Goal: Information Seeking & Learning: Check status

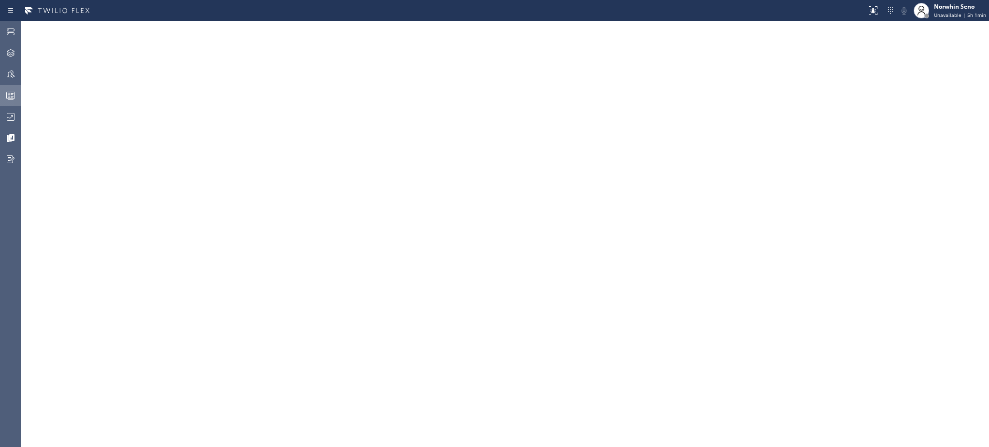
click at [10, 101] on icon at bounding box center [11, 96] width 12 height 12
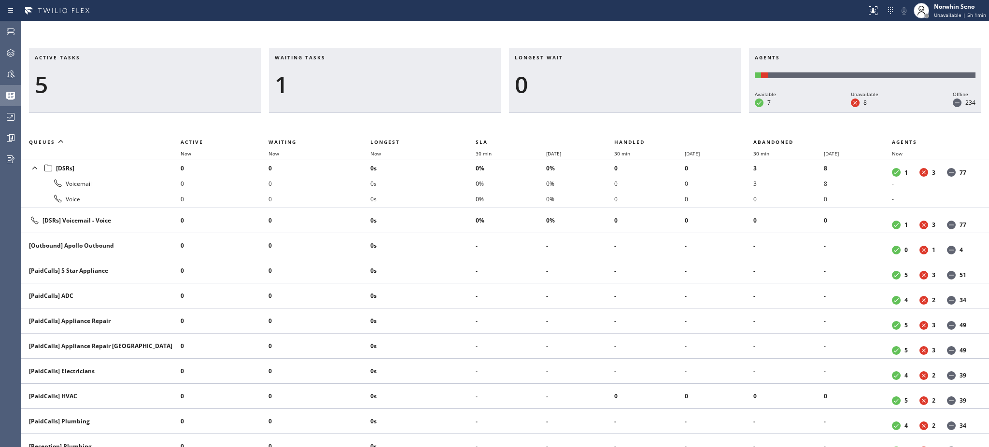
click at [425, 99] on div "Waiting tasks 1" at bounding box center [385, 80] width 232 height 65
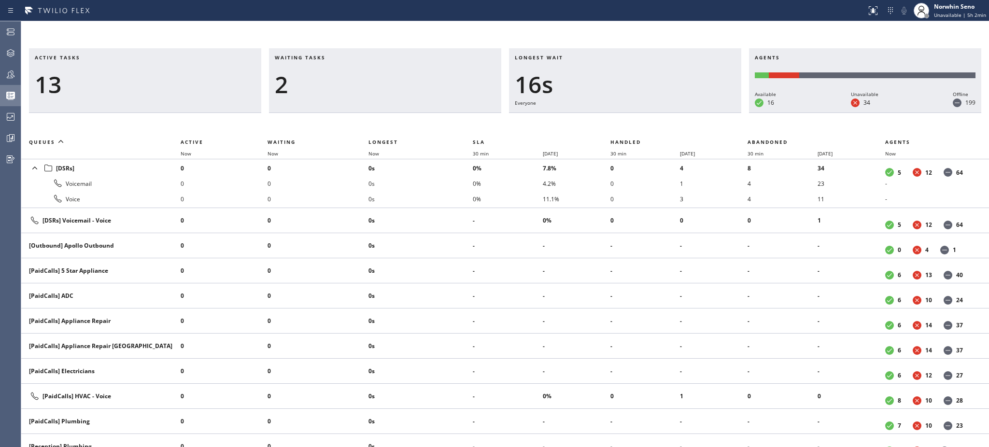
click at [418, 88] on div "2" at bounding box center [385, 85] width 221 height 28
click at [269, 143] on span "Waiting" at bounding box center [282, 142] width 28 height 7
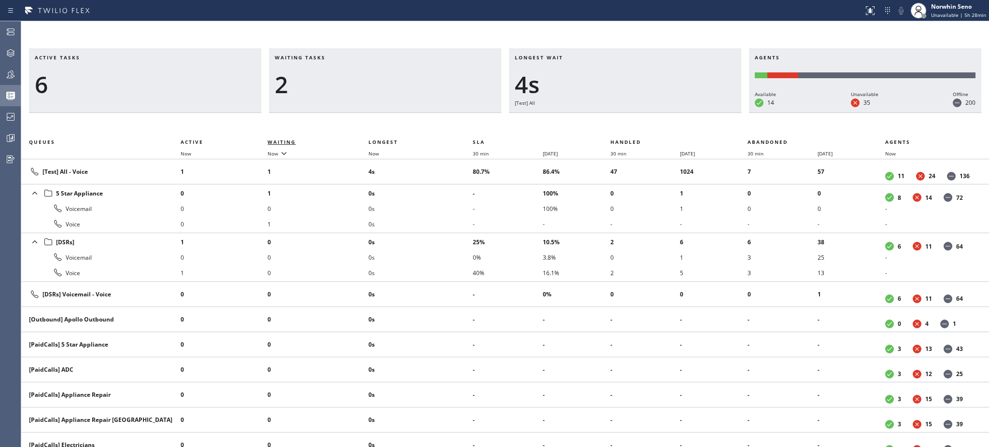
click at [290, 143] on span "Waiting" at bounding box center [282, 142] width 28 height 7
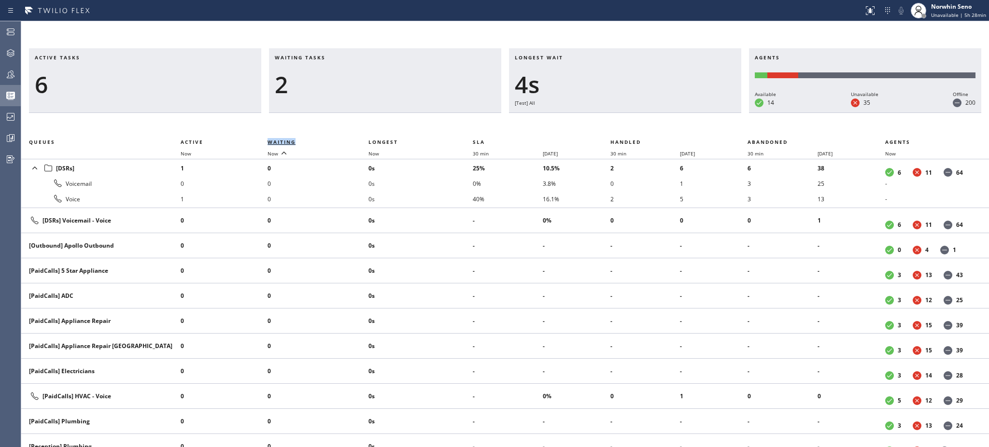
click at [290, 143] on span "Waiting" at bounding box center [282, 142] width 28 height 7
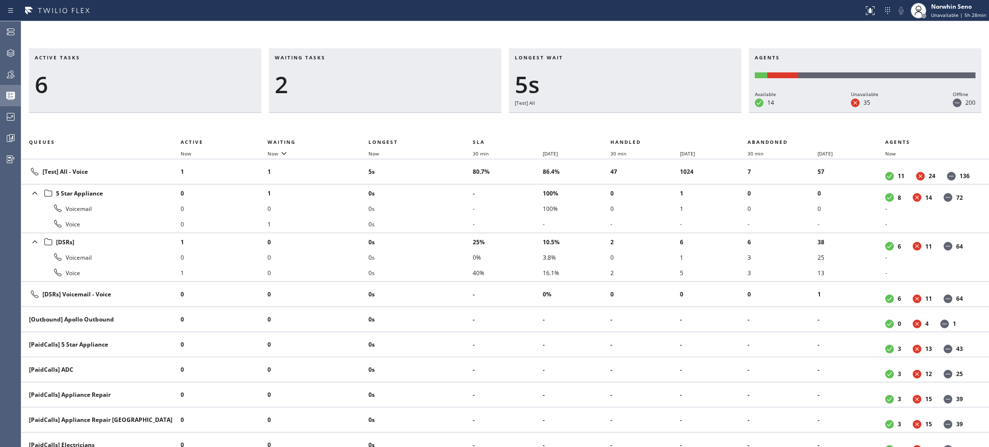
click at [337, 99] on div "Waiting tasks 2" at bounding box center [385, 80] width 232 height 65
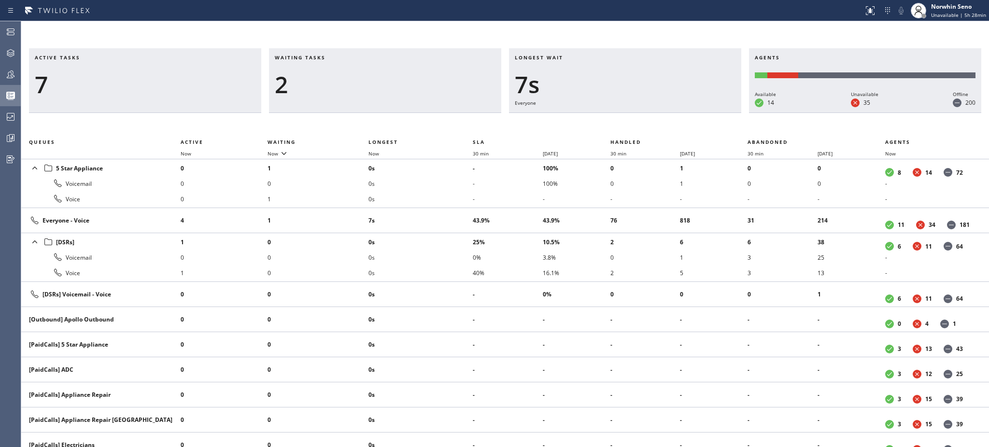
click at [399, 58] on h3 "Waiting tasks" at bounding box center [385, 61] width 221 height 14
click at [381, 76] on div "2" at bounding box center [385, 85] width 221 height 28
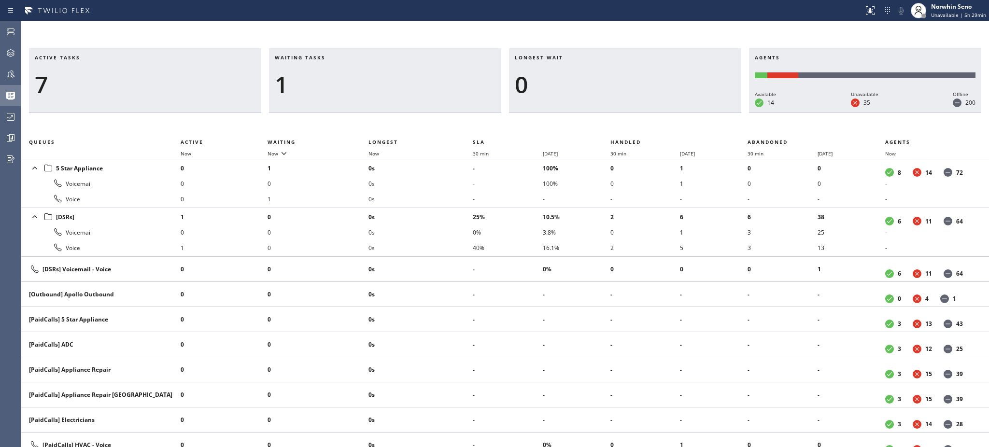
click at [381, 76] on div "1" at bounding box center [385, 85] width 221 height 28
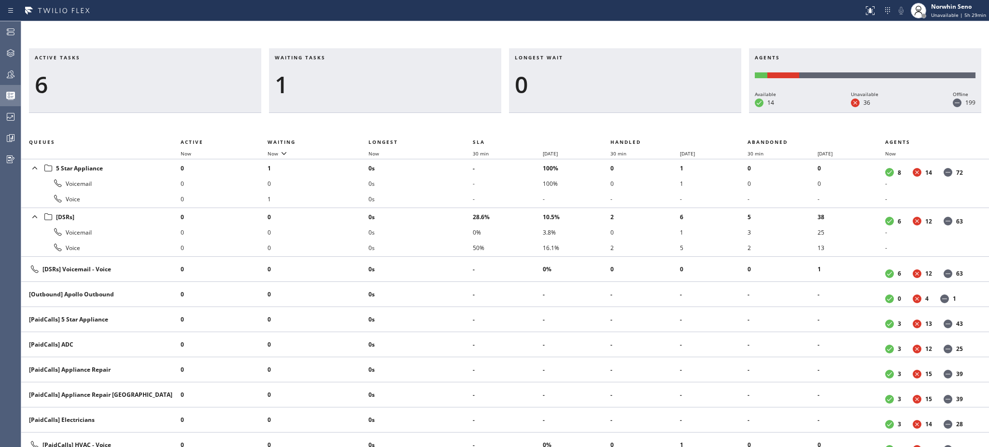
click at [381, 76] on div "1" at bounding box center [385, 85] width 221 height 28
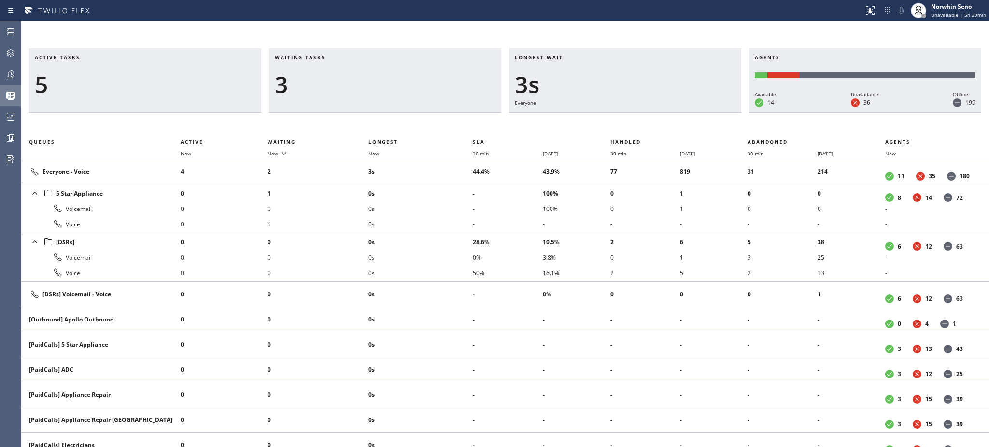
click at [381, 76] on div "3" at bounding box center [385, 85] width 221 height 28
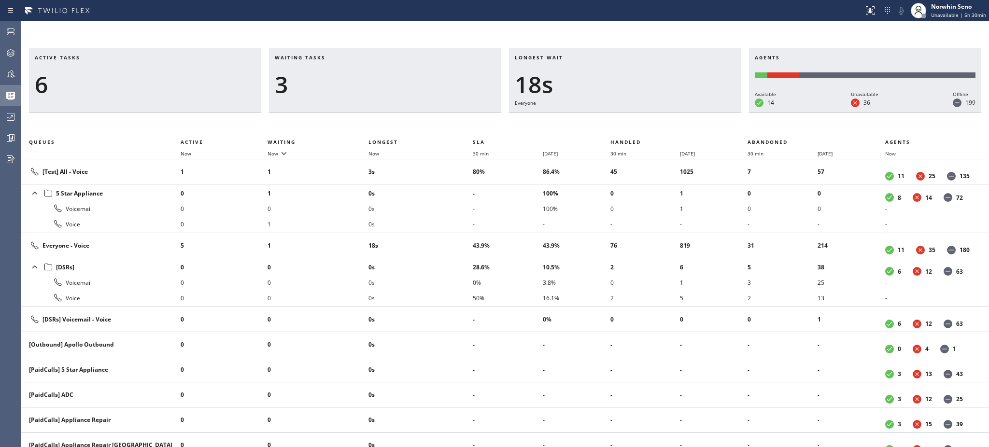
click at [381, 76] on div "3" at bounding box center [385, 85] width 221 height 28
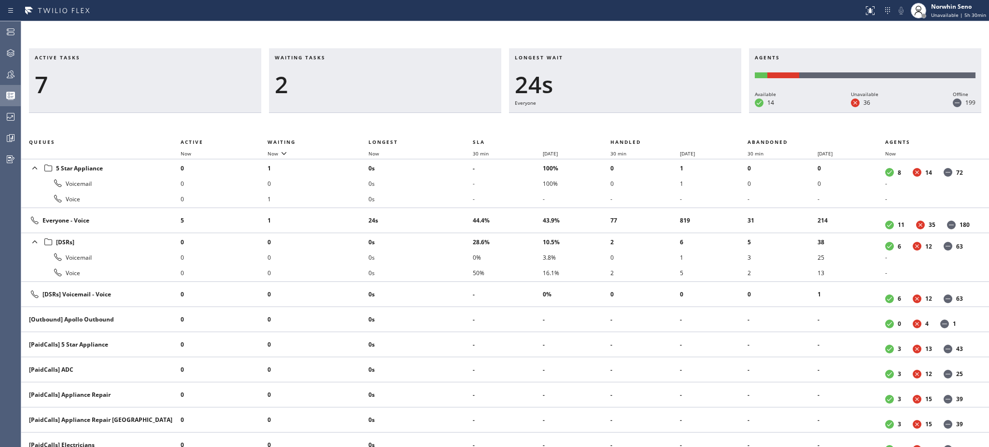
click at [381, 76] on div "2" at bounding box center [385, 85] width 221 height 28
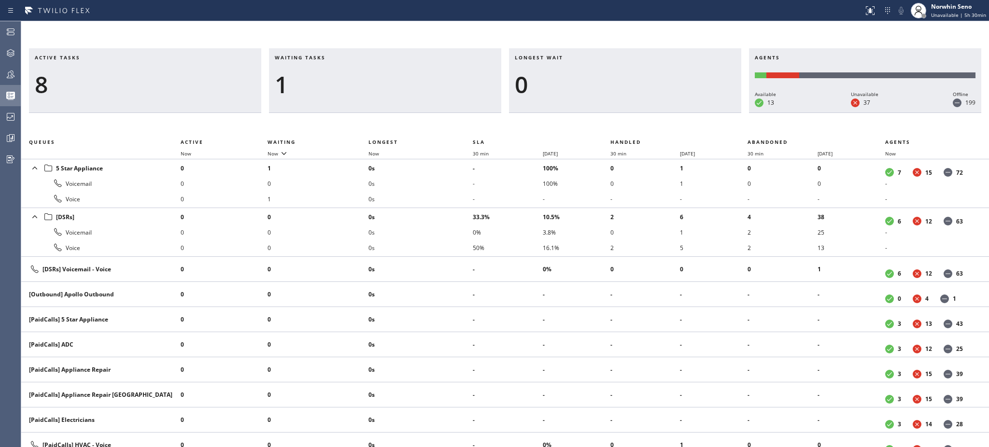
click at [381, 76] on div "1" at bounding box center [385, 85] width 221 height 28
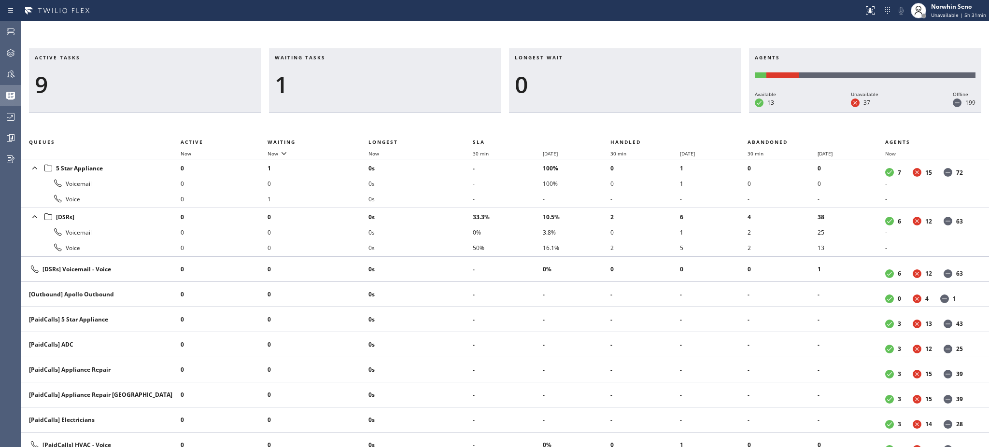
click at [381, 76] on div "1" at bounding box center [385, 85] width 221 height 28
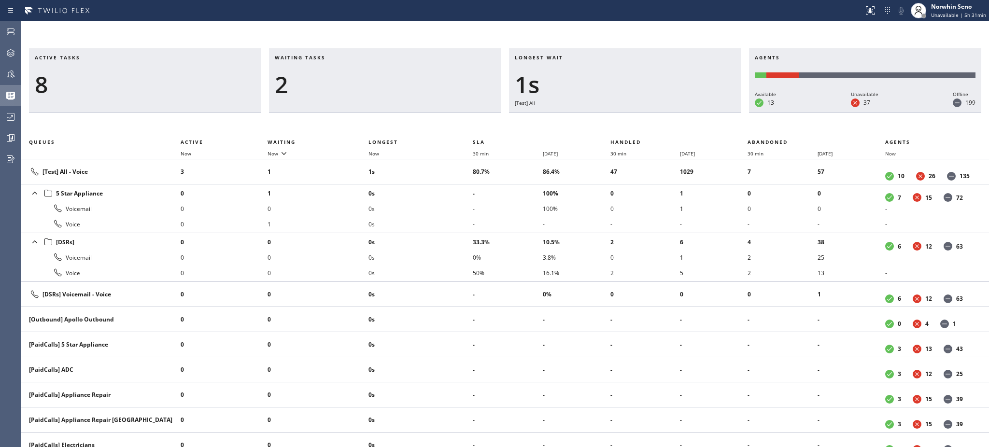
click at [381, 76] on div "2" at bounding box center [385, 85] width 221 height 28
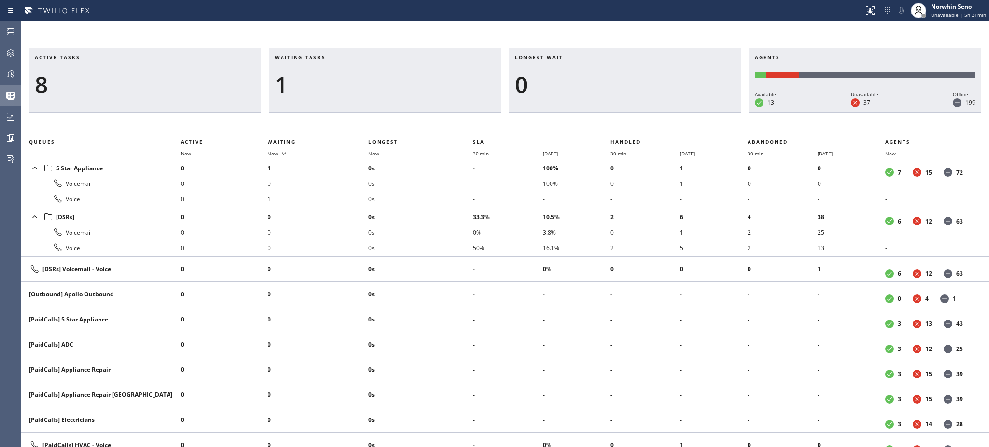
click at [381, 76] on div "1" at bounding box center [385, 85] width 221 height 28
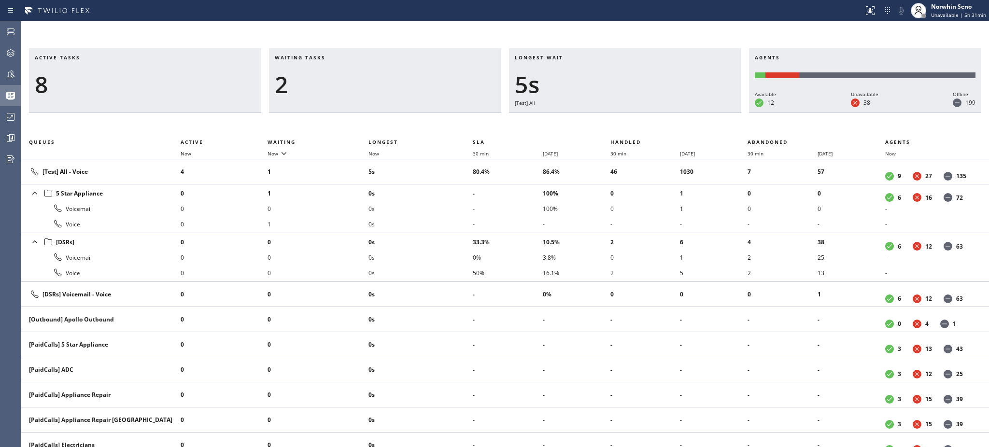
click at [381, 76] on div "2" at bounding box center [385, 85] width 221 height 28
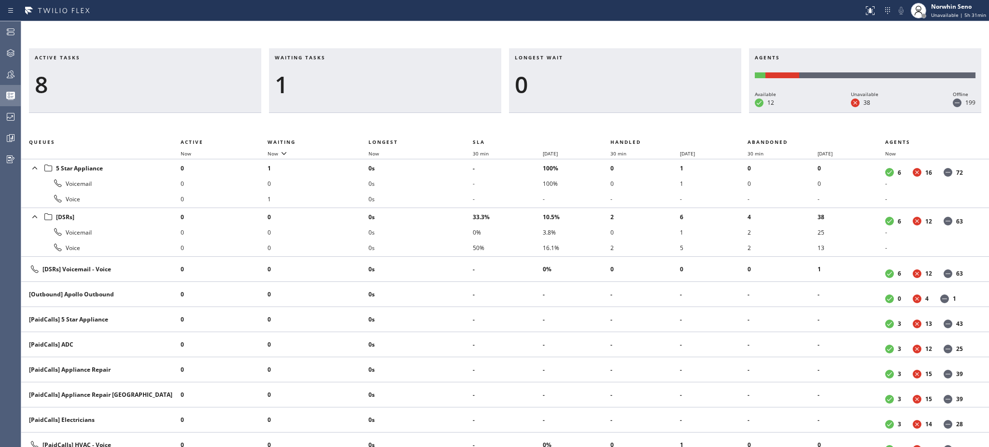
click at [381, 76] on div "1" at bounding box center [385, 85] width 221 height 28
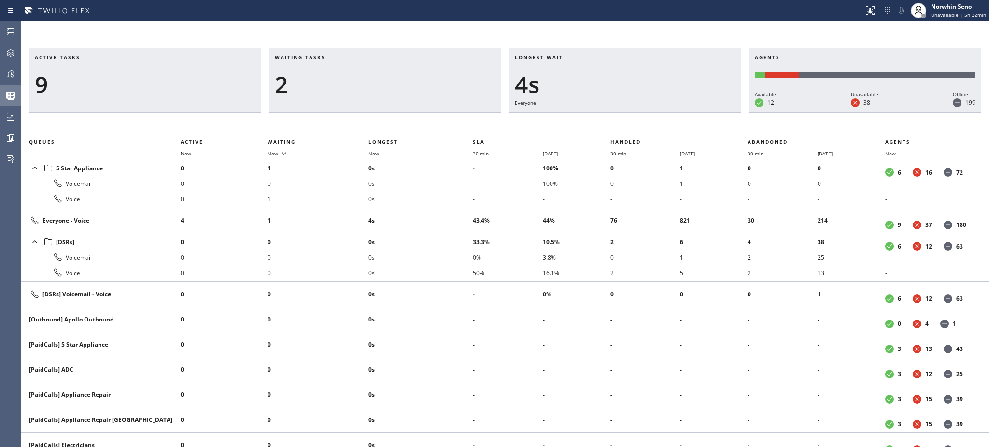
click at [381, 76] on div "2" at bounding box center [385, 85] width 221 height 28
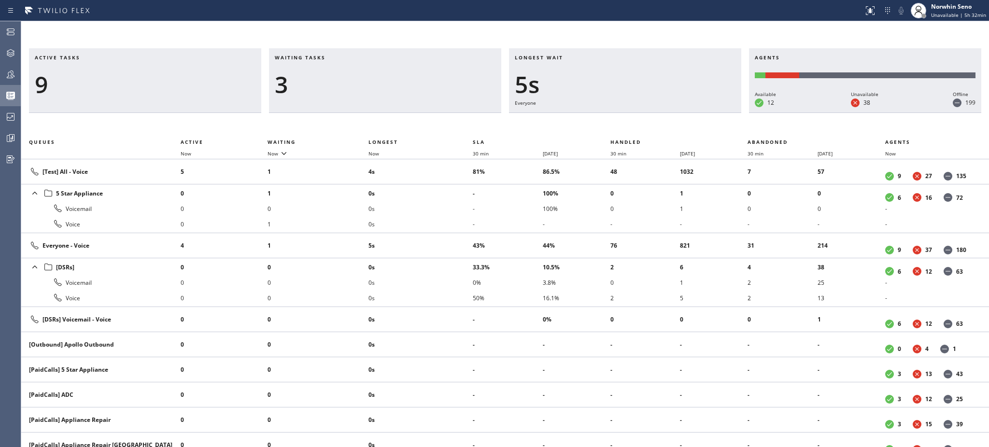
click at [381, 76] on div "3" at bounding box center [385, 85] width 221 height 28
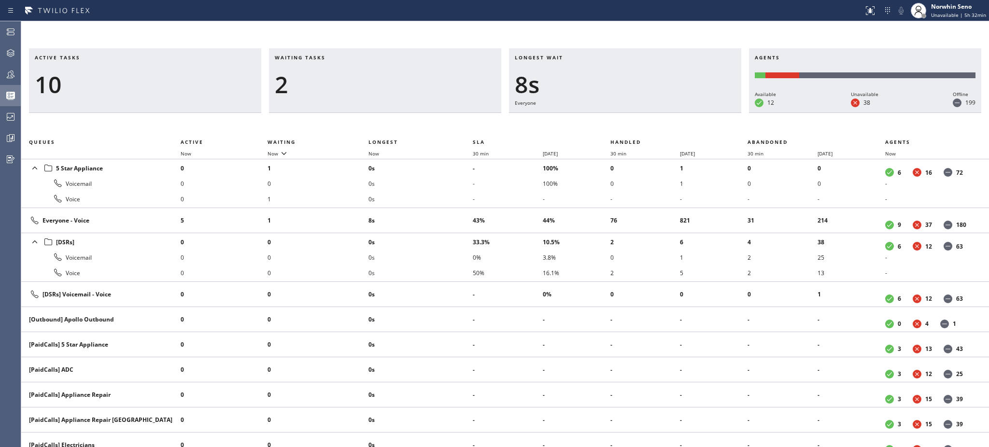
click at [381, 76] on div "2" at bounding box center [385, 85] width 221 height 28
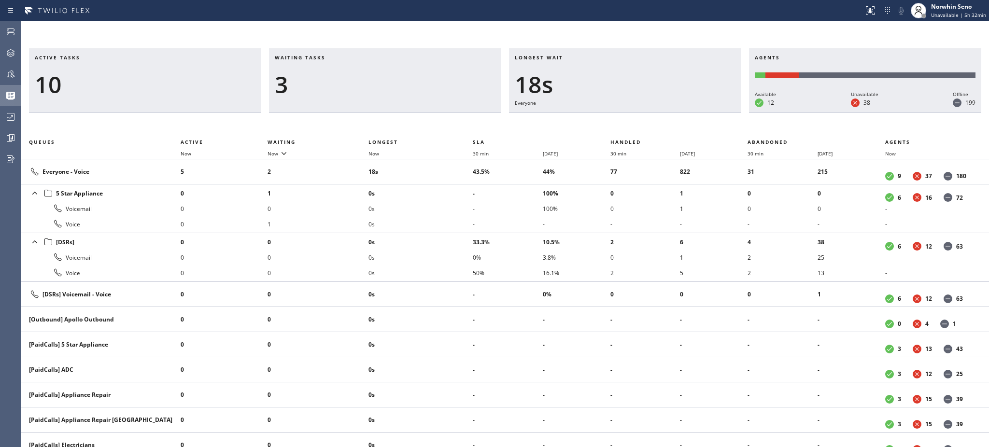
click at [381, 76] on div "3" at bounding box center [385, 85] width 221 height 28
click at [381, 76] on div "4" at bounding box center [385, 85] width 221 height 28
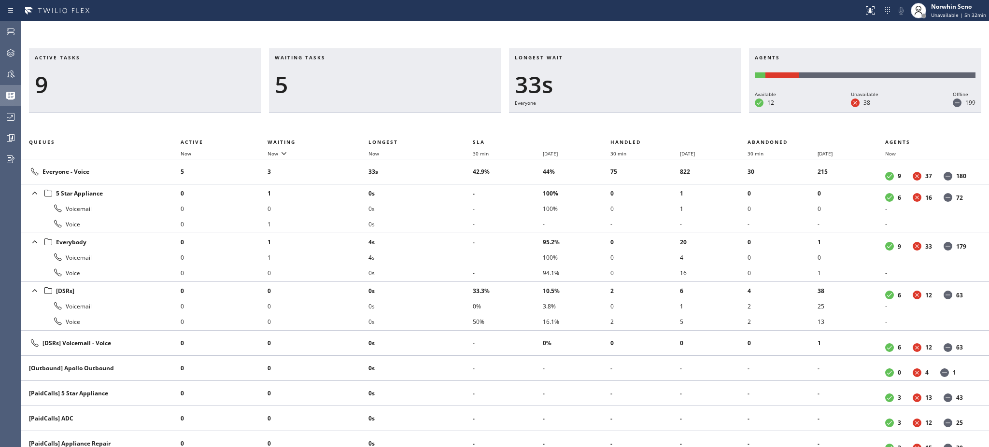
click at [381, 76] on div "5" at bounding box center [385, 85] width 221 height 28
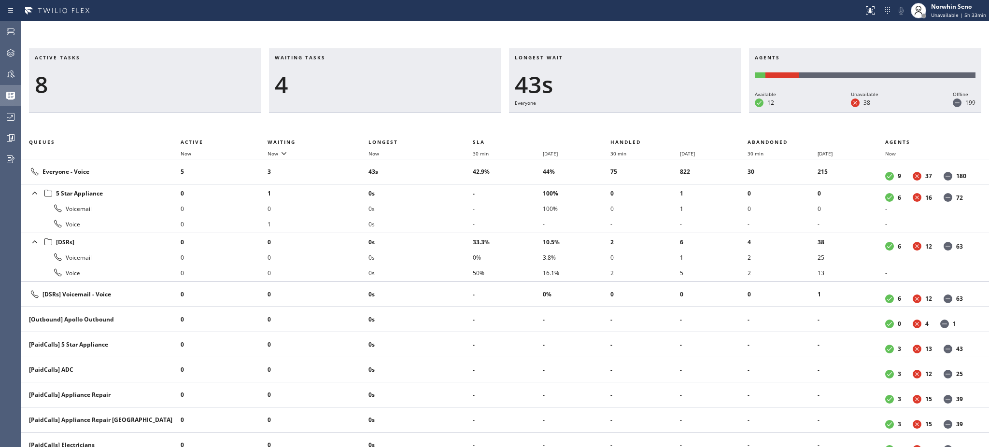
click at [381, 76] on div "4" at bounding box center [385, 85] width 221 height 28
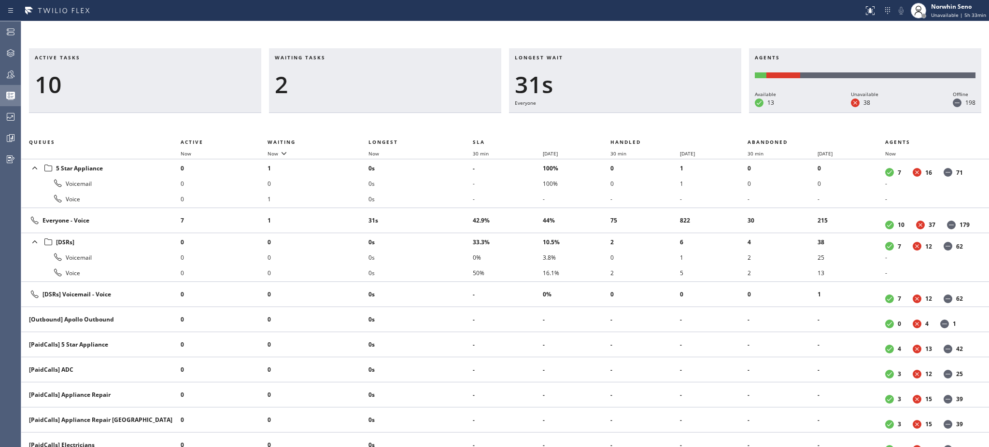
click at [381, 76] on div "2" at bounding box center [385, 85] width 221 height 28
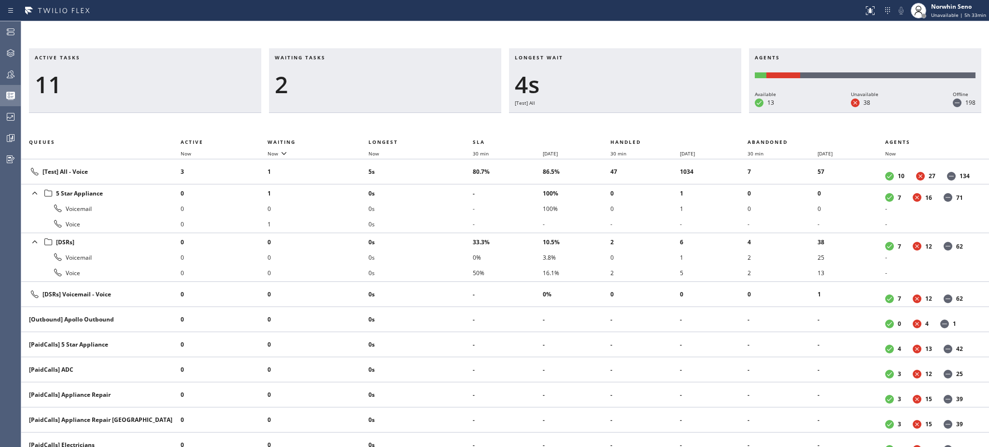
click at [381, 76] on div "2" at bounding box center [385, 85] width 221 height 28
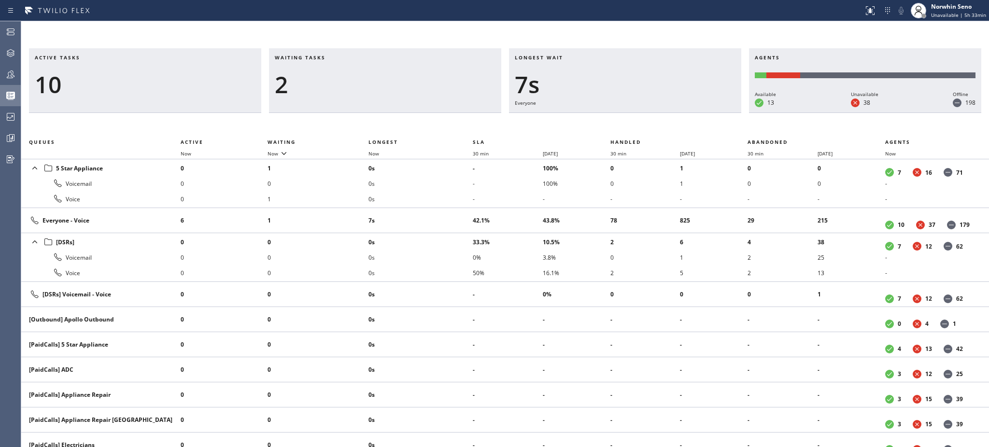
click at [381, 76] on div "2" at bounding box center [385, 85] width 221 height 28
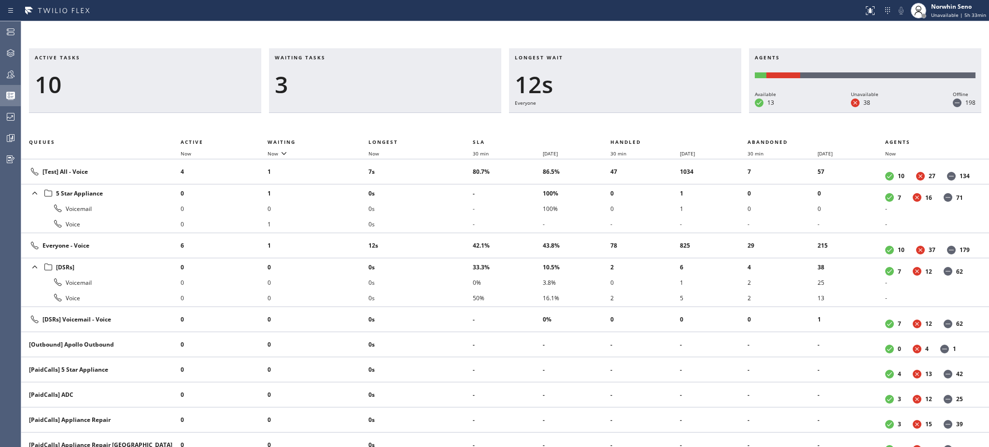
click at [381, 76] on div "3" at bounding box center [385, 85] width 221 height 28
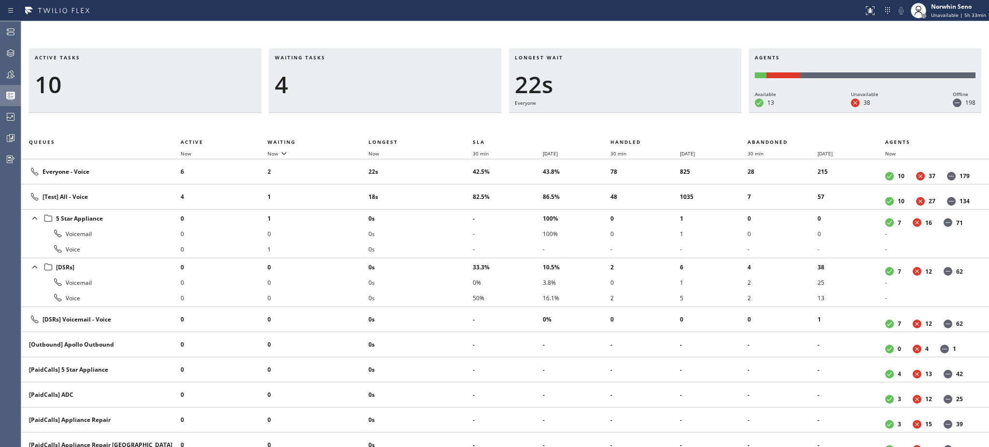
click at [381, 76] on div "4" at bounding box center [385, 85] width 221 height 28
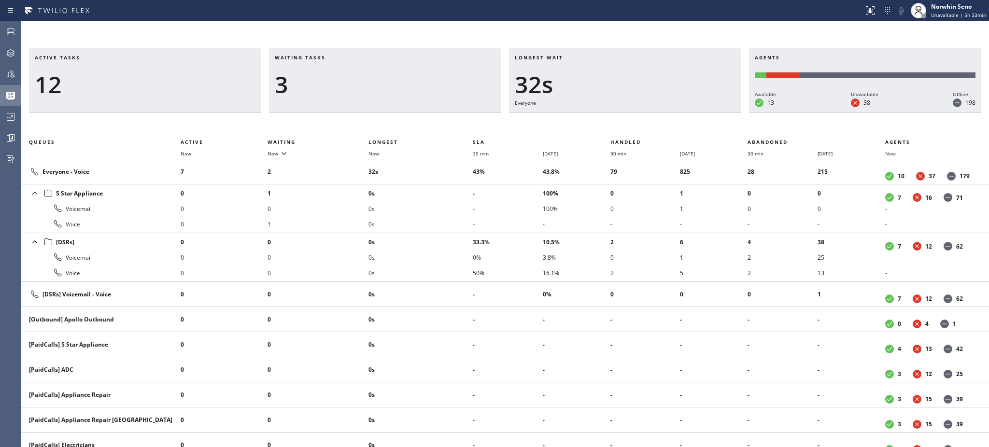
click at [381, 76] on div "3" at bounding box center [385, 85] width 221 height 28
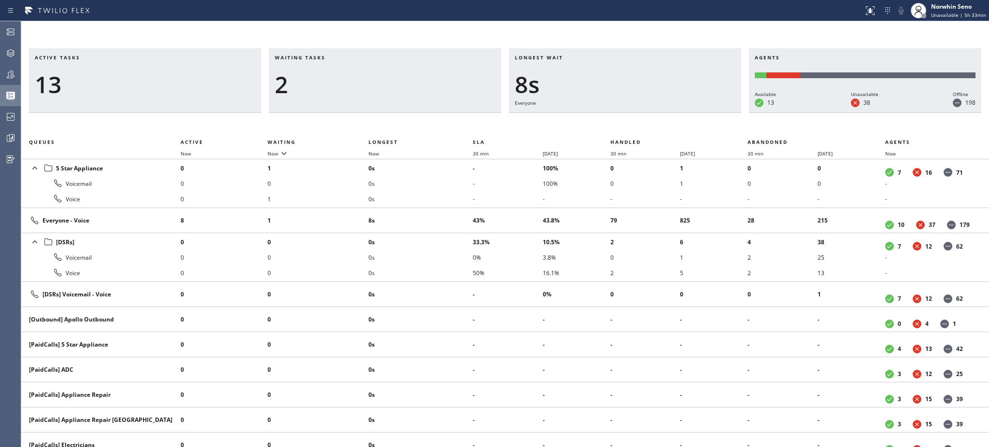
click at [381, 76] on div "2" at bounding box center [385, 85] width 221 height 28
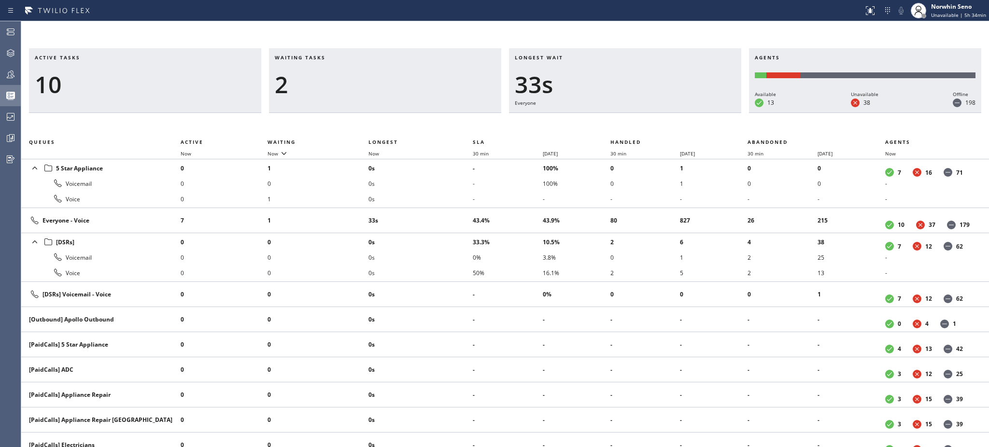
click at [381, 76] on div "2" at bounding box center [385, 85] width 221 height 28
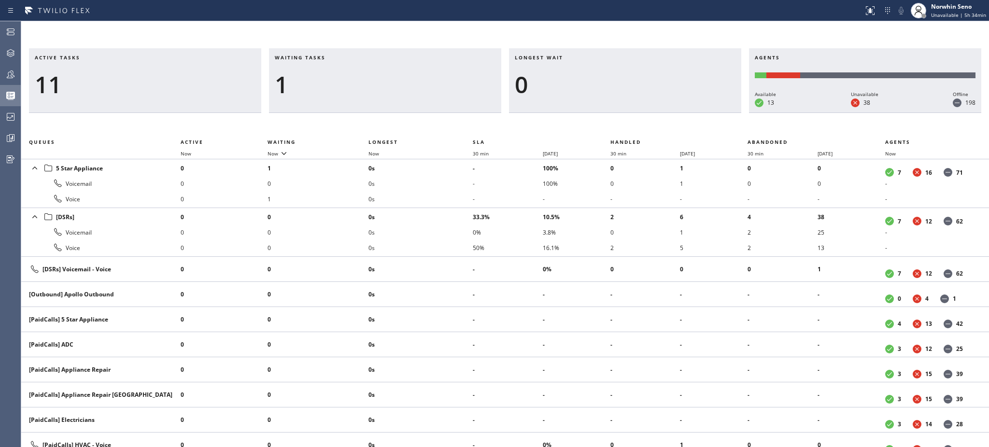
click at [381, 76] on div "1" at bounding box center [385, 85] width 221 height 28
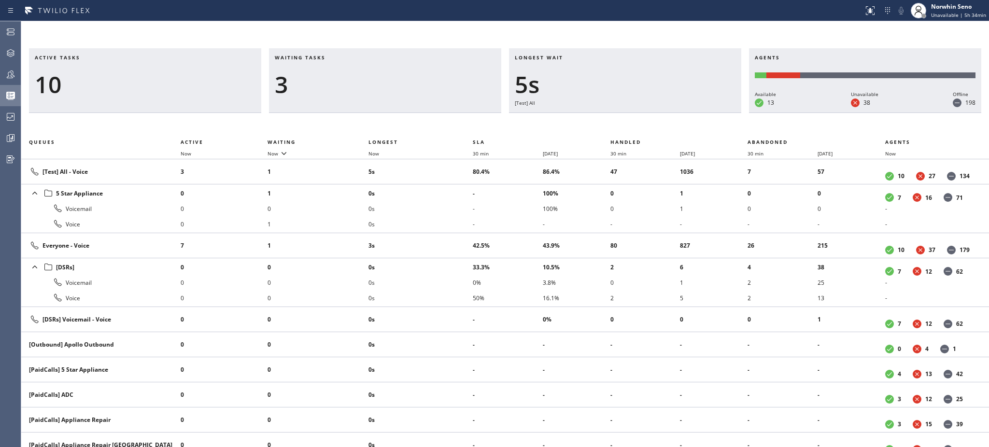
click at [381, 76] on div "3" at bounding box center [385, 85] width 221 height 28
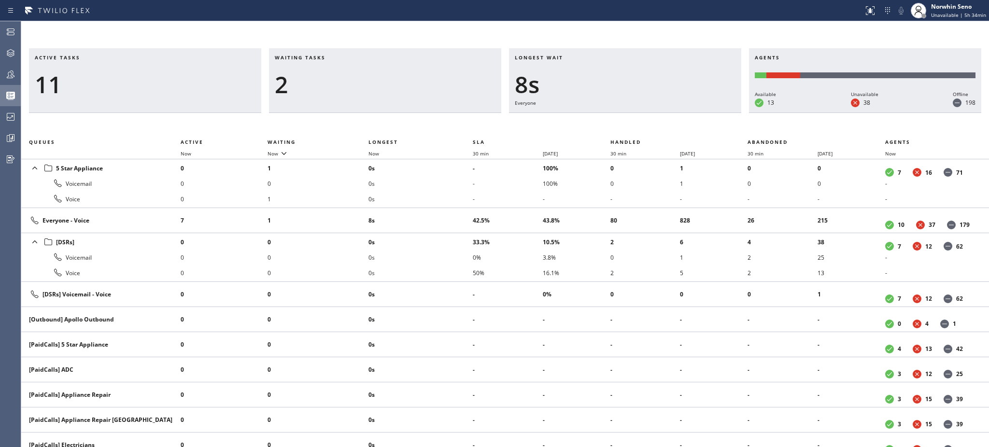
click at [381, 76] on div "2" at bounding box center [385, 85] width 221 height 28
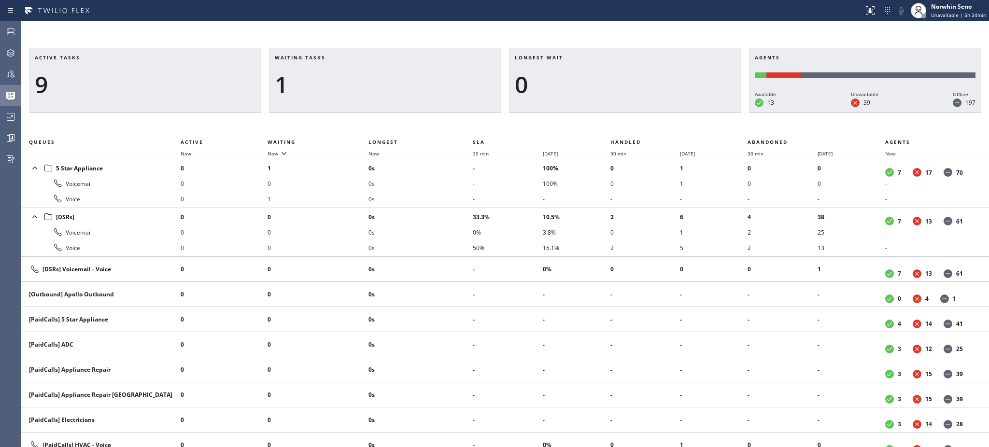
click at [381, 76] on div "1" at bounding box center [385, 85] width 221 height 28
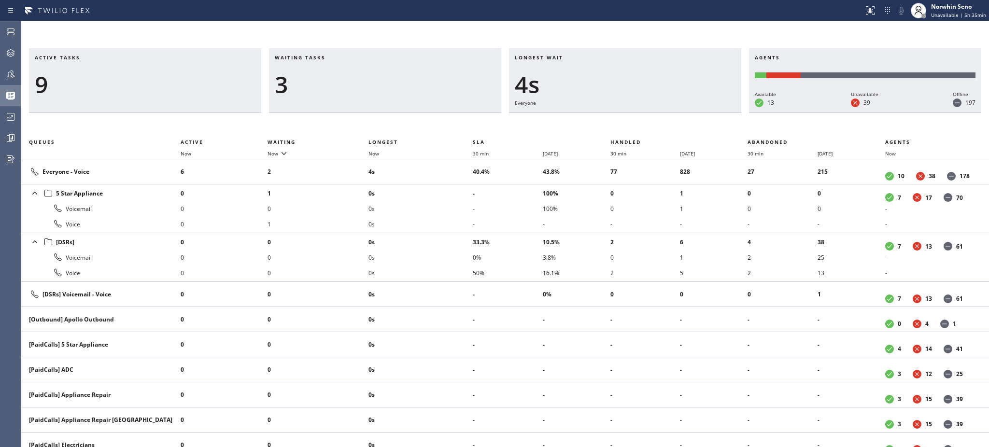
click at [381, 76] on div "3" at bounding box center [385, 85] width 221 height 28
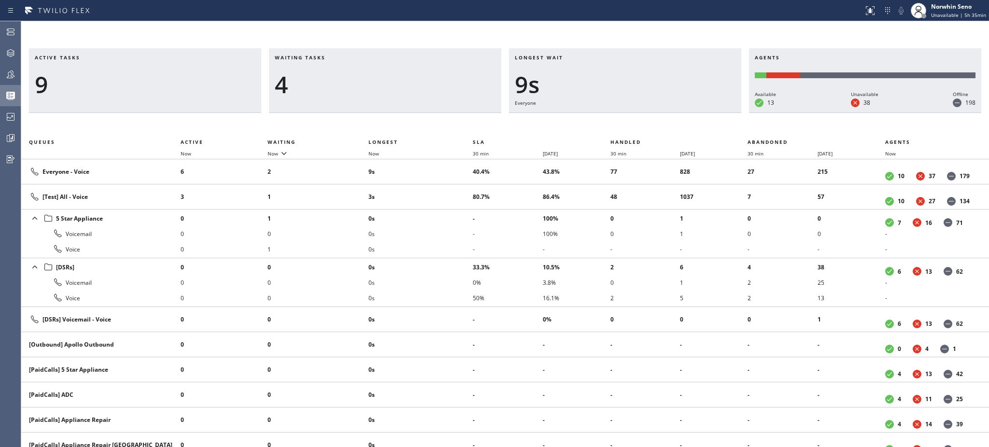
click at [381, 76] on div "4" at bounding box center [385, 85] width 221 height 28
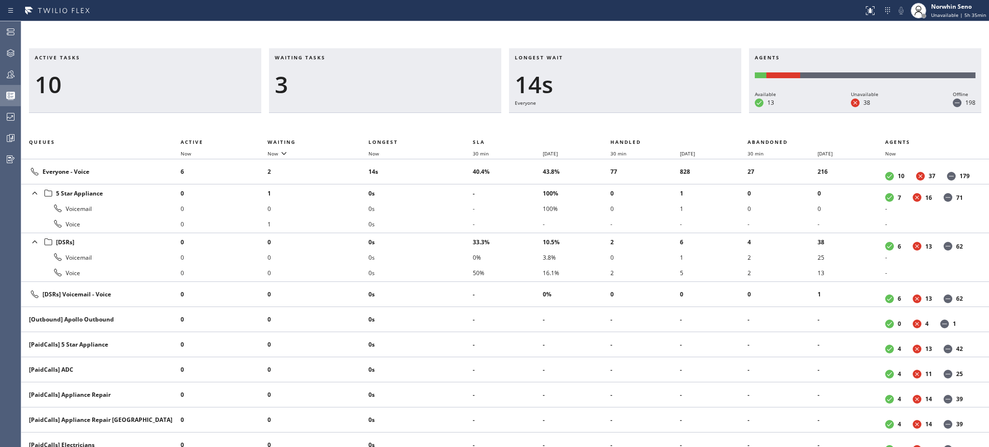
click at [381, 76] on div "3" at bounding box center [385, 85] width 221 height 28
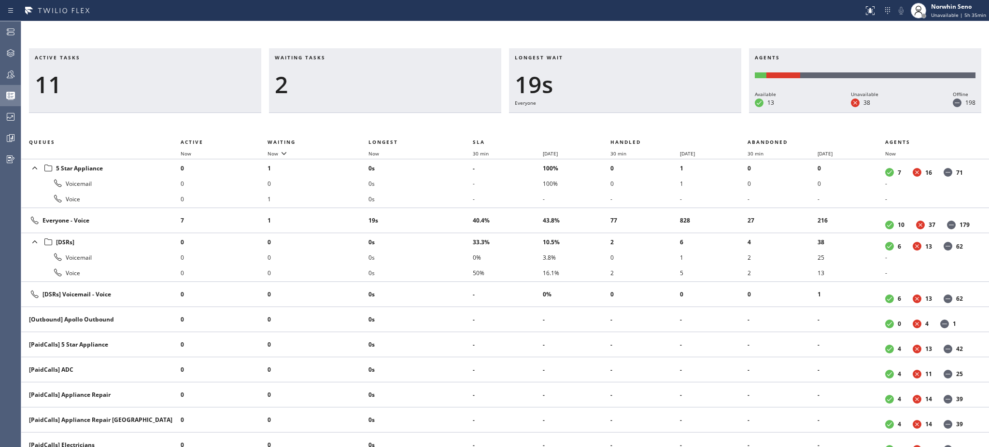
click at [381, 76] on div "2" at bounding box center [385, 85] width 221 height 28
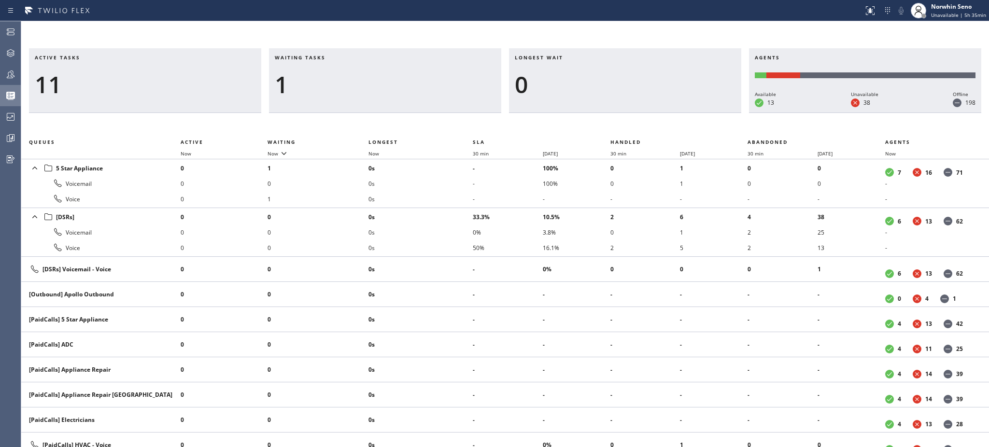
click at [381, 76] on div "1" at bounding box center [385, 85] width 221 height 28
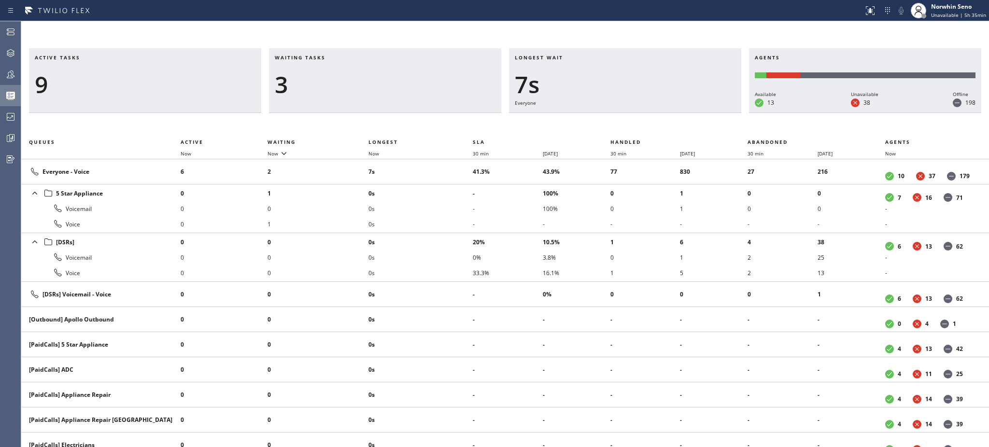
click at [381, 76] on div "3" at bounding box center [385, 85] width 221 height 28
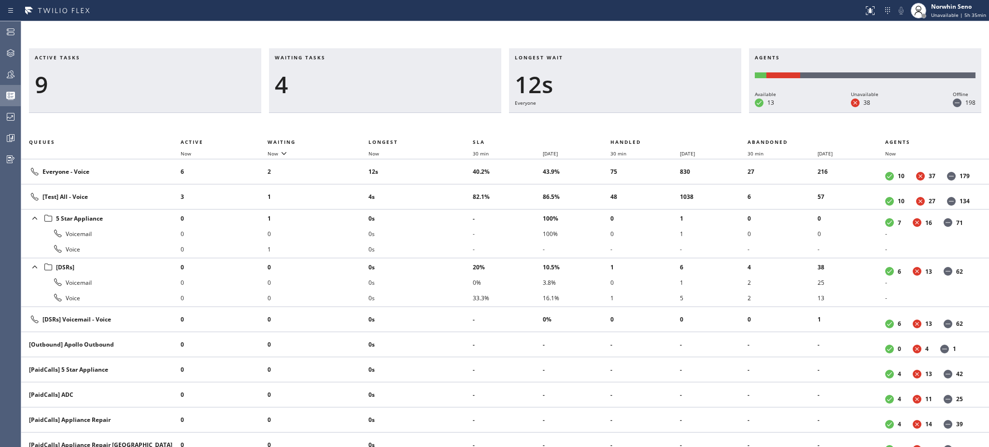
click at [381, 76] on div "4" at bounding box center [385, 85] width 221 height 28
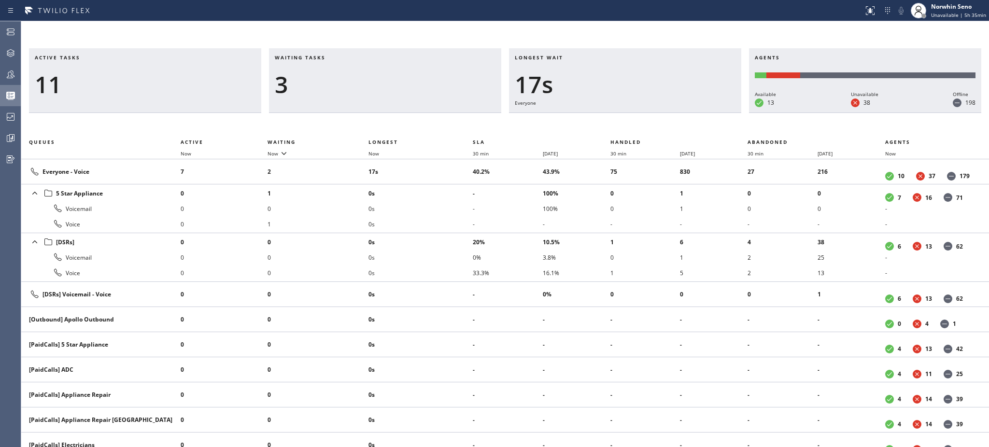
click at [381, 76] on div "3" at bounding box center [385, 85] width 221 height 28
click at [381, 76] on div "4" at bounding box center [385, 85] width 221 height 28
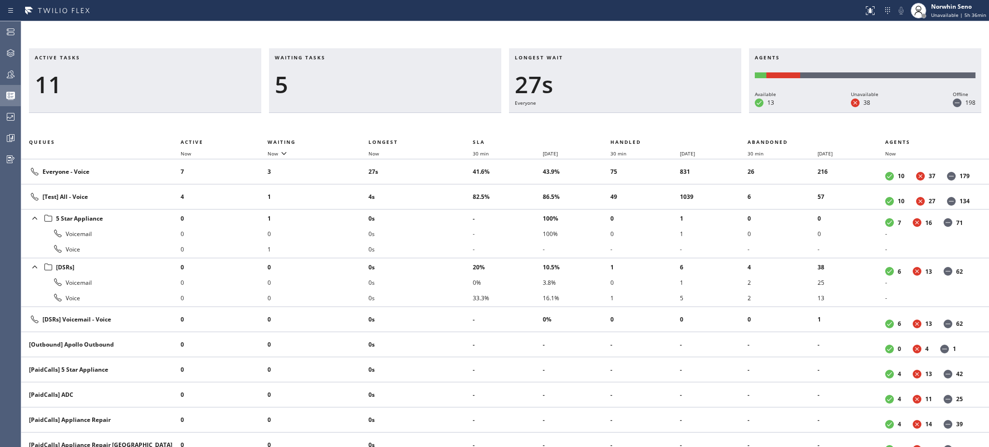
click at [381, 76] on div "5" at bounding box center [385, 85] width 221 height 28
click at [381, 76] on div "4" at bounding box center [385, 85] width 221 height 28
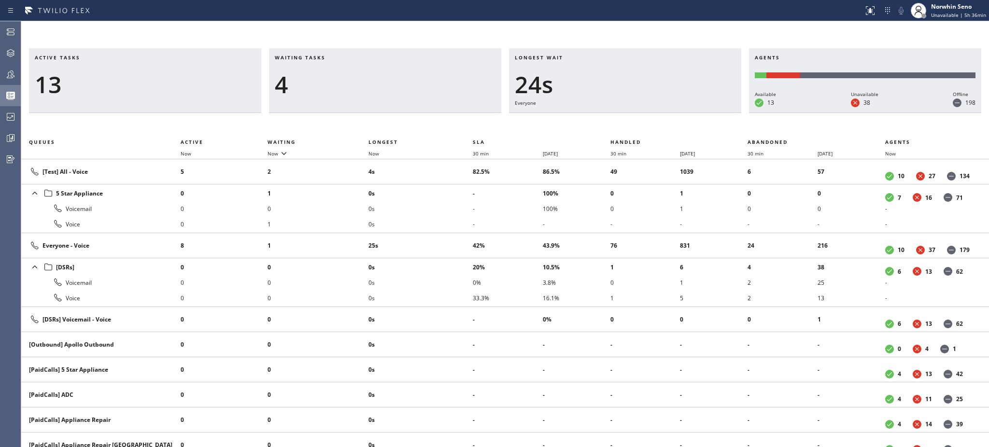
click at [381, 76] on div "4" at bounding box center [385, 85] width 221 height 28
click at [381, 76] on div "3" at bounding box center [385, 85] width 221 height 28
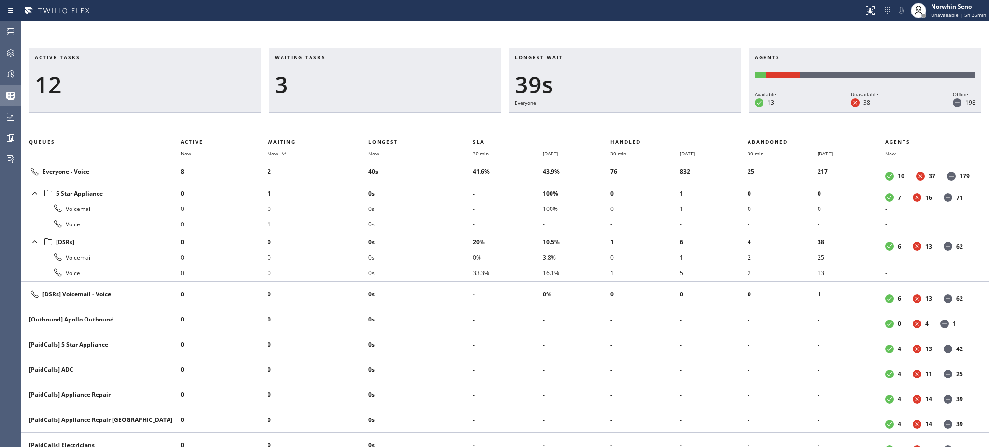
click at [381, 76] on div "3" at bounding box center [385, 85] width 221 height 28
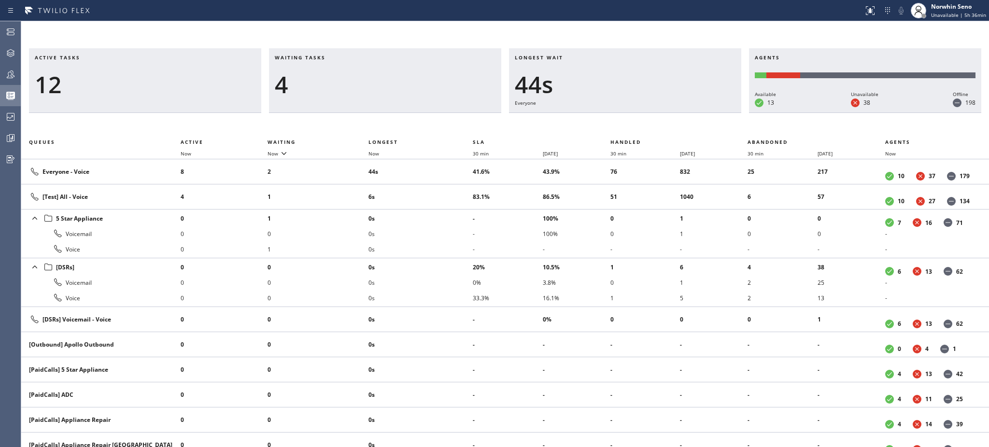
click at [381, 76] on div "4" at bounding box center [385, 85] width 221 height 28
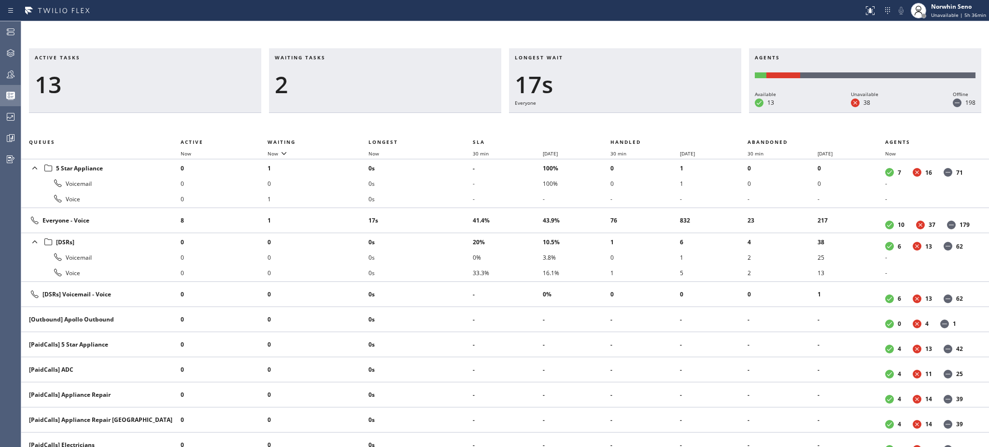
click at [381, 76] on div "2" at bounding box center [385, 85] width 221 height 28
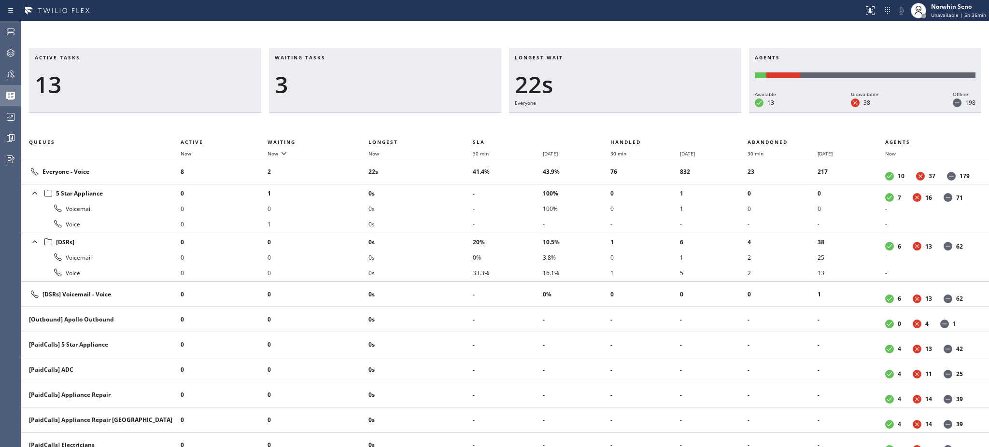
click at [381, 76] on div "3" at bounding box center [385, 85] width 221 height 28
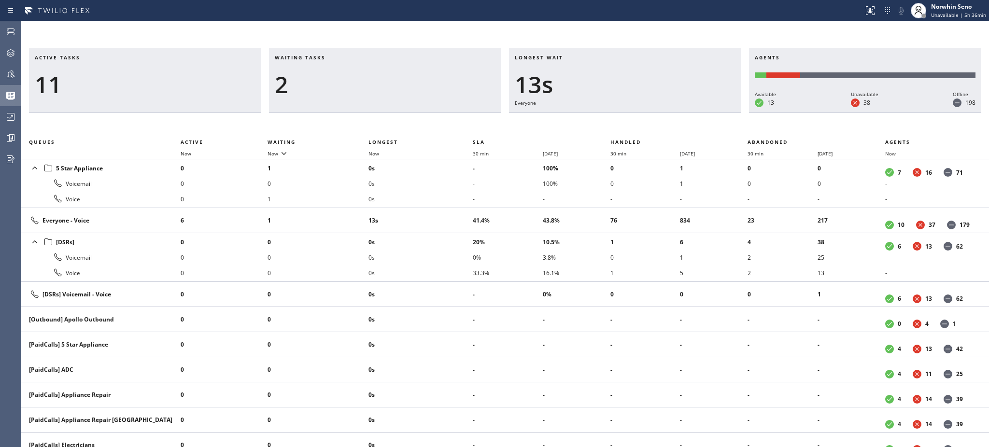
click at [381, 76] on div "2" at bounding box center [385, 85] width 221 height 28
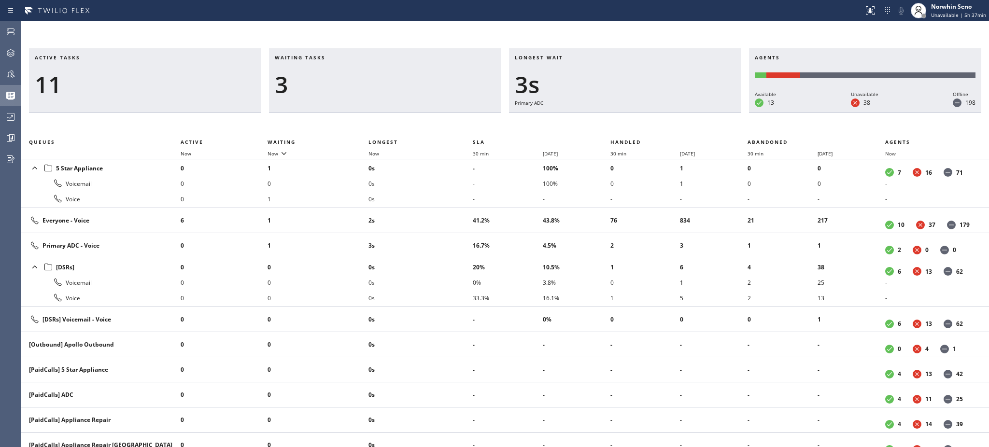
click at [381, 76] on div "3" at bounding box center [385, 85] width 221 height 28
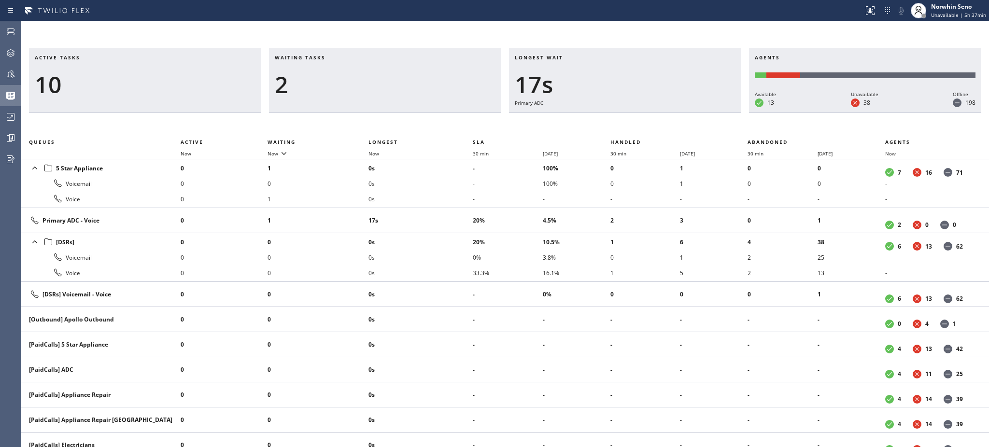
click at [381, 76] on div "2" at bounding box center [385, 85] width 221 height 28
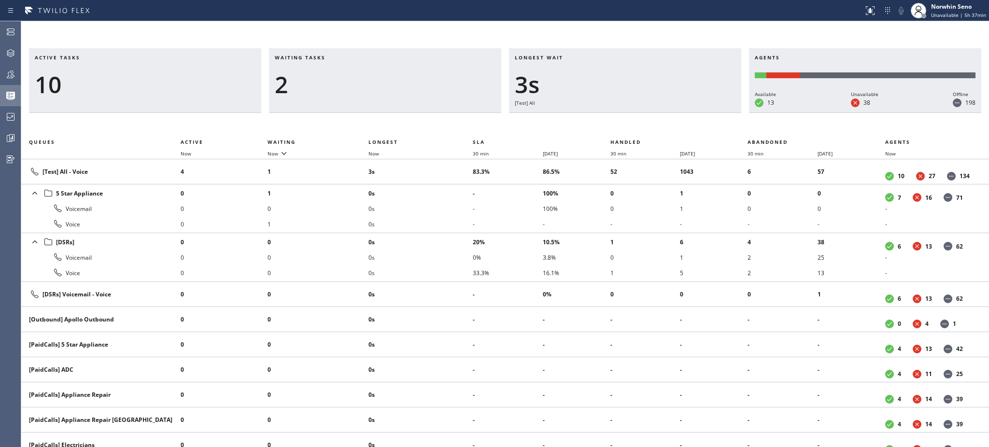
click at [381, 76] on div "2" at bounding box center [385, 85] width 221 height 28
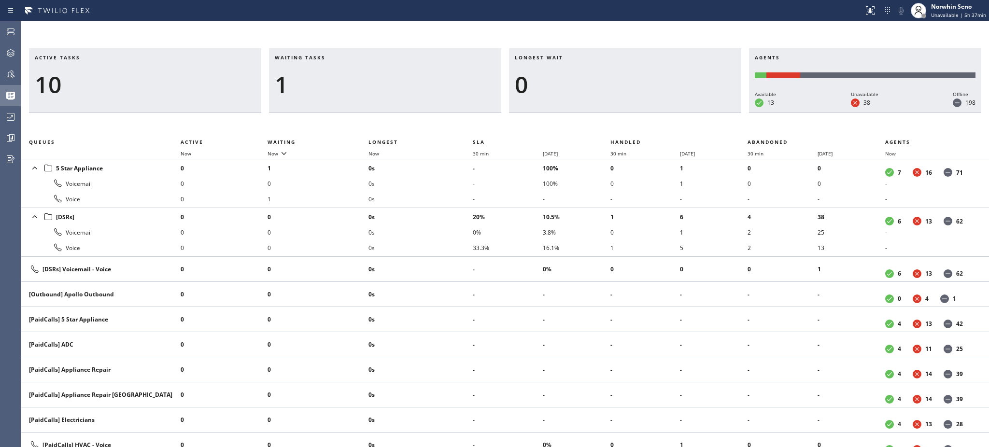
click at [381, 76] on div "1" at bounding box center [385, 85] width 221 height 28
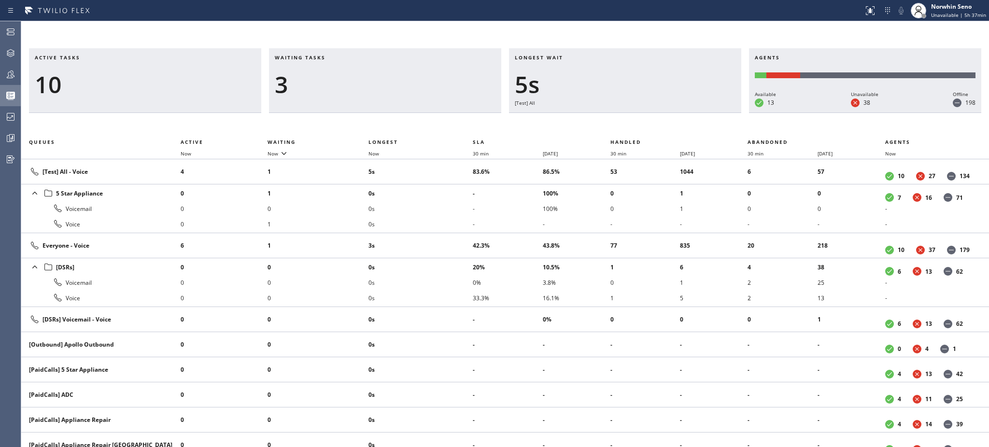
click at [381, 76] on div "3" at bounding box center [385, 85] width 221 height 28
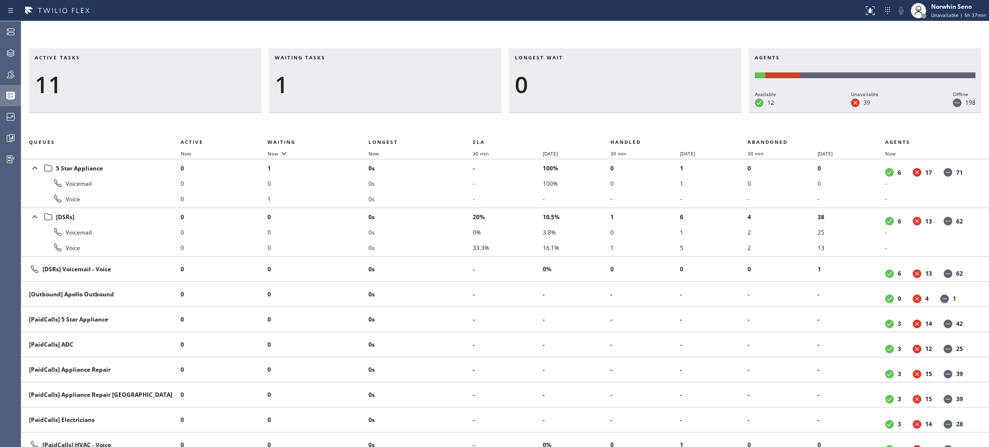
click at [381, 76] on div "1" at bounding box center [385, 85] width 221 height 28
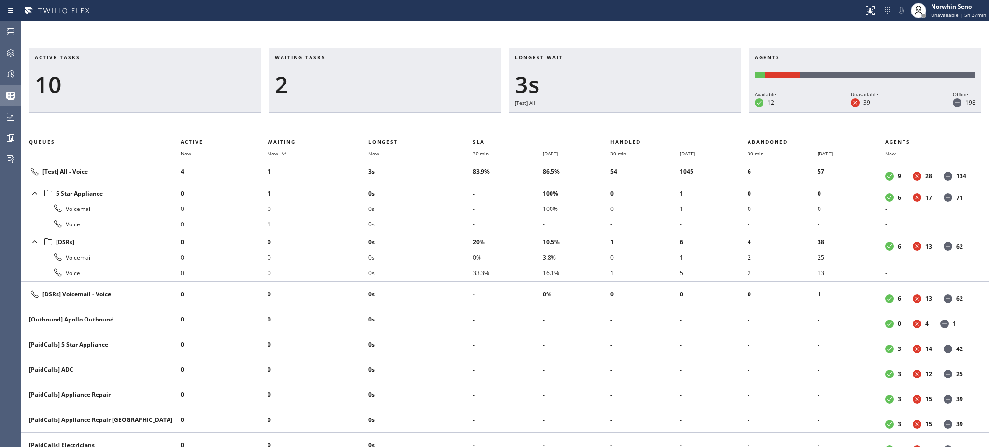
click at [381, 76] on div "2" at bounding box center [385, 85] width 221 height 28
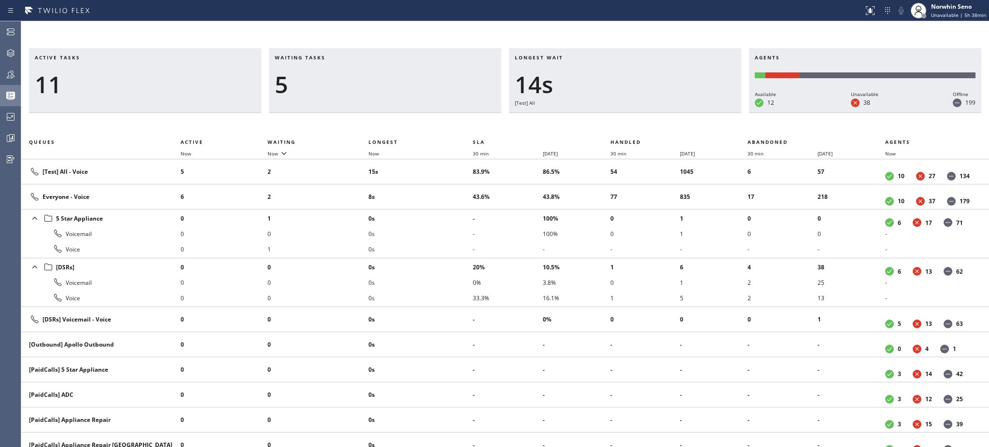
click at [381, 76] on div "5" at bounding box center [385, 85] width 221 height 28
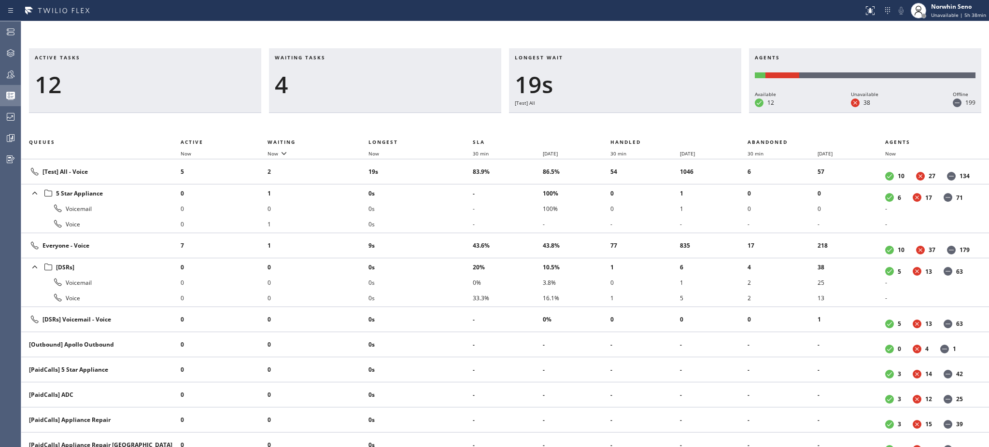
click at [381, 76] on div "4" at bounding box center [385, 85] width 221 height 28
click at [381, 76] on div "3" at bounding box center [385, 85] width 221 height 28
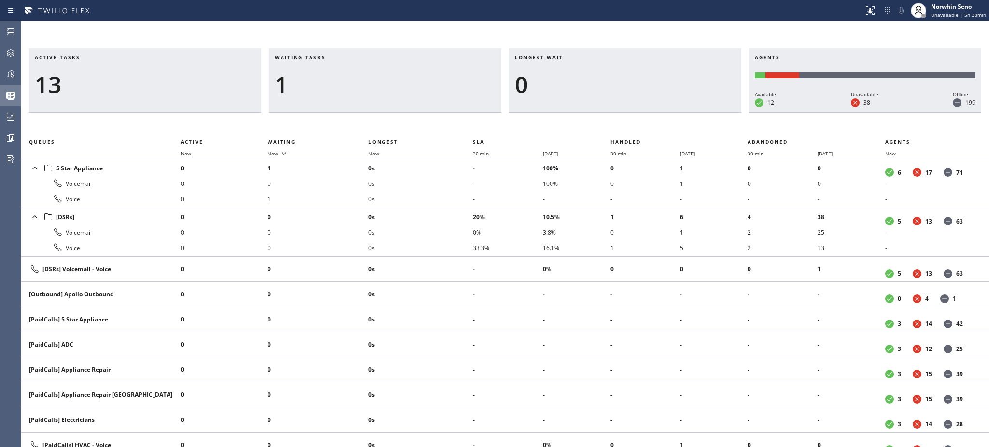
click at [381, 76] on div "1" at bounding box center [385, 85] width 221 height 28
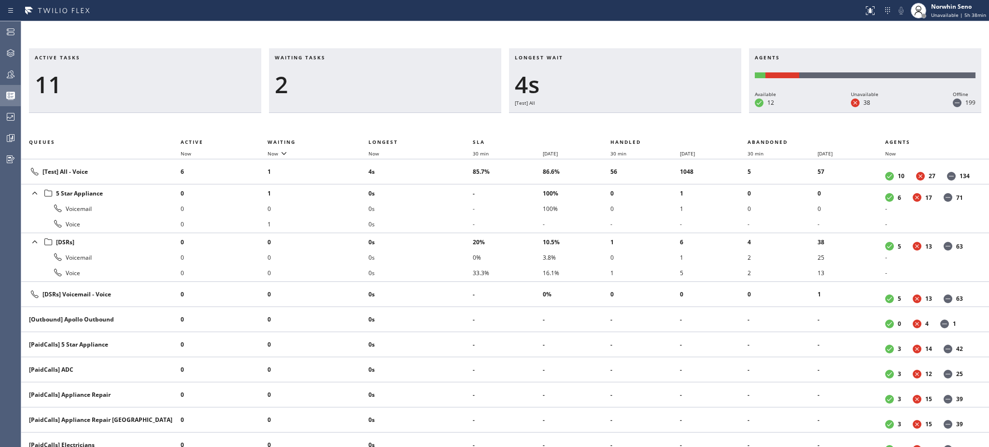
click at [381, 76] on div "2" at bounding box center [385, 85] width 221 height 28
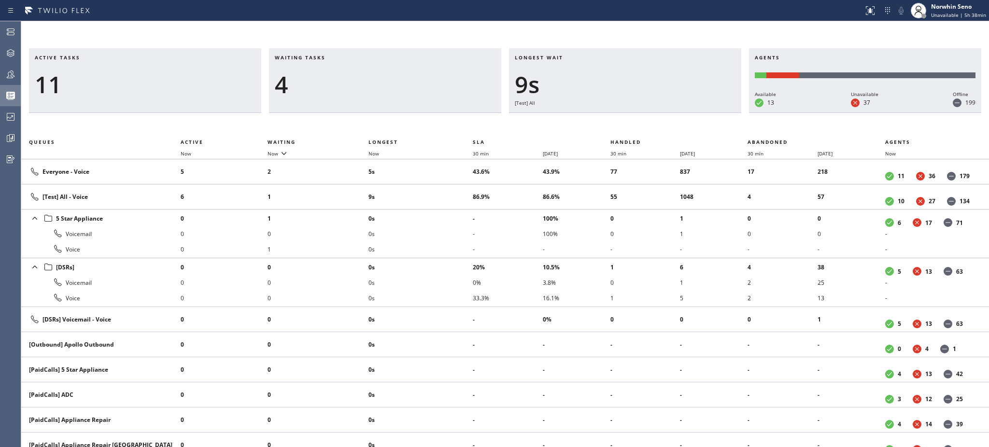
click at [381, 76] on div "4" at bounding box center [385, 85] width 221 height 28
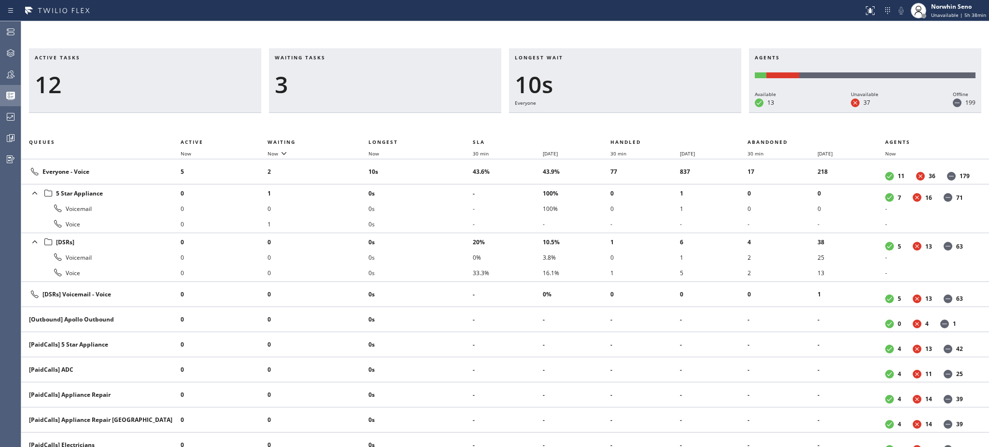
click at [381, 76] on div "3" at bounding box center [385, 85] width 221 height 28
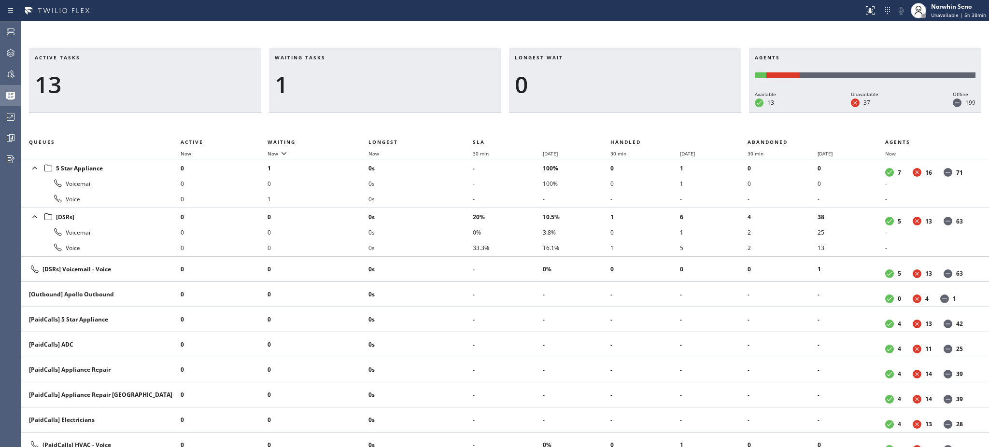
click at [381, 76] on div "1" at bounding box center [385, 85] width 221 height 28
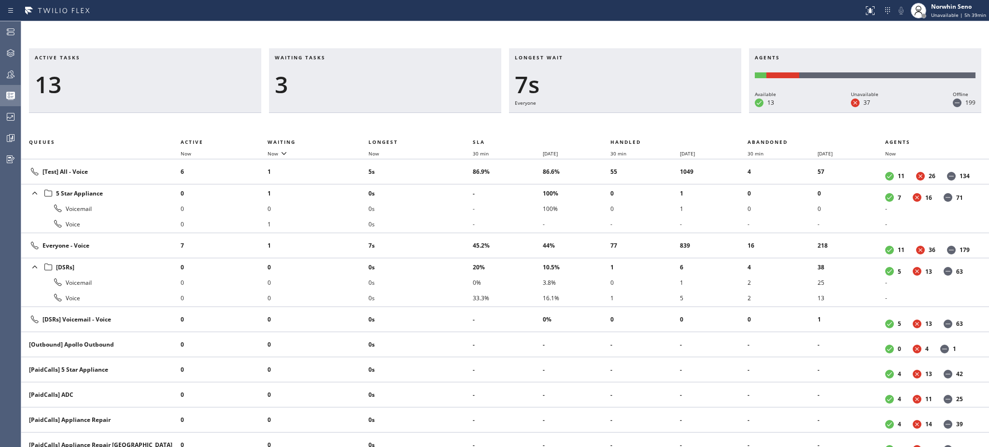
click at [381, 76] on div "3" at bounding box center [385, 85] width 221 height 28
click at [381, 76] on div "4" at bounding box center [385, 85] width 221 height 28
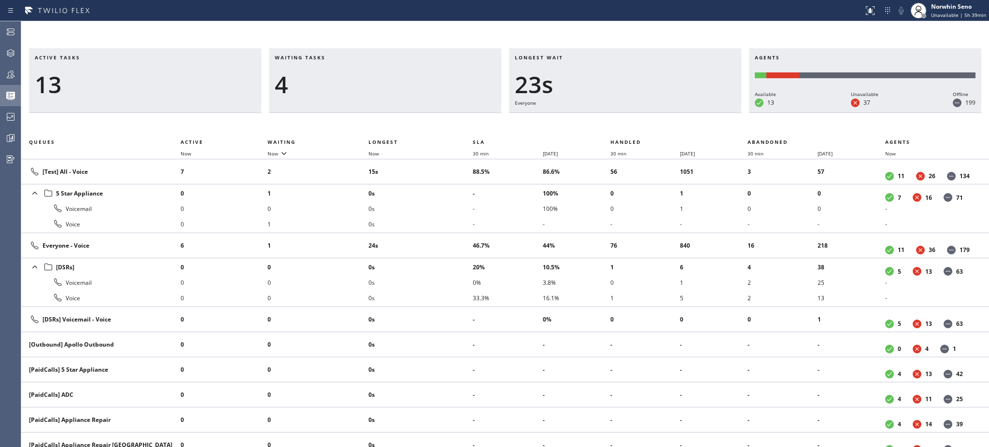
click at [381, 76] on div "4" at bounding box center [385, 85] width 221 height 28
click at [381, 76] on div "3" at bounding box center [385, 85] width 221 height 28
click at [381, 76] on div "4" at bounding box center [385, 85] width 221 height 28
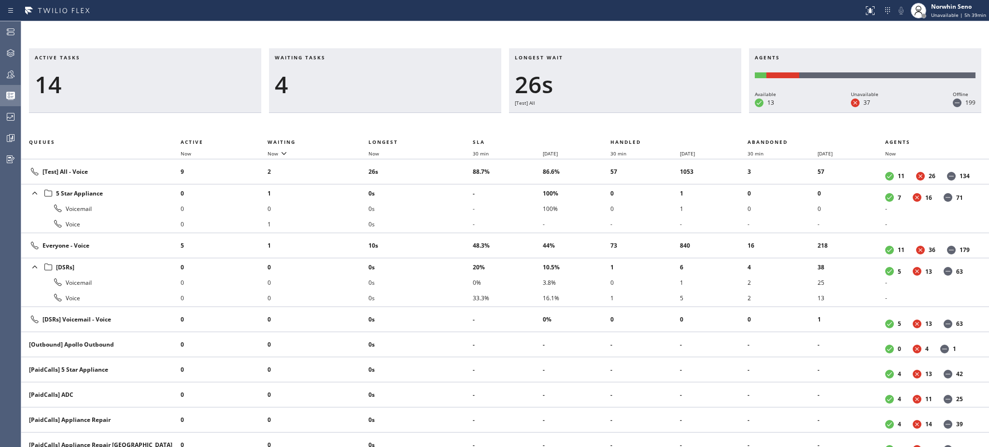
click at [381, 76] on div "4" at bounding box center [385, 85] width 221 height 28
click at [381, 76] on div "3" at bounding box center [385, 85] width 221 height 28
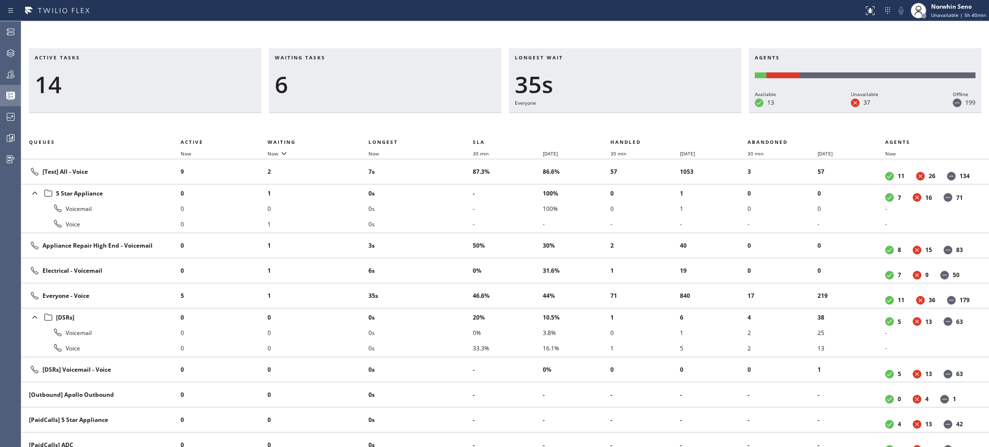
click at [381, 76] on div "6" at bounding box center [385, 85] width 221 height 28
click at [381, 76] on div "7" at bounding box center [385, 85] width 221 height 28
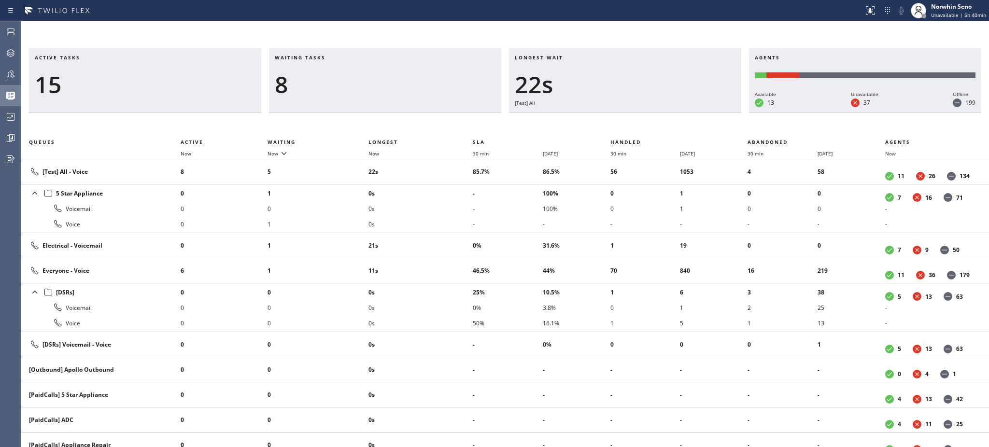
click at [381, 76] on div "8" at bounding box center [385, 85] width 221 height 28
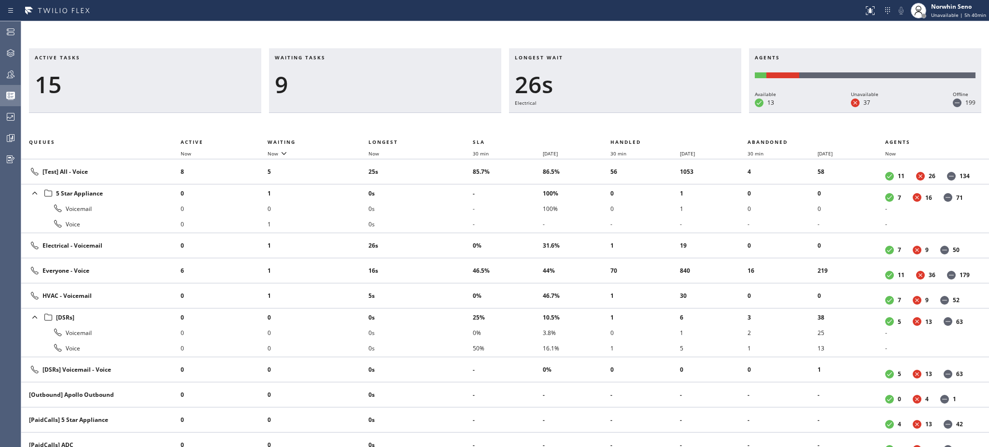
click at [381, 76] on div "9" at bounding box center [385, 85] width 221 height 28
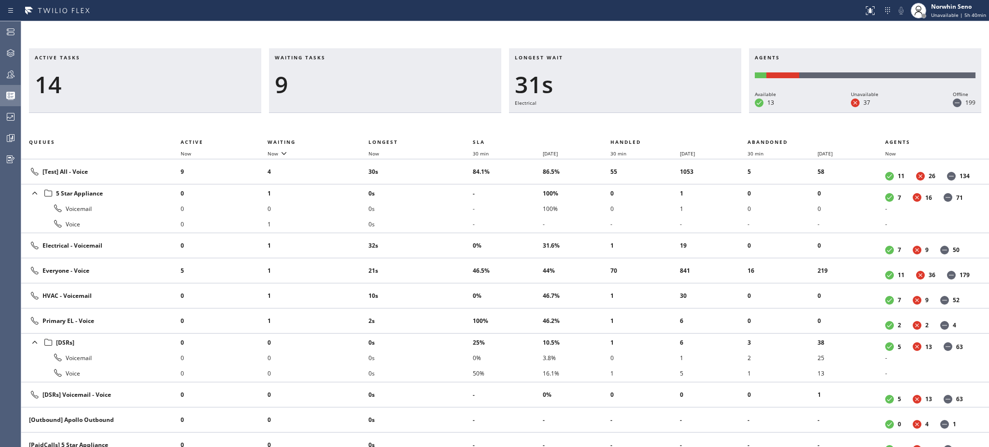
click at [381, 76] on div "9" at bounding box center [385, 85] width 221 height 28
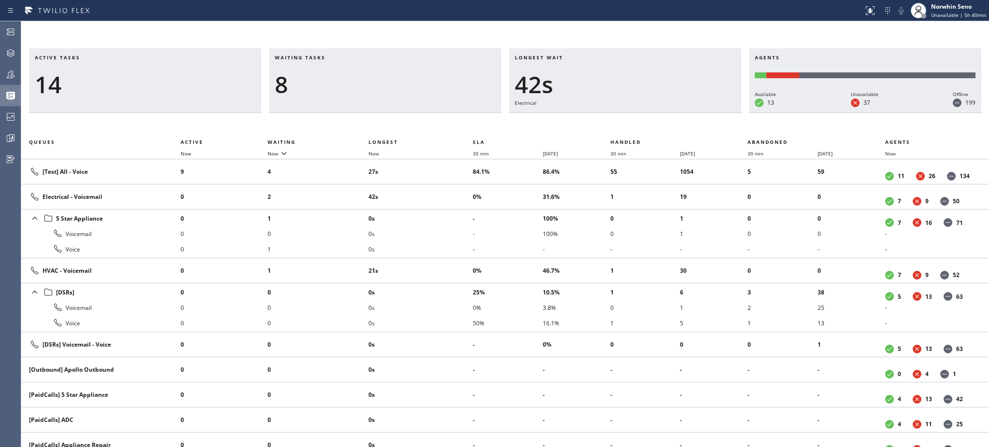
click at [381, 76] on div "8" at bounding box center [385, 85] width 221 height 28
click at [381, 76] on div "7" at bounding box center [385, 85] width 221 height 28
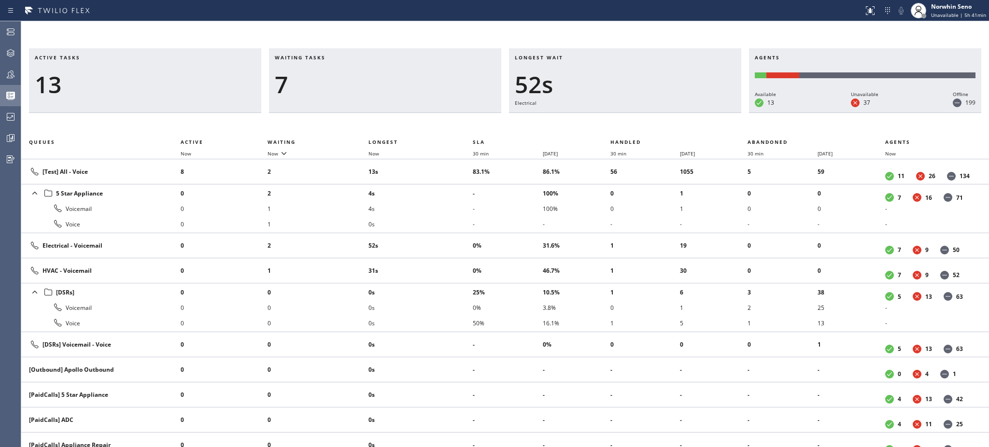
click at [381, 76] on div "7" at bounding box center [385, 85] width 221 height 28
click at [381, 76] on div "6" at bounding box center [385, 85] width 221 height 28
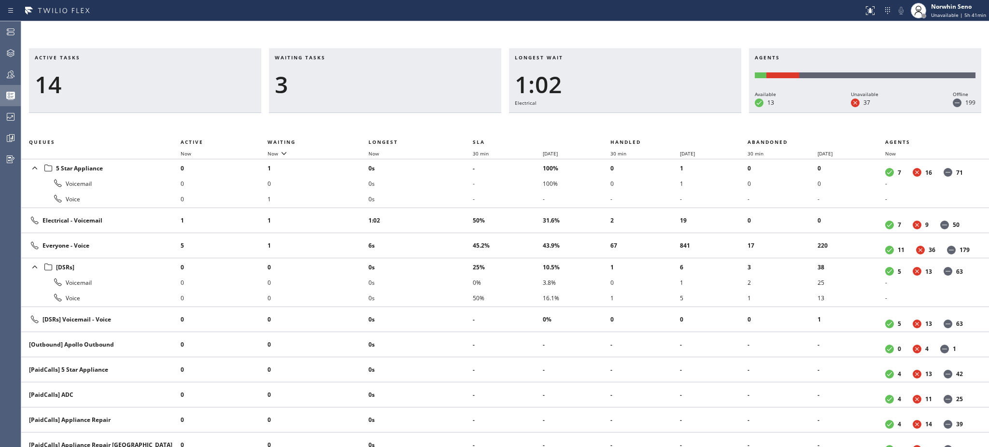
click at [381, 76] on div "3" at bounding box center [385, 85] width 221 height 28
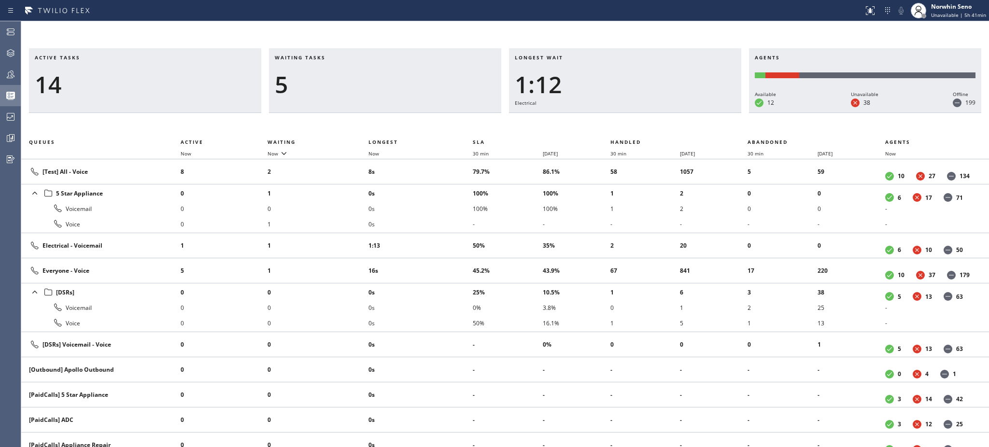
click at [381, 76] on div "5" at bounding box center [385, 85] width 221 height 28
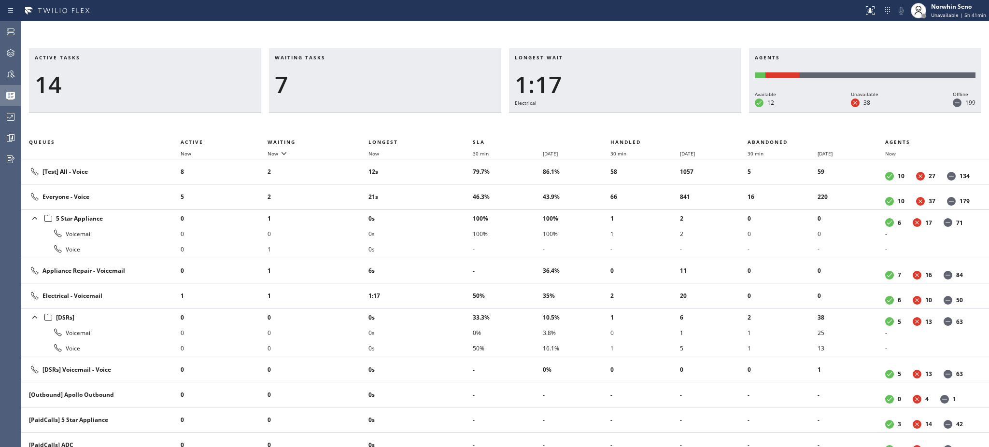
click at [381, 76] on div "7" at bounding box center [385, 85] width 221 height 28
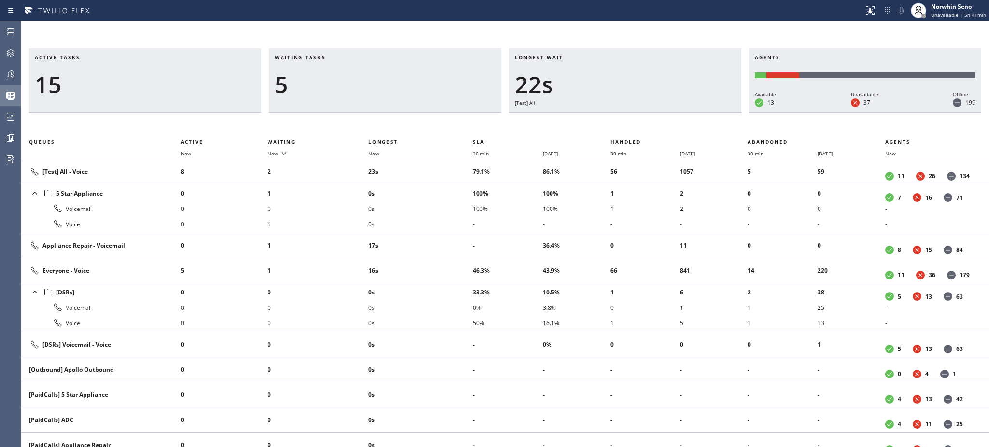
click at [381, 76] on div "5" at bounding box center [385, 85] width 221 height 28
click at [381, 76] on div "4" at bounding box center [385, 85] width 221 height 28
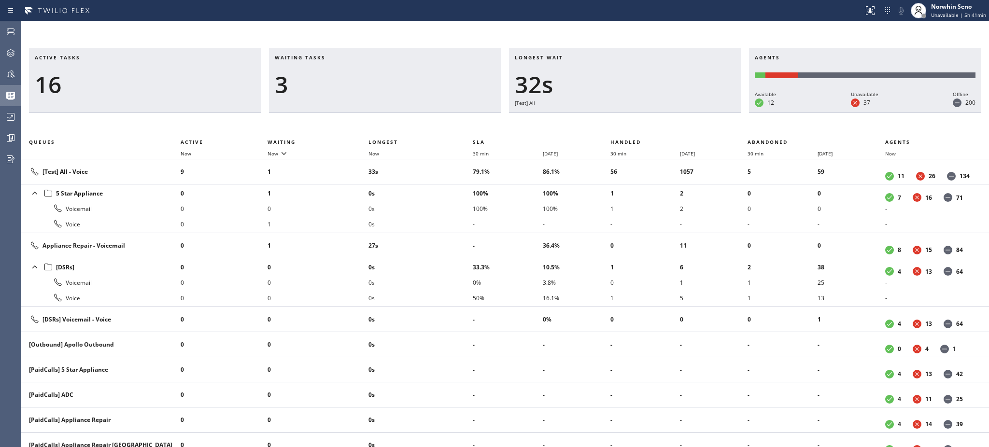
click at [381, 76] on div "3" at bounding box center [385, 85] width 221 height 28
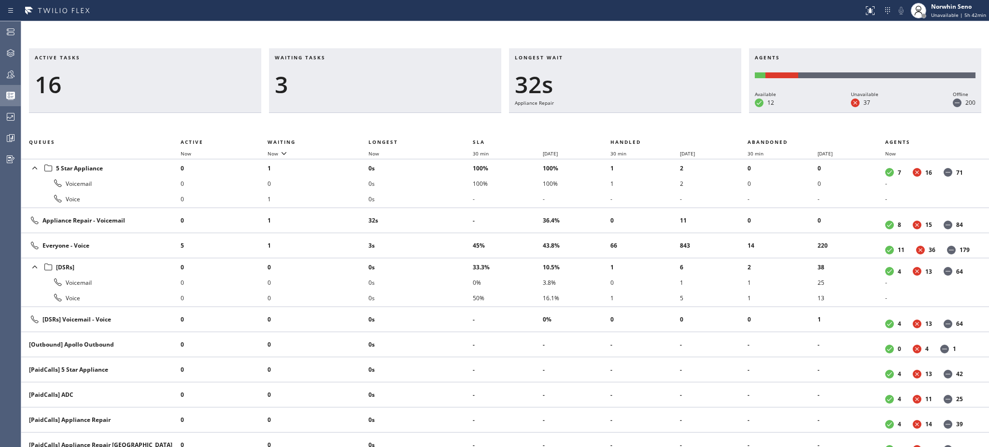
click at [381, 76] on div "3" at bounding box center [385, 85] width 221 height 28
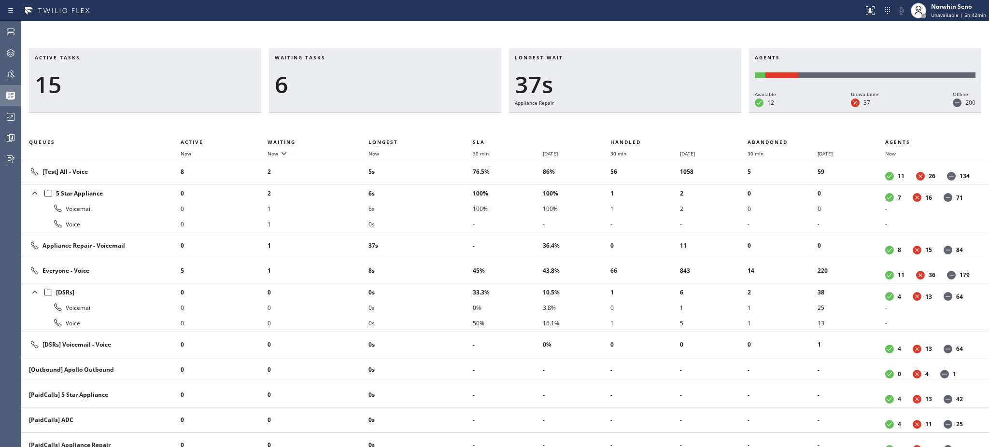
click at [381, 76] on div "6" at bounding box center [385, 85] width 221 height 28
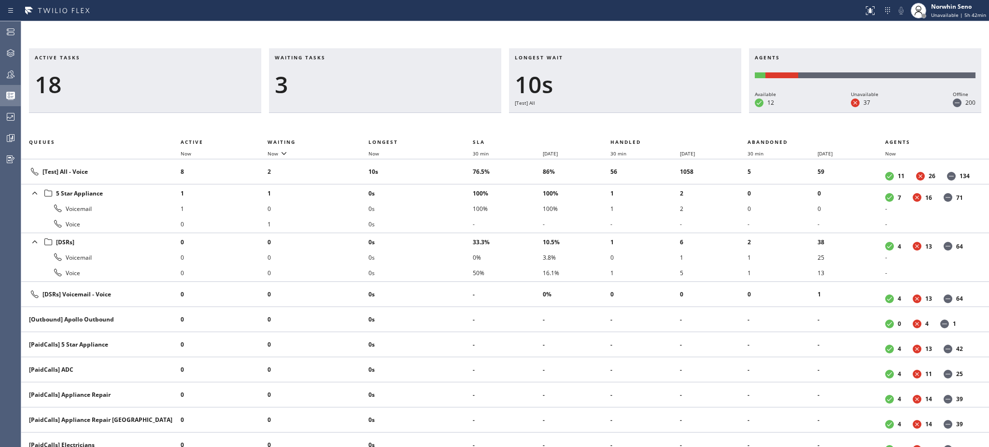
click at [381, 76] on div "3" at bounding box center [385, 85] width 221 height 28
click at [381, 76] on div "2" at bounding box center [385, 85] width 221 height 28
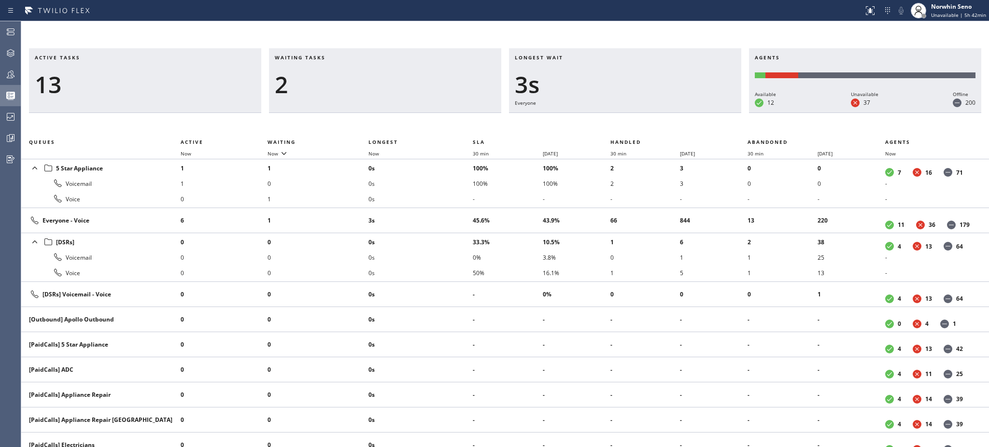
click at [381, 76] on div "2" at bounding box center [385, 85] width 221 height 28
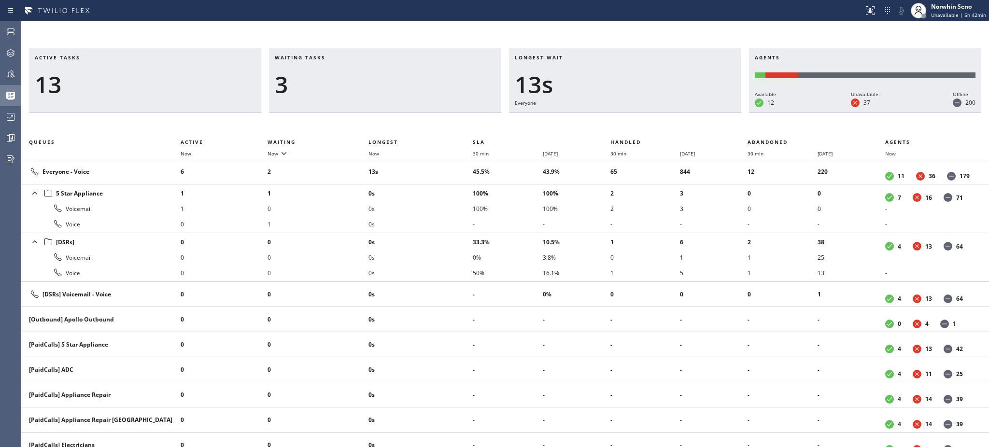
click at [381, 76] on div "3" at bounding box center [385, 85] width 221 height 28
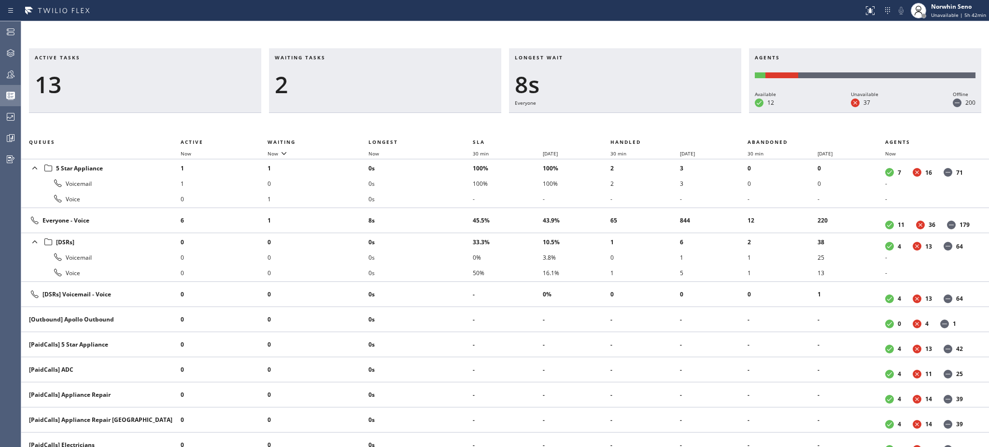
click at [381, 76] on div "2" at bounding box center [385, 85] width 221 height 28
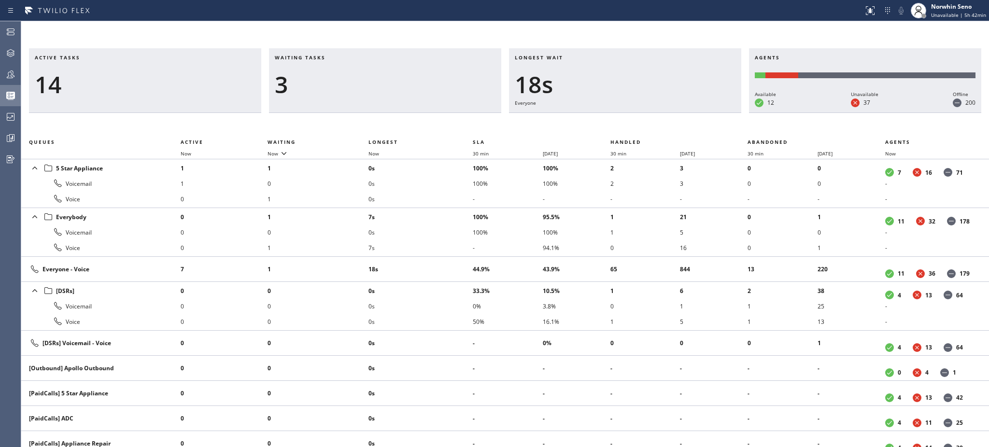
click at [381, 76] on div "3" at bounding box center [385, 85] width 221 height 28
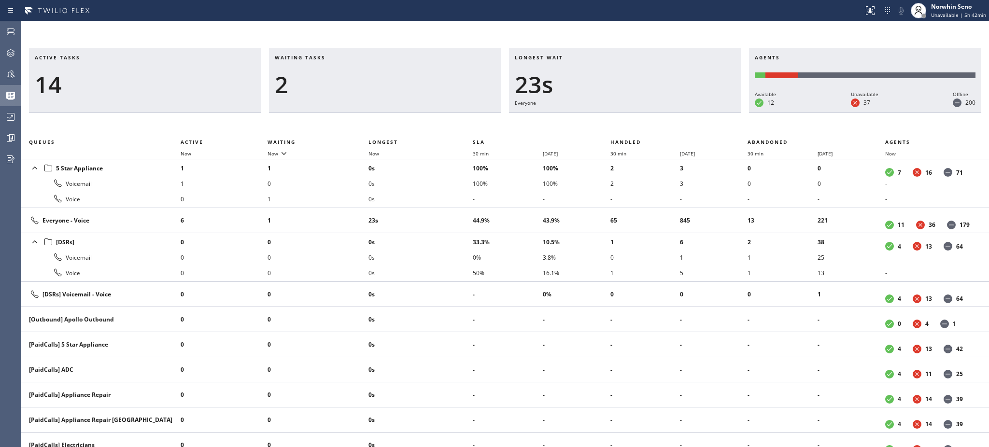
click at [381, 76] on div "2" at bounding box center [385, 85] width 221 height 28
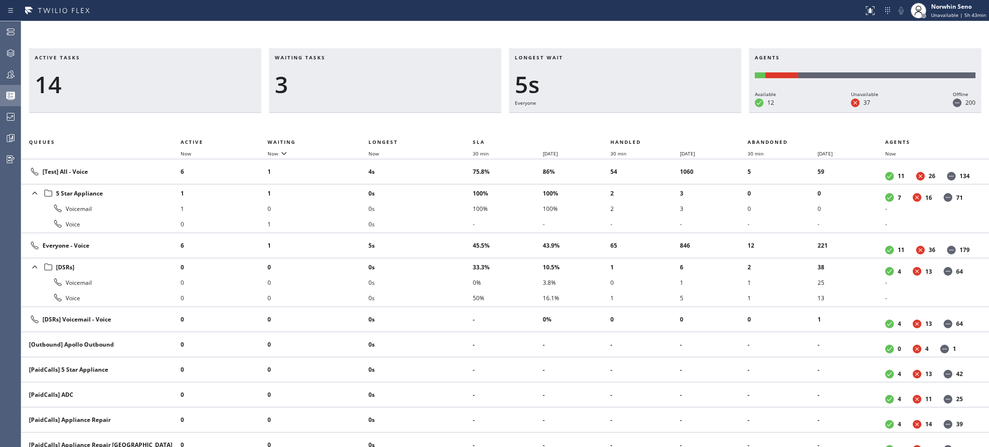
click at [381, 76] on div "3" at bounding box center [385, 85] width 221 height 28
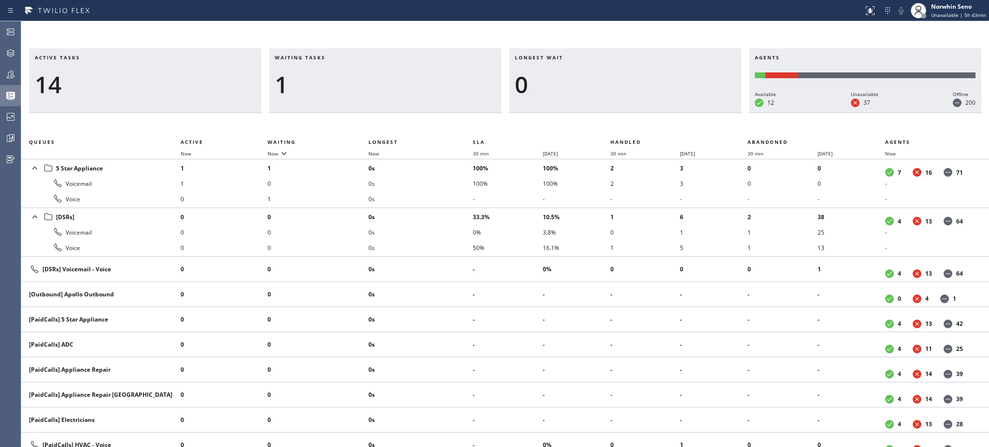
click at [381, 76] on div "1" at bounding box center [385, 85] width 221 height 28
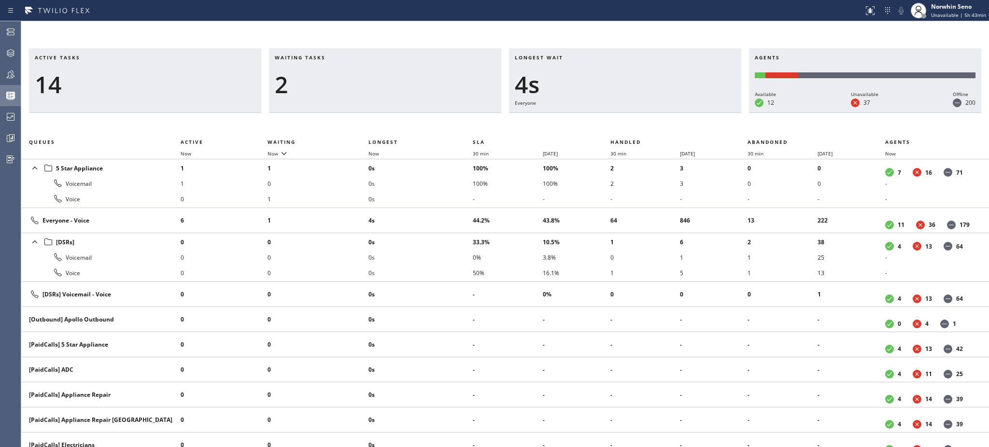
click at [381, 76] on div "2" at bounding box center [385, 85] width 221 height 28
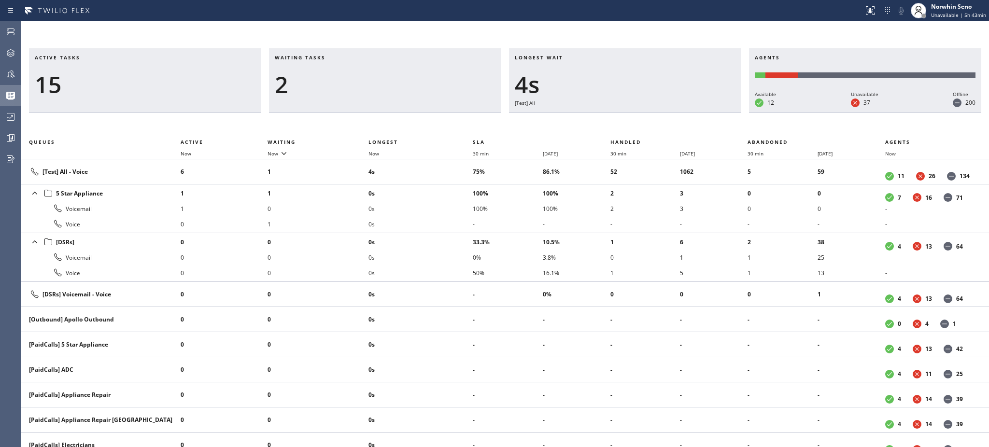
click at [381, 76] on div "2" at bounding box center [385, 85] width 221 height 28
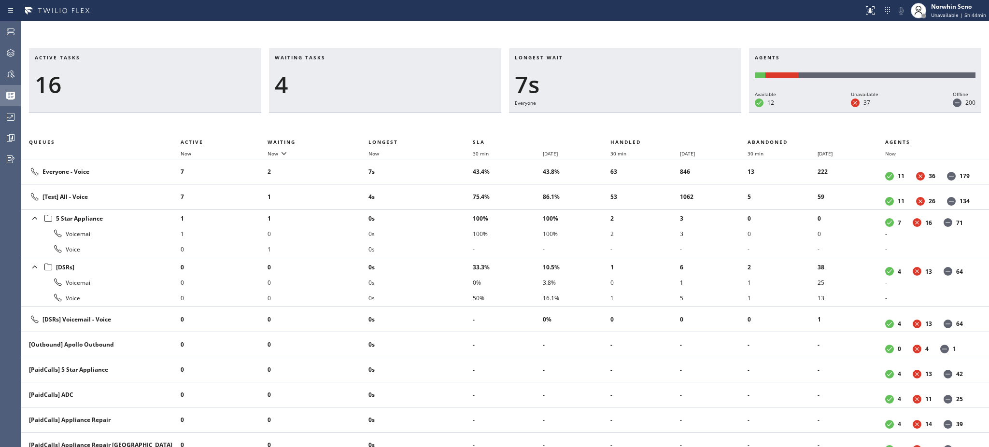
click at [381, 76] on div "4" at bounding box center [385, 85] width 221 height 28
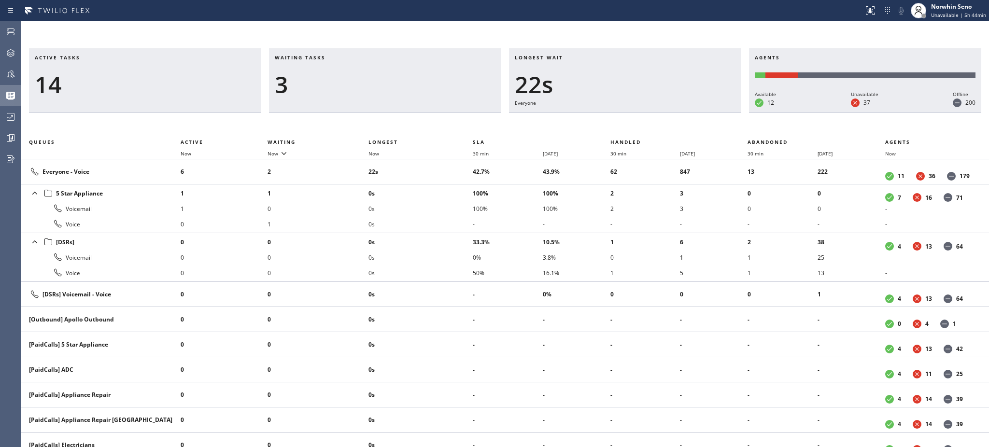
click at [381, 76] on div "3" at bounding box center [385, 85] width 221 height 28
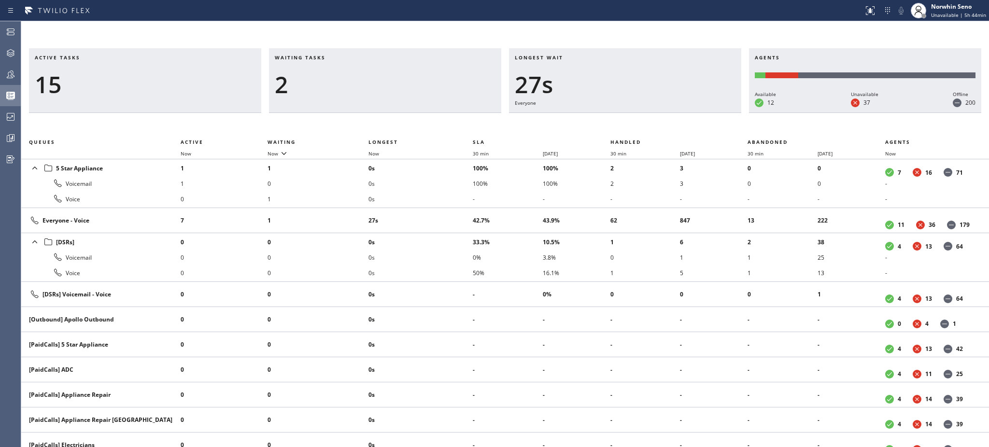
click at [381, 76] on div "2" at bounding box center [385, 85] width 221 height 28
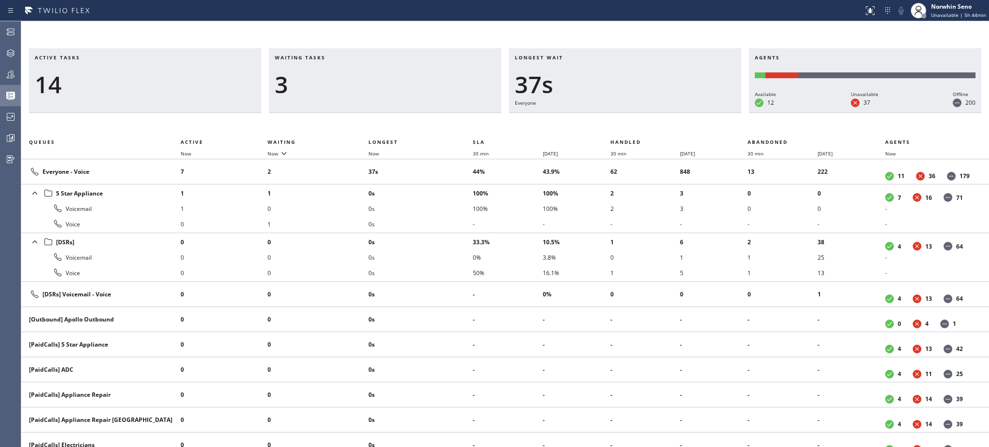
click at [381, 76] on div "3" at bounding box center [385, 85] width 221 height 28
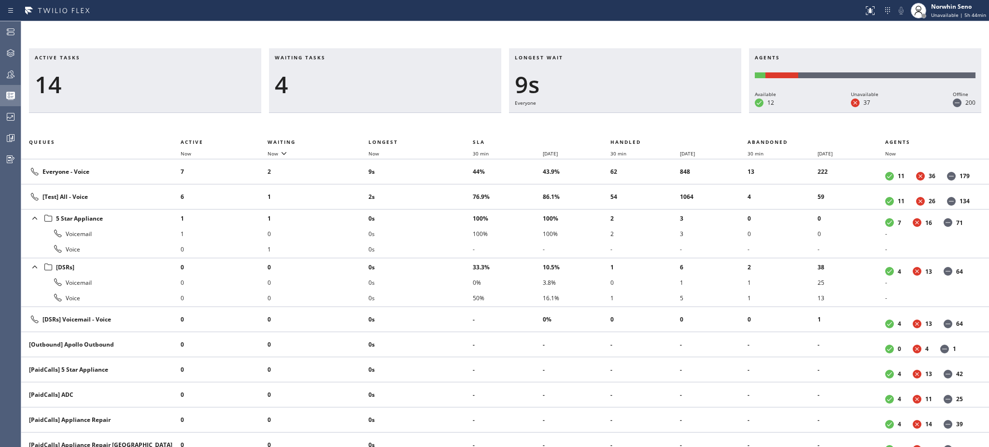
click at [381, 76] on div "4" at bounding box center [385, 85] width 221 height 28
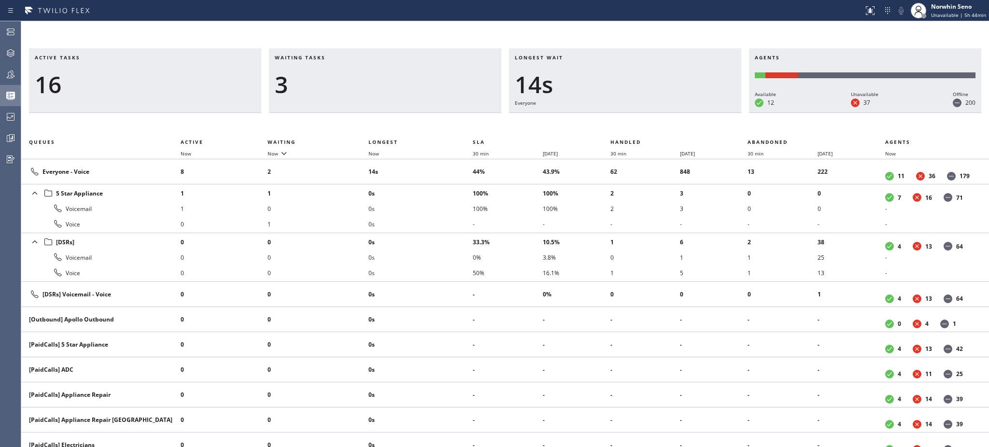
click at [381, 76] on div "3" at bounding box center [385, 85] width 221 height 28
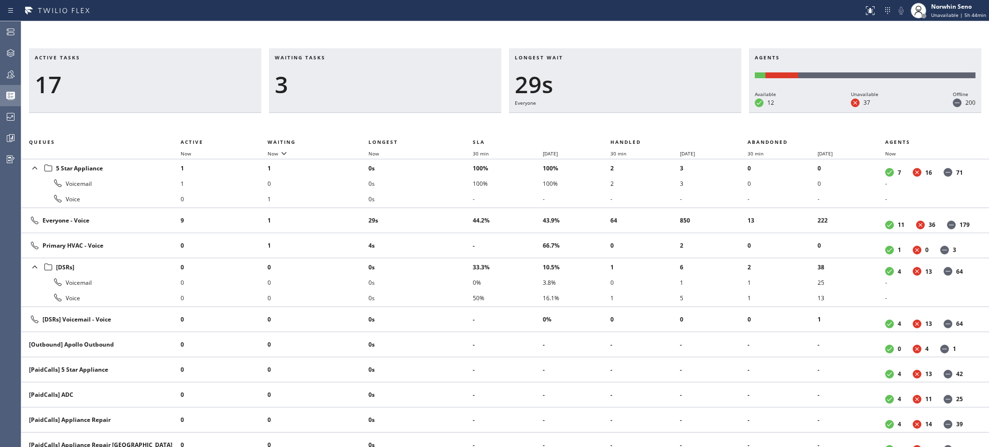
click at [381, 76] on div "3" at bounding box center [385, 85] width 221 height 28
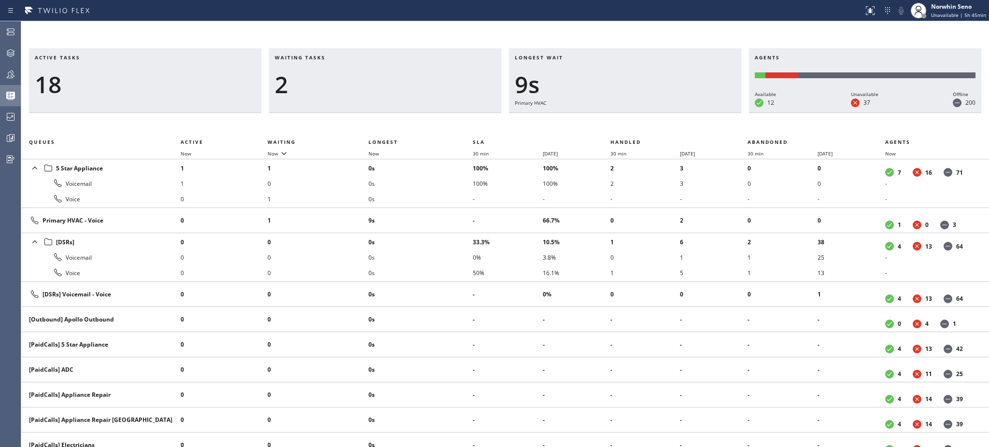
click at [381, 76] on div "2" at bounding box center [385, 85] width 221 height 28
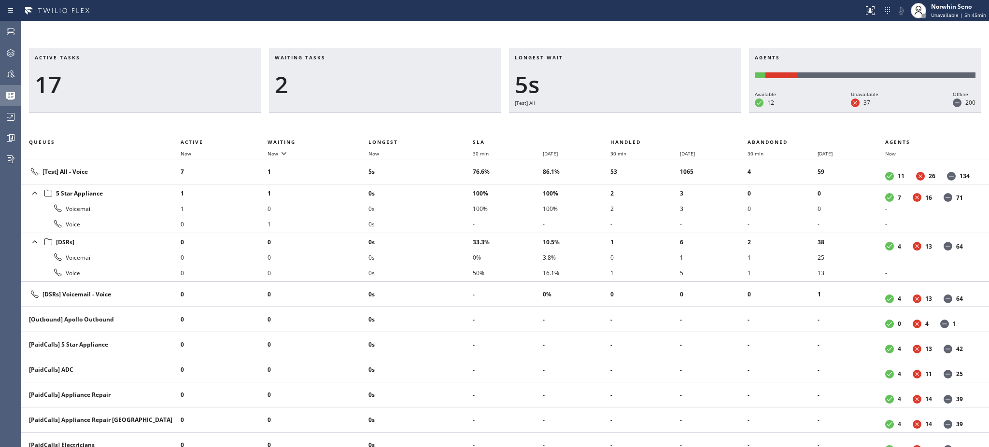
click at [381, 76] on div "2" at bounding box center [385, 85] width 221 height 28
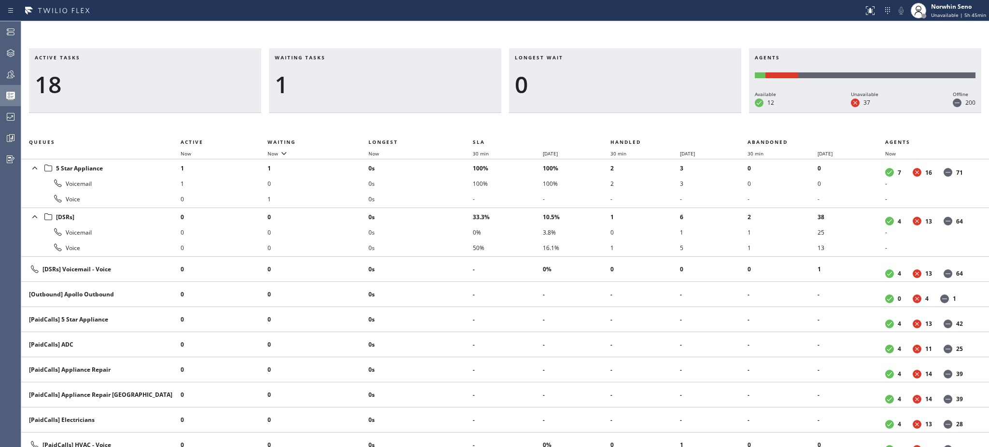
click at [381, 76] on div "1" at bounding box center [385, 85] width 221 height 28
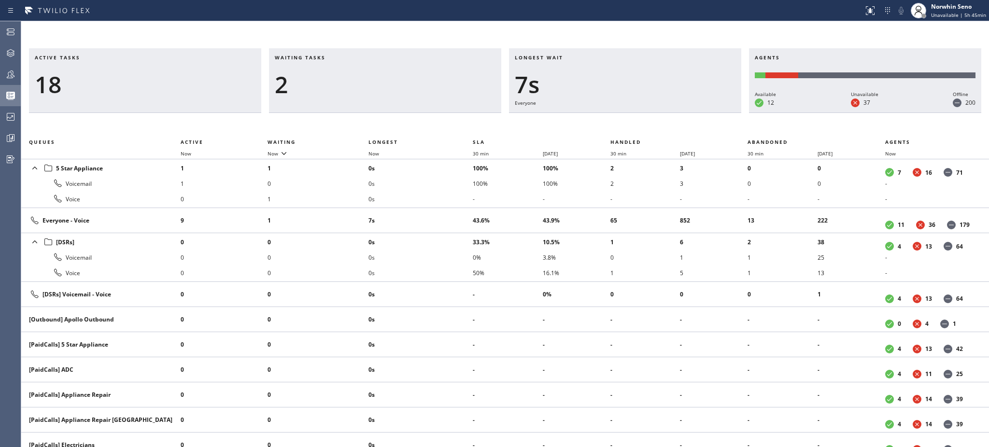
click at [381, 76] on div "2" at bounding box center [385, 85] width 221 height 28
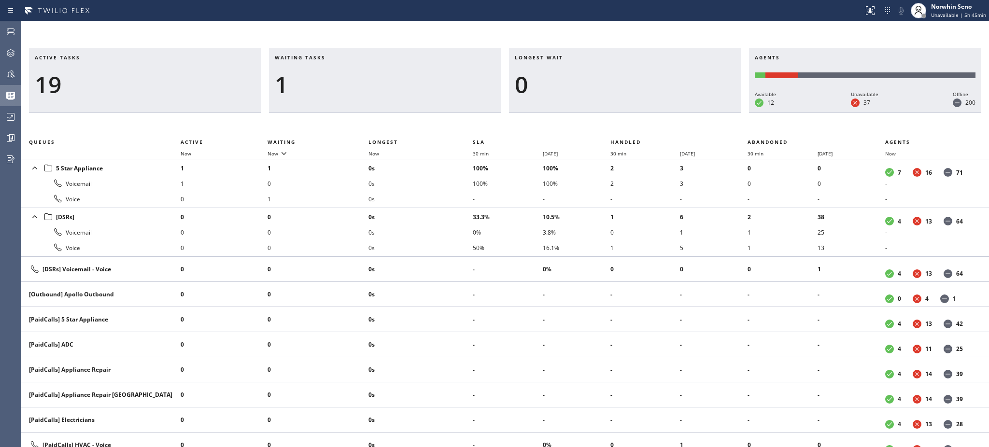
click at [381, 76] on div "1" at bounding box center [385, 85] width 221 height 28
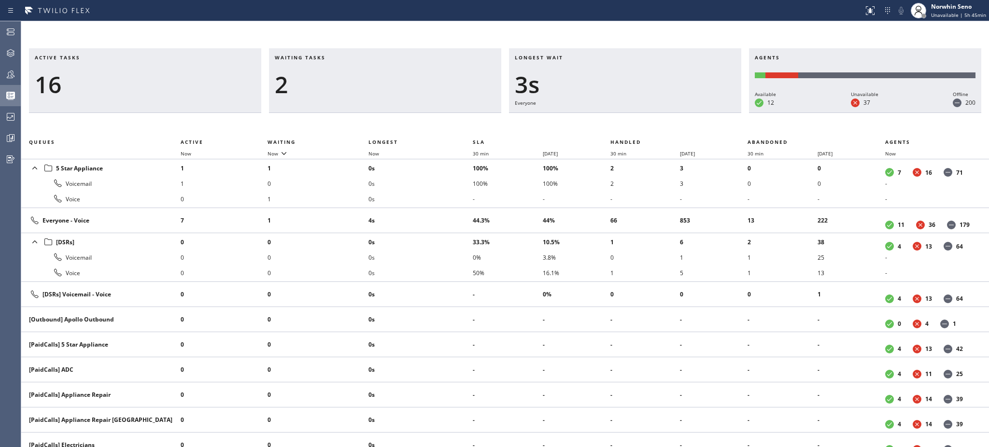
click at [381, 76] on div "2" at bounding box center [385, 85] width 221 height 28
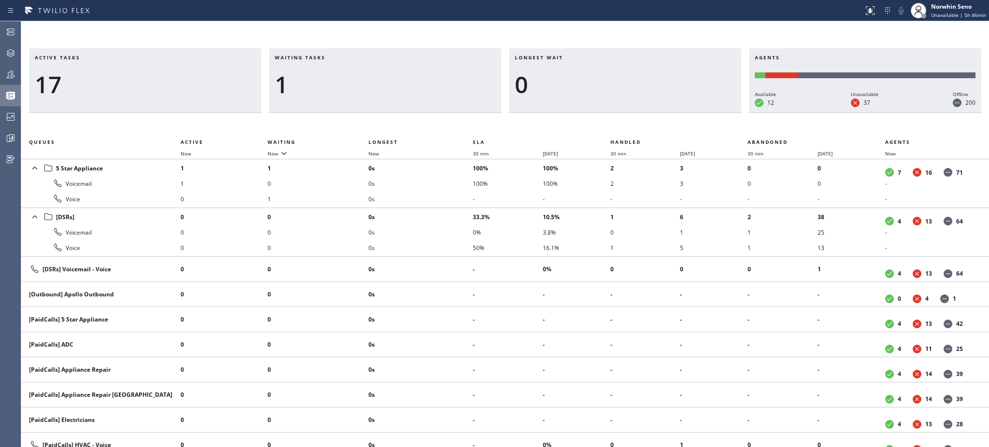
click at [381, 76] on div "1" at bounding box center [385, 85] width 221 height 28
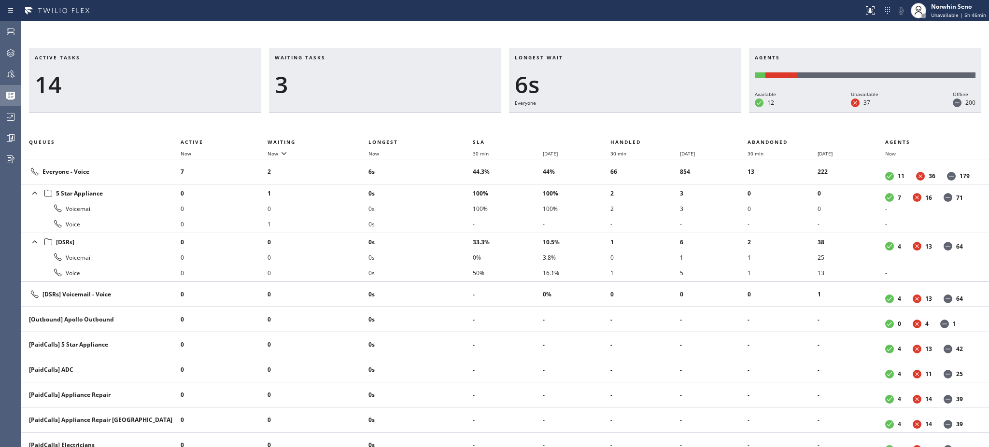
click at [381, 76] on div "3" at bounding box center [385, 85] width 221 height 28
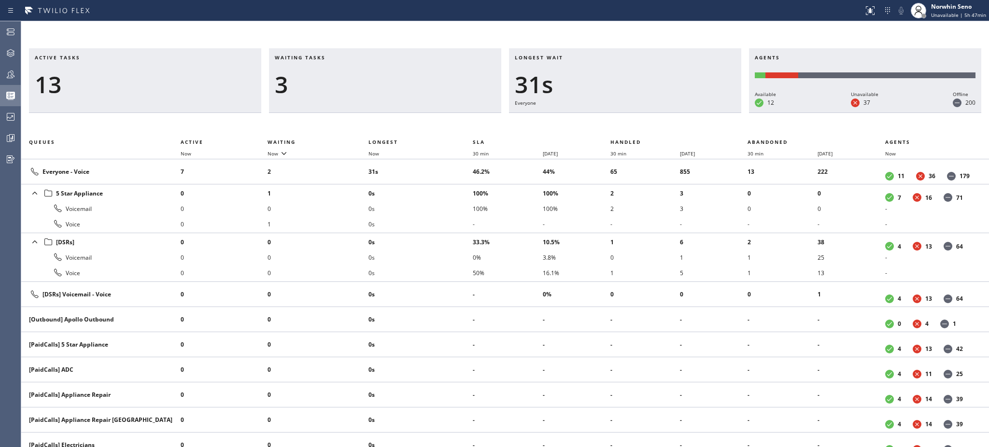
click at [381, 76] on div "3" at bounding box center [385, 85] width 221 height 28
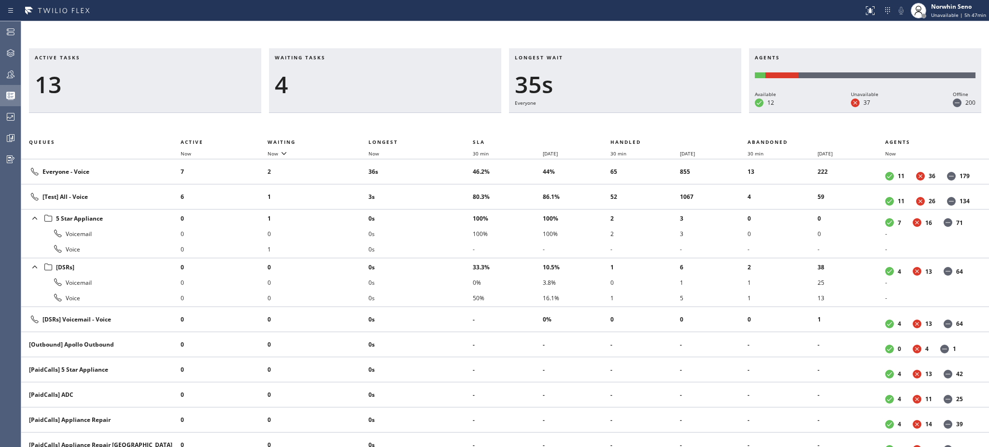
click at [381, 76] on div "4" at bounding box center [385, 85] width 221 height 28
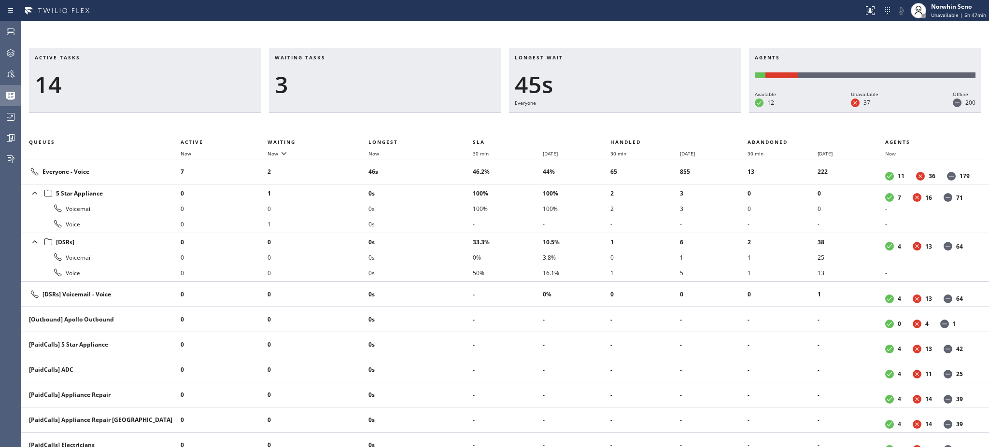
click at [381, 76] on div "3" at bounding box center [385, 85] width 221 height 28
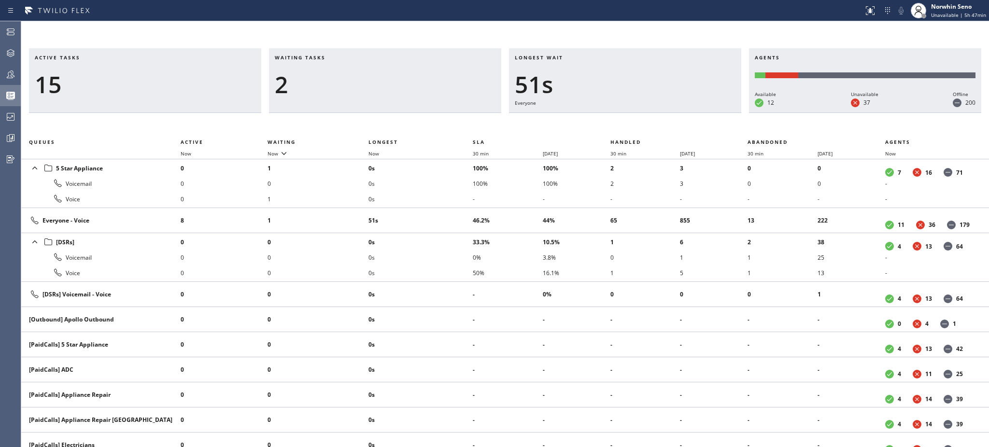
click at [381, 76] on div "2" at bounding box center [385, 85] width 221 height 28
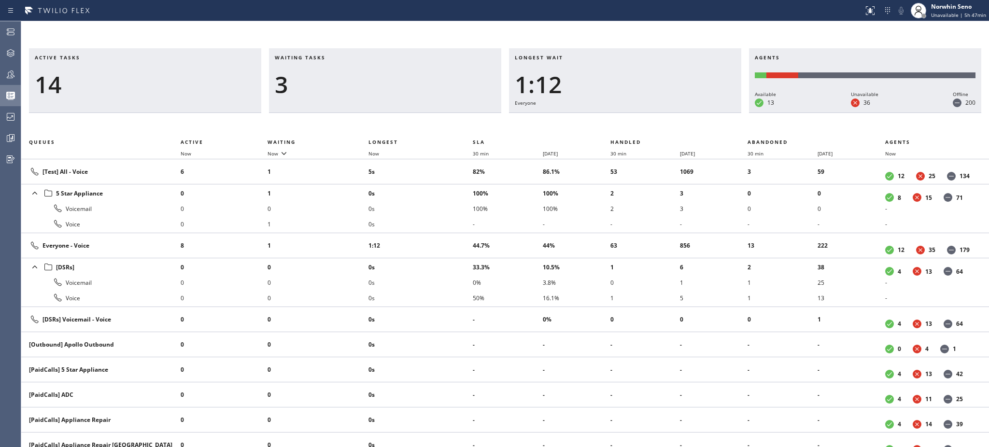
click at [381, 76] on div "3" at bounding box center [385, 85] width 221 height 28
click at [381, 76] on div "4" at bounding box center [385, 85] width 221 height 28
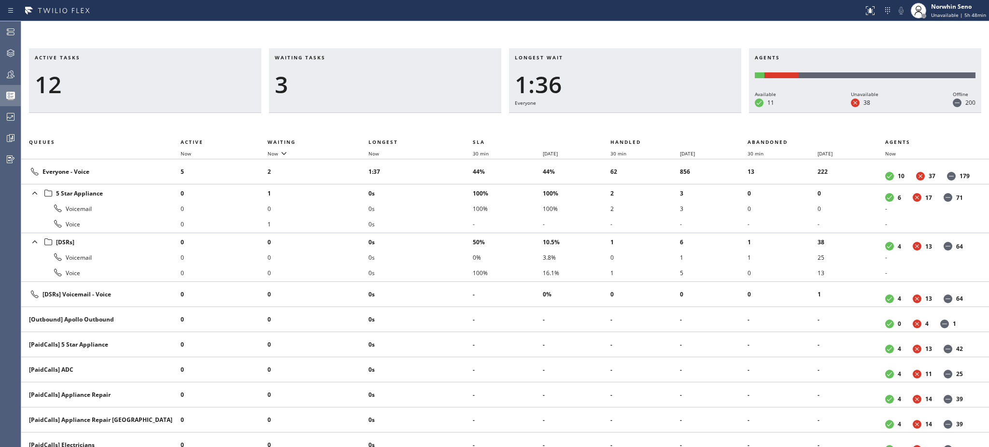
click at [381, 76] on div "3" at bounding box center [385, 85] width 221 height 28
click at [381, 76] on div "5" at bounding box center [385, 85] width 221 height 28
click at [381, 76] on div "4" at bounding box center [385, 85] width 221 height 28
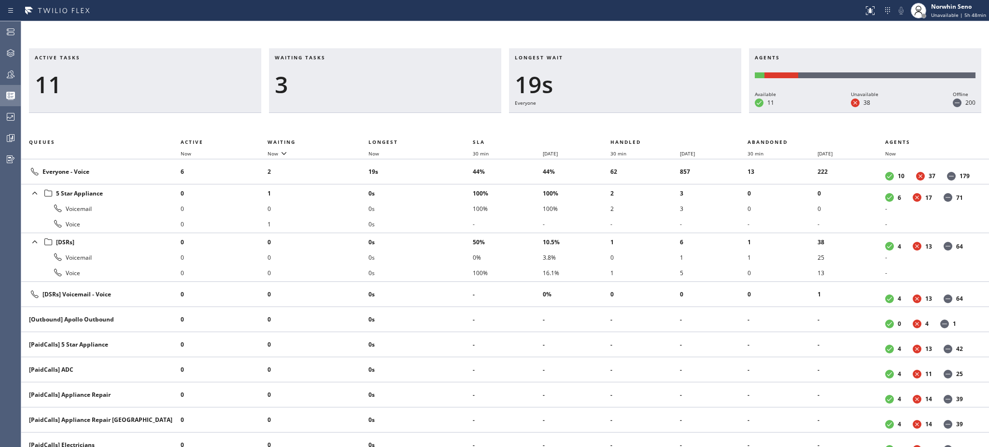
click at [381, 76] on div "3" at bounding box center [385, 85] width 221 height 28
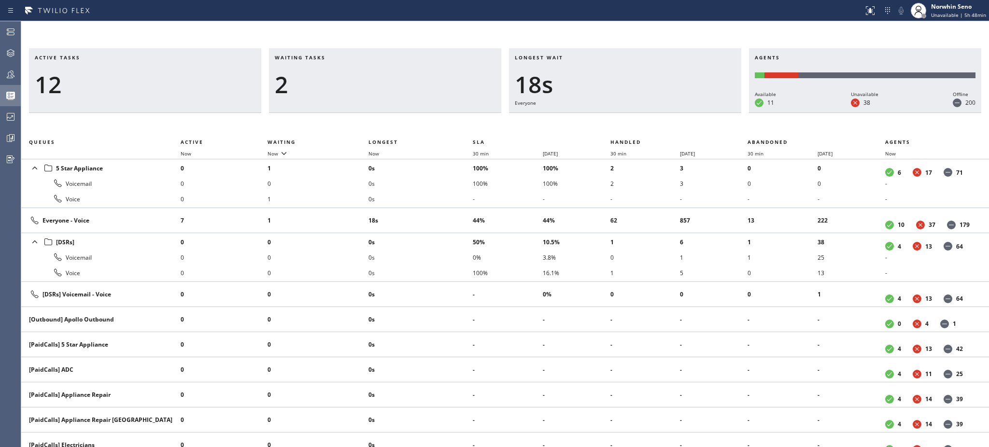
click at [381, 76] on div "2" at bounding box center [385, 85] width 221 height 28
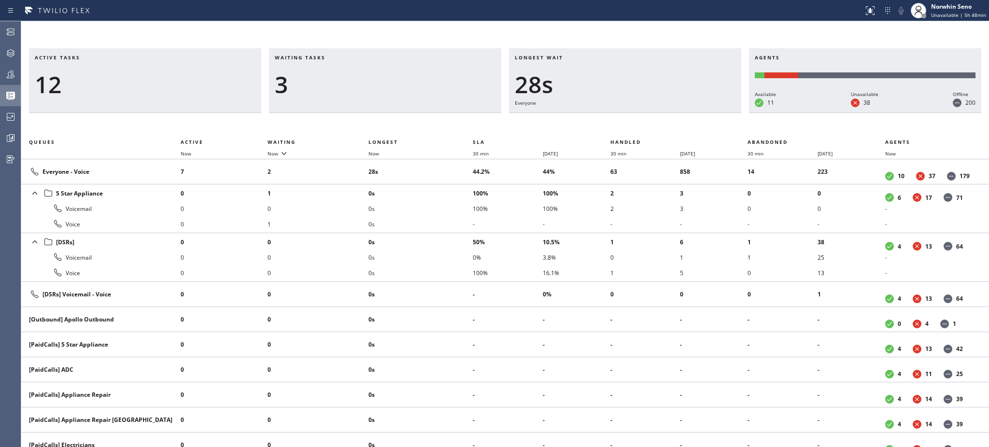
click at [381, 76] on div "3" at bounding box center [385, 85] width 221 height 28
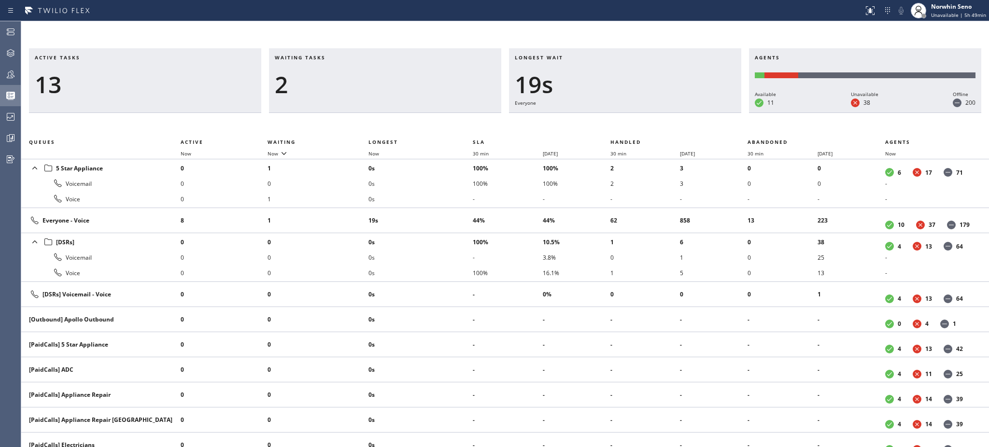
click at [381, 76] on div "2" at bounding box center [385, 85] width 221 height 28
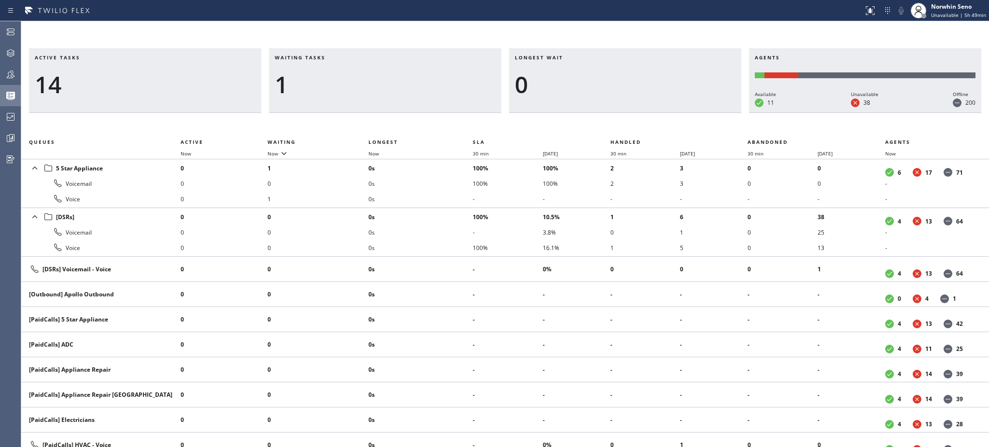
click at [381, 76] on div "1" at bounding box center [385, 85] width 221 height 28
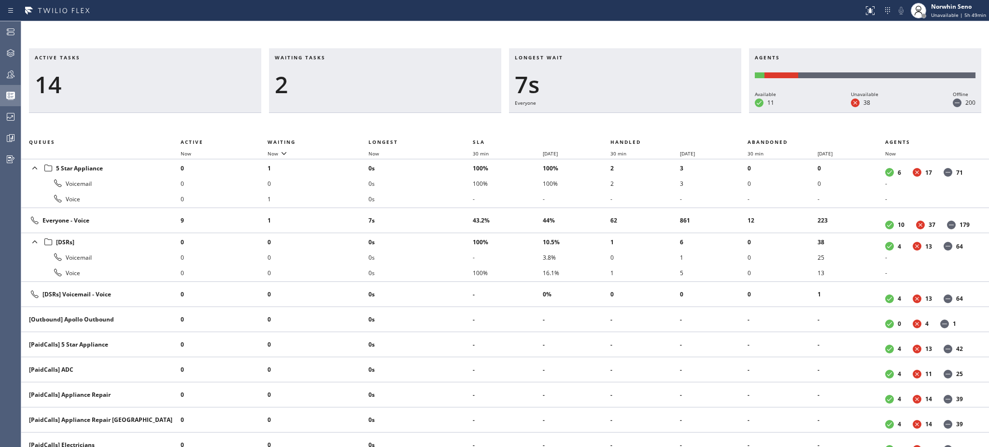
click at [381, 76] on div "2" at bounding box center [385, 85] width 221 height 28
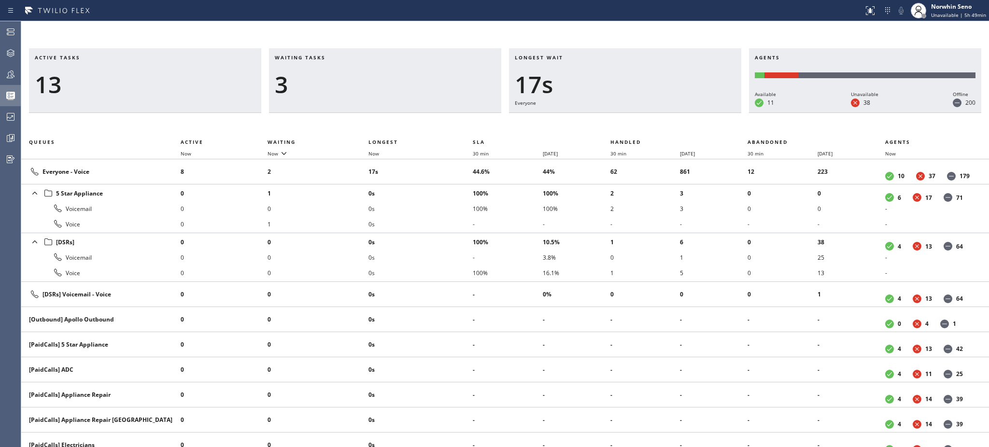
click at [381, 76] on div "3" at bounding box center [385, 85] width 221 height 28
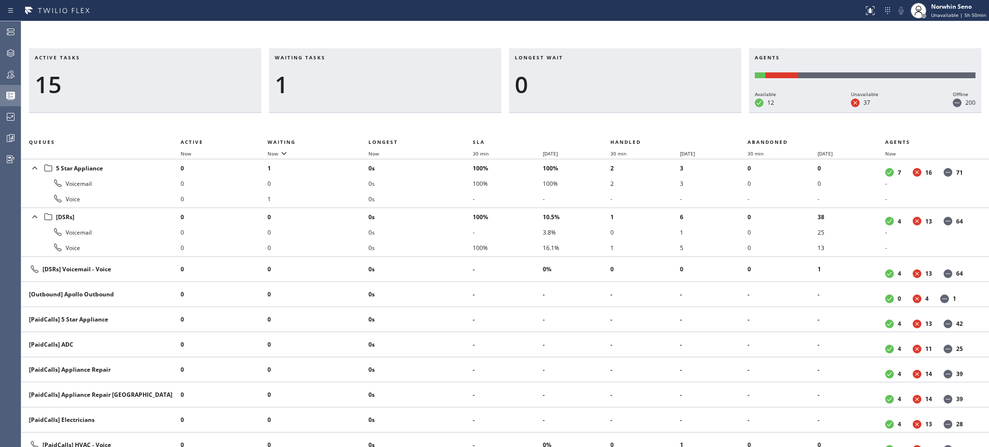
click at [381, 76] on div "1" at bounding box center [385, 85] width 221 height 28
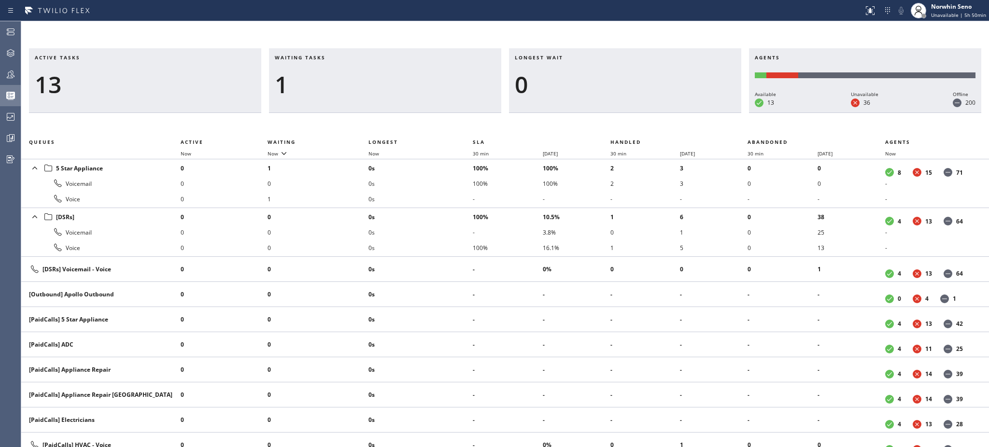
click at [381, 76] on div "1" at bounding box center [385, 85] width 221 height 28
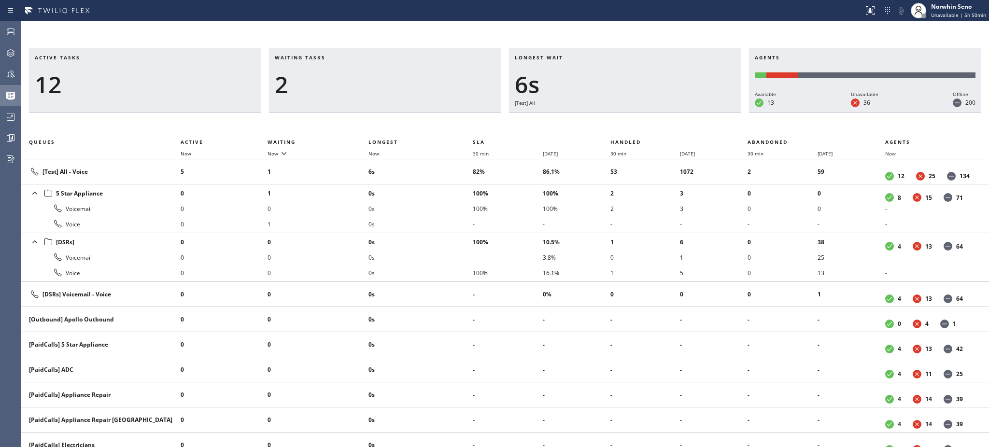
click at [381, 76] on div "2" at bounding box center [385, 85] width 221 height 28
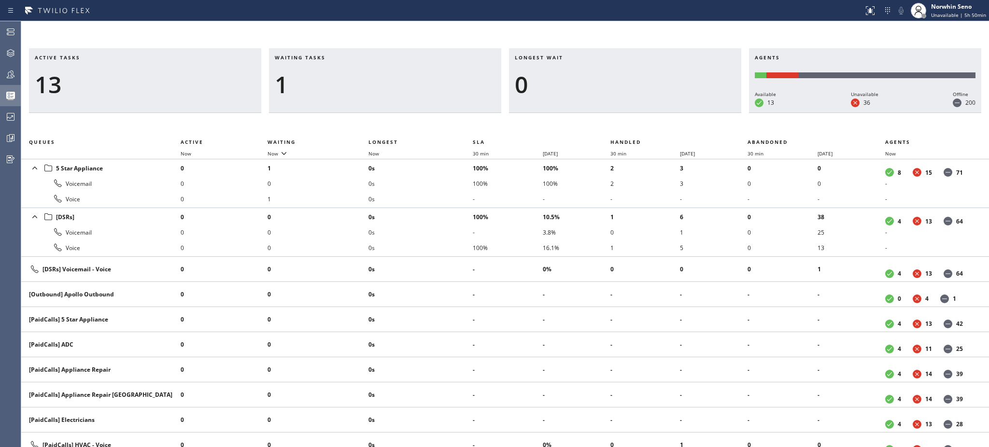
click at [381, 76] on div "1" at bounding box center [385, 85] width 221 height 28
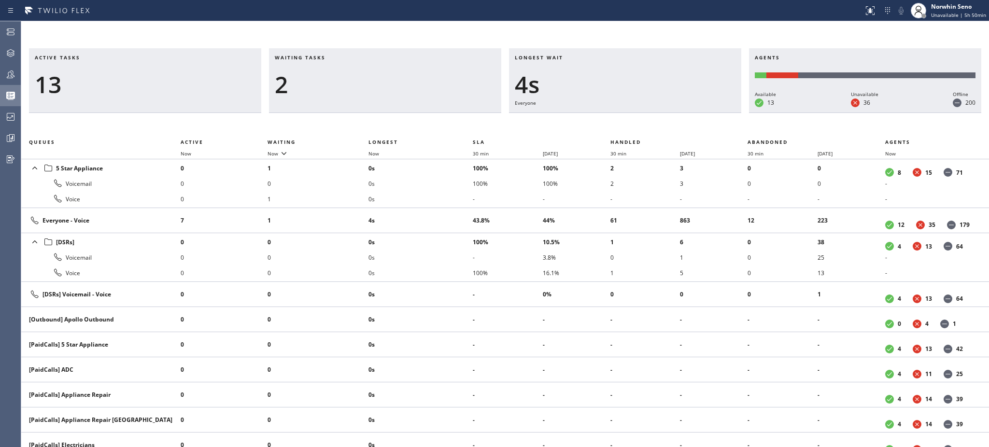
click at [381, 76] on div "2" at bounding box center [385, 85] width 221 height 28
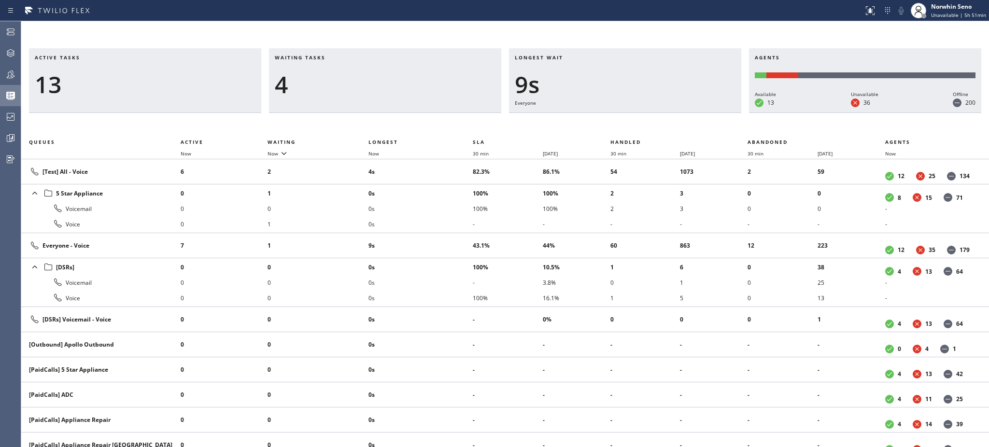
click at [381, 76] on div "4" at bounding box center [385, 85] width 221 height 28
click at [381, 76] on div "3" at bounding box center [385, 85] width 221 height 28
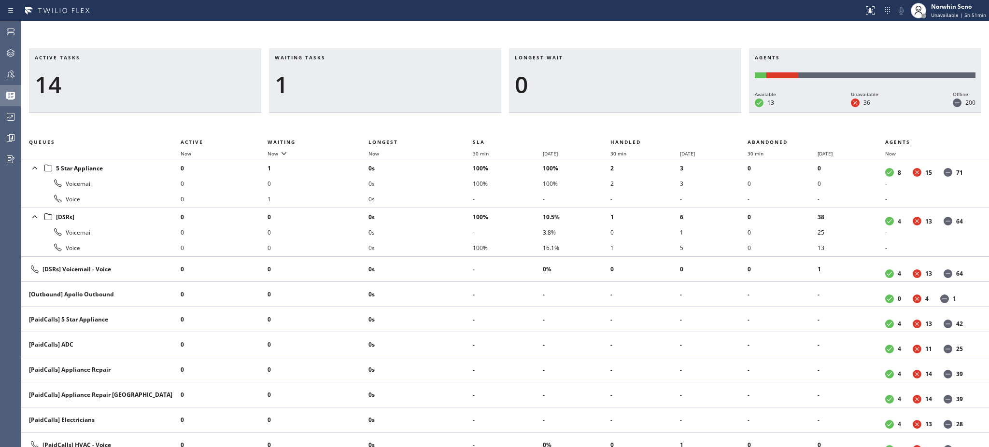
click at [381, 76] on div "1" at bounding box center [385, 85] width 221 height 28
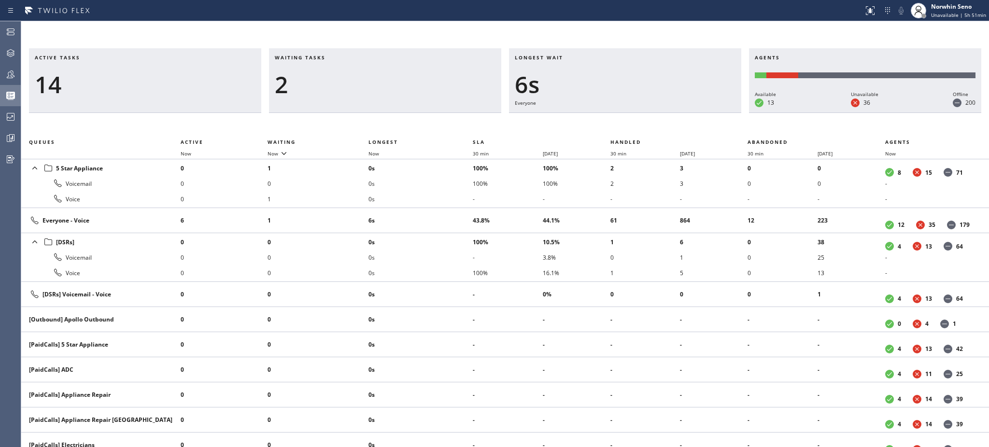
click at [381, 76] on div "2" at bounding box center [385, 85] width 221 height 28
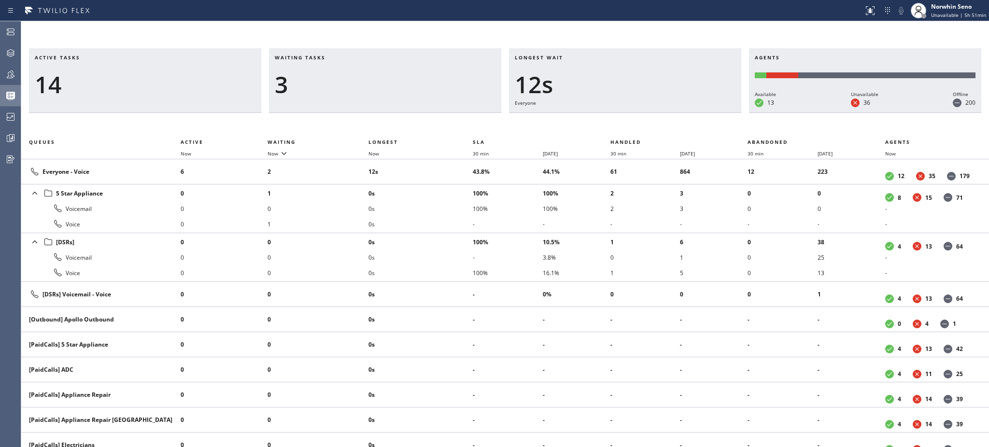
click at [381, 76] on div "3" at bounding box center [385, 85] width 221 height 28
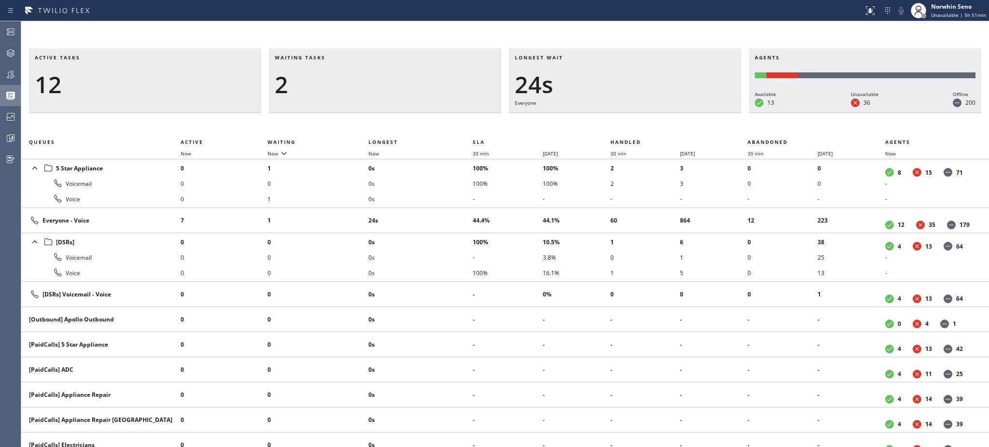
click at [381, 76] on div "2" at bounding box center [385, 85] width 221 height 28
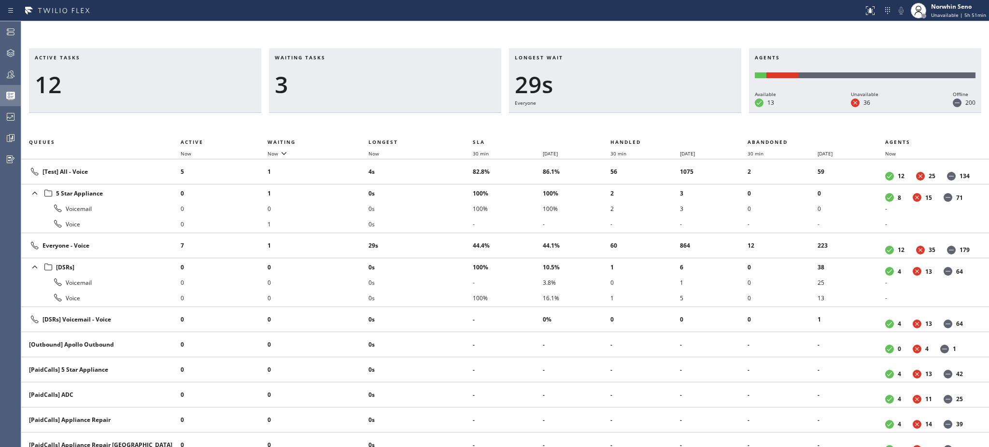
click at [381, 76] on div "3" at bounding box center [385, 85] width 221 height 28
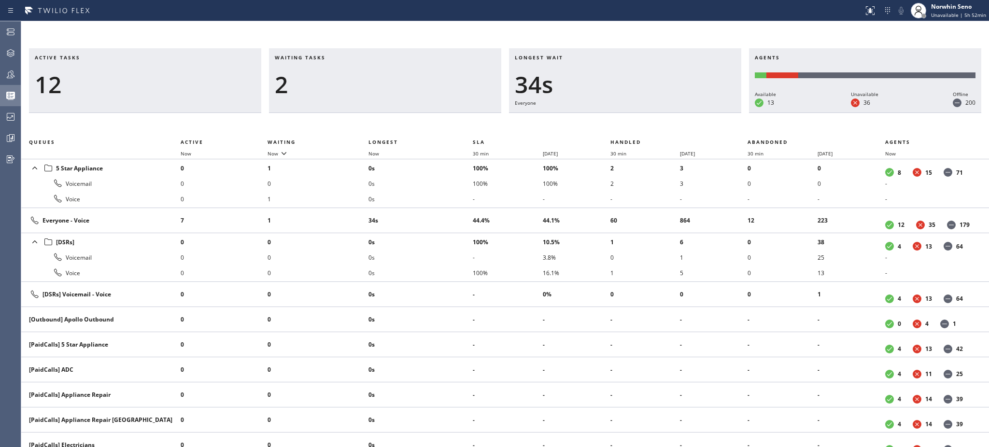
click at [381, 76] on div "2" at bounding box center [385, 85] width 221 height 28
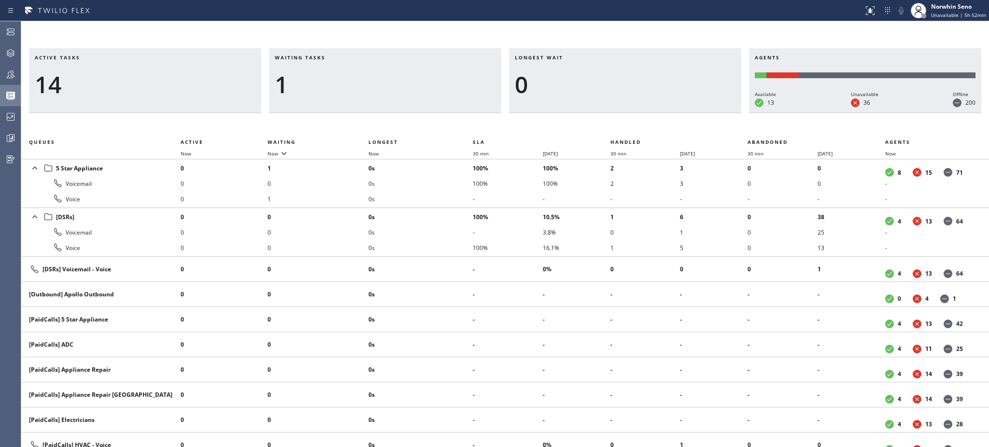
click at [381, 76] on div "1" at bounding box center [385, 85] width 221 height 28
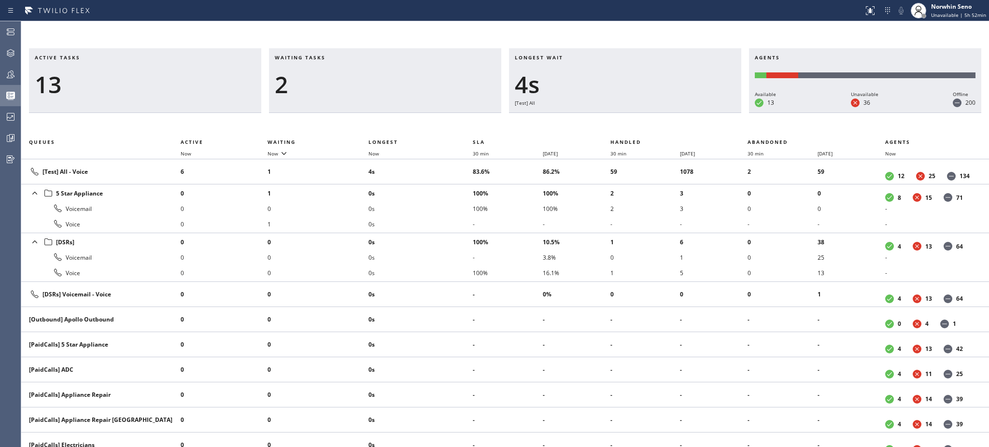
click at [381, 76] on div "2" at bounding box center [385, 85] width 221 height 28
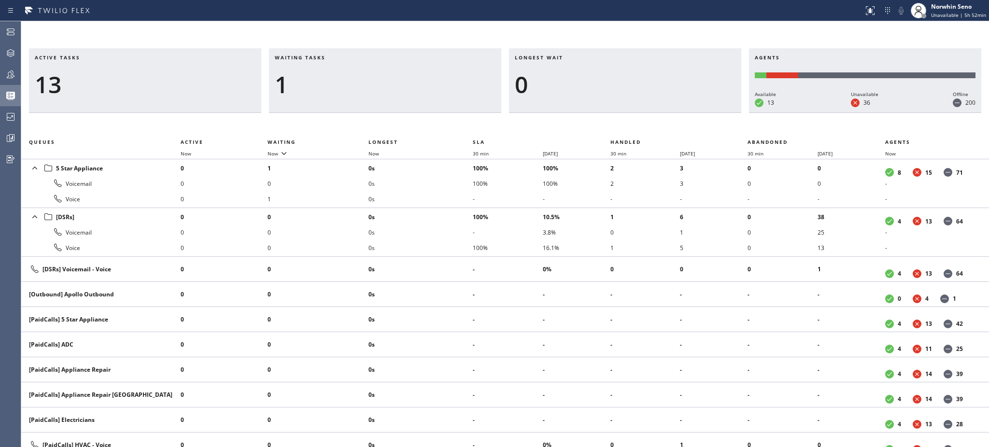
click at [381, 76] on div "1" at bounding box center [385, 85] width 221 height 28
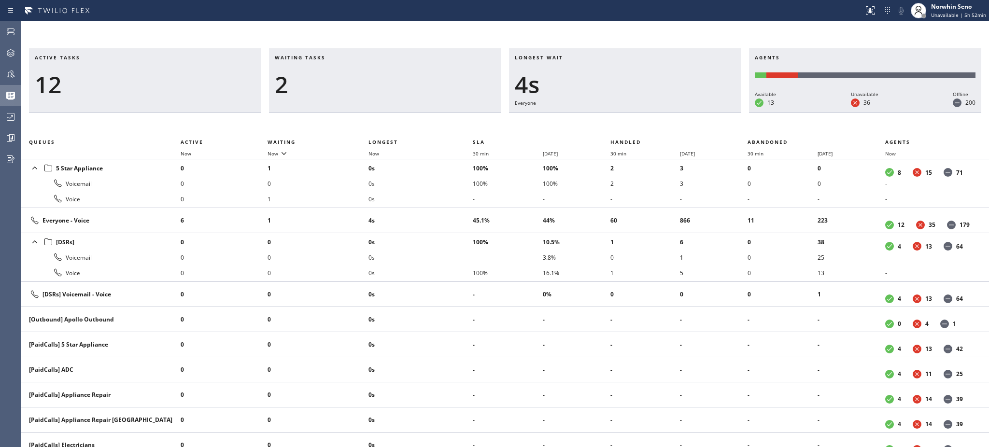
click at [381, 76] on div "2" at bounding box center [385, 85] width 221 height 28
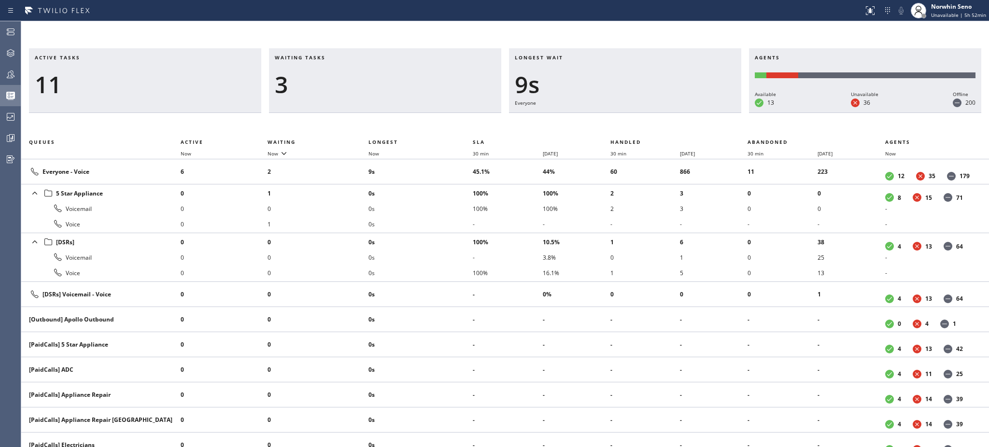
click at [381, 76] on div "3" at bounding box center [385, 85] width 221 height 28
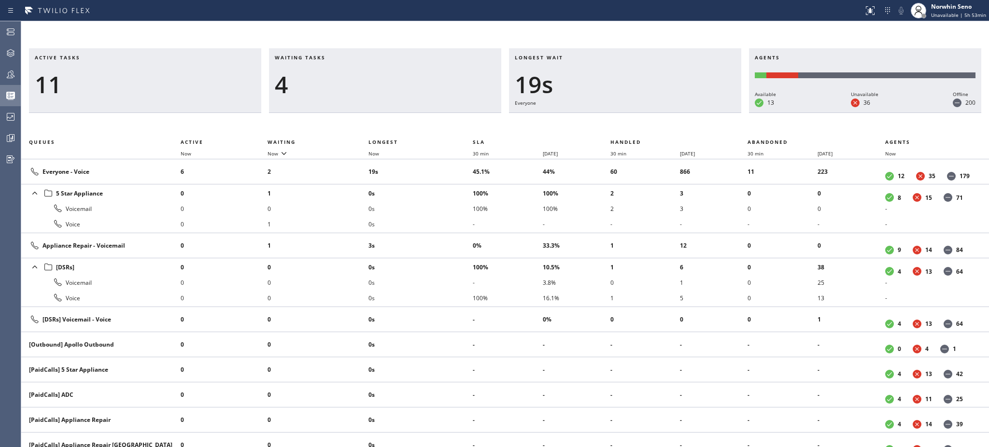
click at [381, 76] on div "4" at bounding box center [385, 85] width 221 height 28
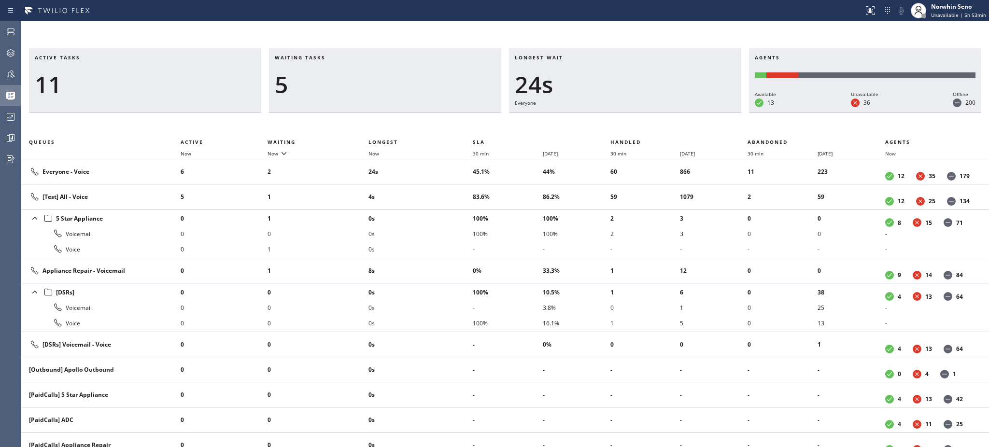
click at [381, 76] on div "5" at bounding box center [385, 85] width 221 height 28
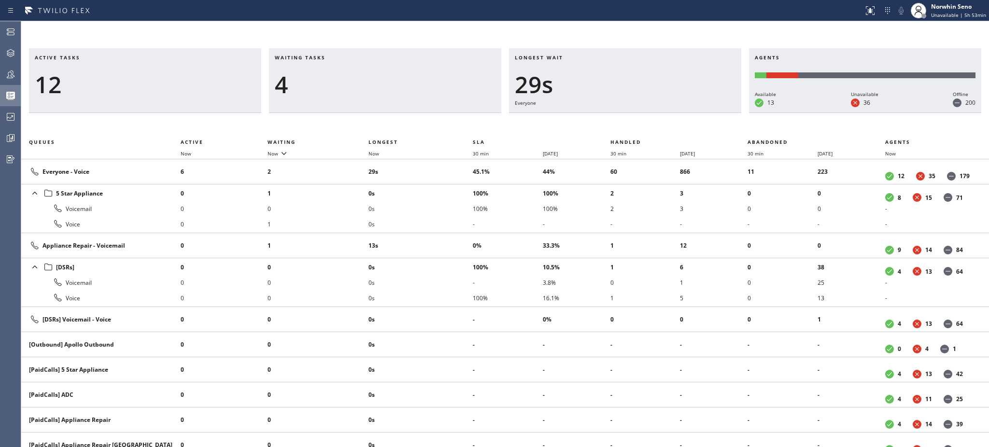
click at [381, 76] on div "4" at bounding box center [385, 85] width 221 height 28
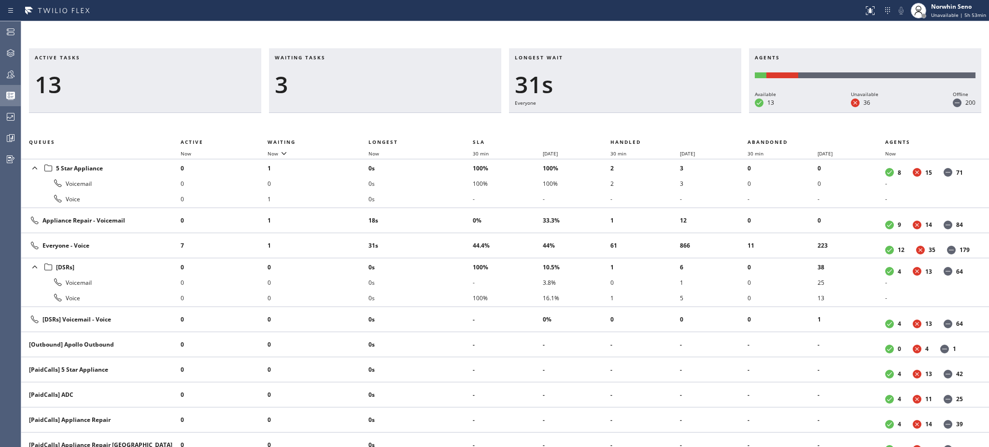
click at [381, 76] on div "3" at bounding box center [385, 85] width 221 height 28
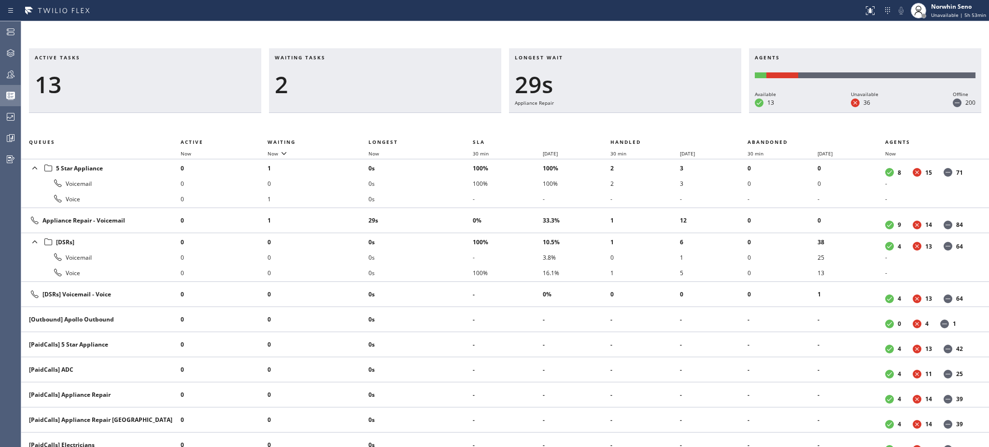
click at [381, 76] on div "2" at bounding box center [385, 85] width 221 height 28
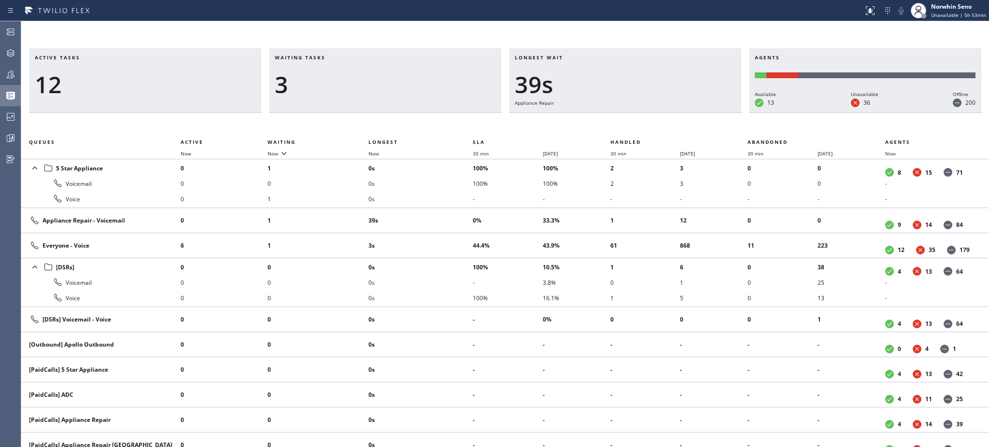
click at [381, 76] on div "3" at bounding box center [385, 85] width 221 height 28
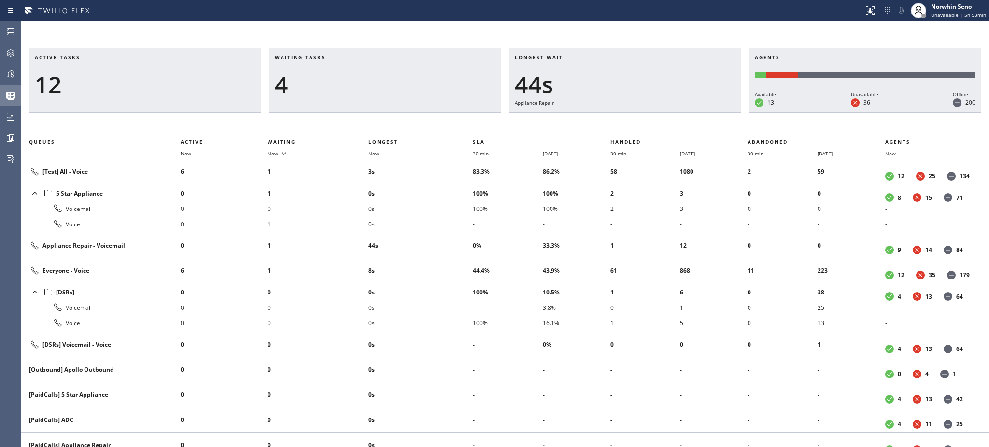
click at [381, 76] on div "4" at bounding box center [385, 85] width 221 height 28
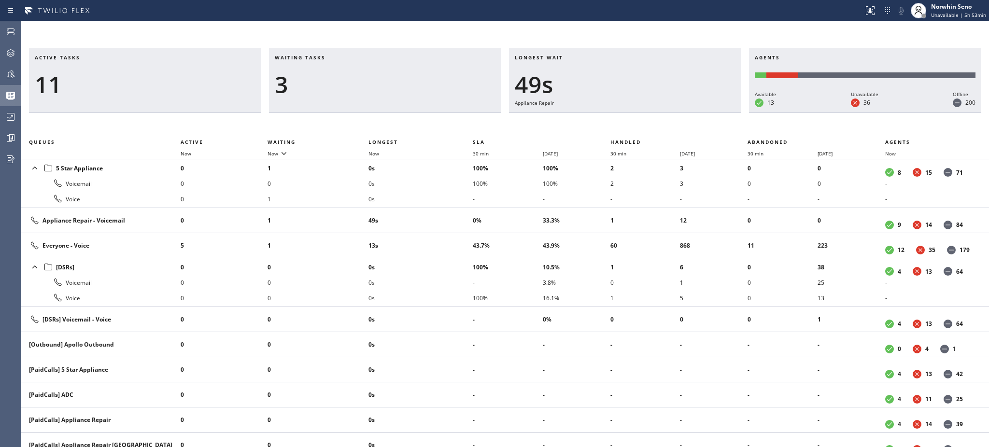
click at [381, 76] on div "3" at bounding box center [385, 85] width 221 height 28
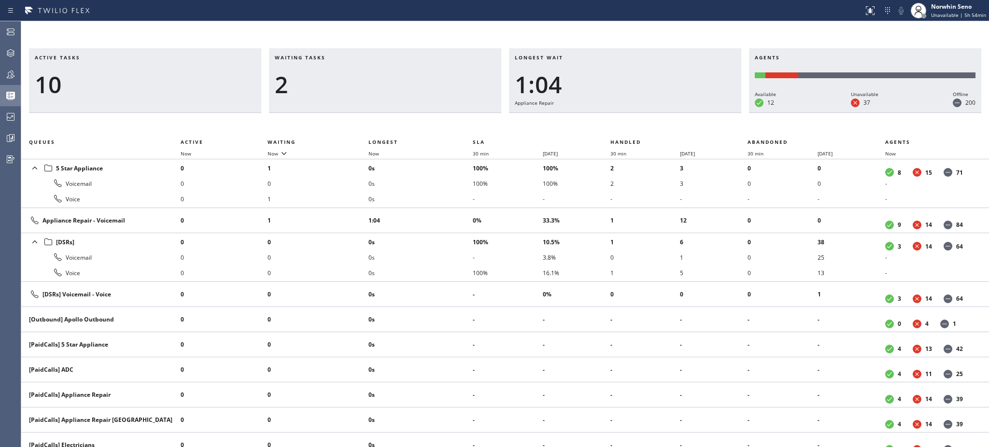
click at [381, 76] on div "2" at bounding box center [385, 85] width 221 height 28
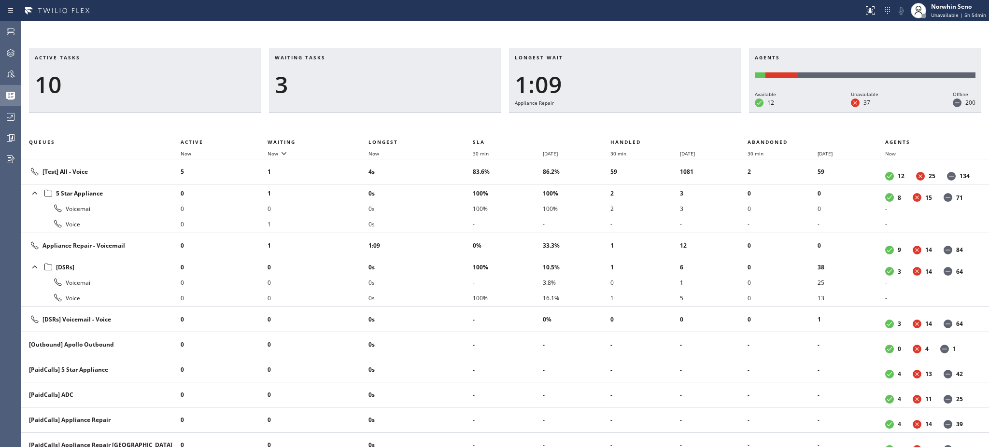
click at [381, 76] on div "3" at bounding box center [385, 85] width 221 height 28
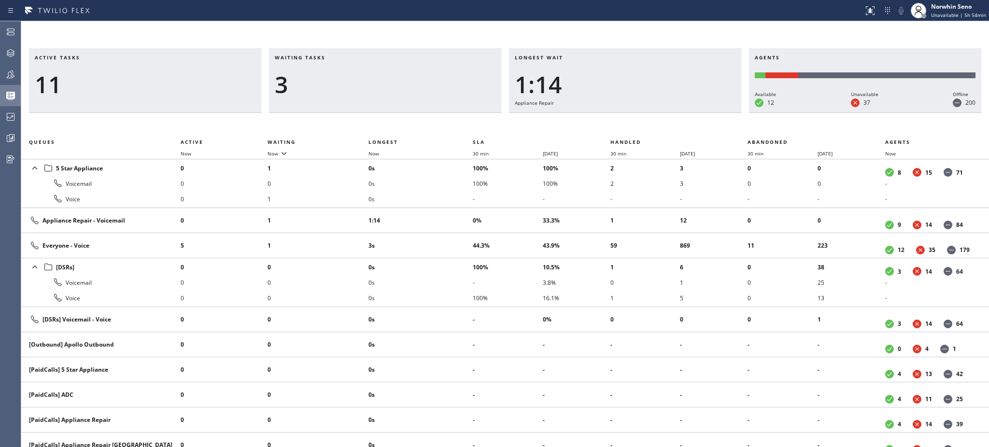
click at [381, 76] on div "3" at bounding box center [385, 85] width 221 height 28
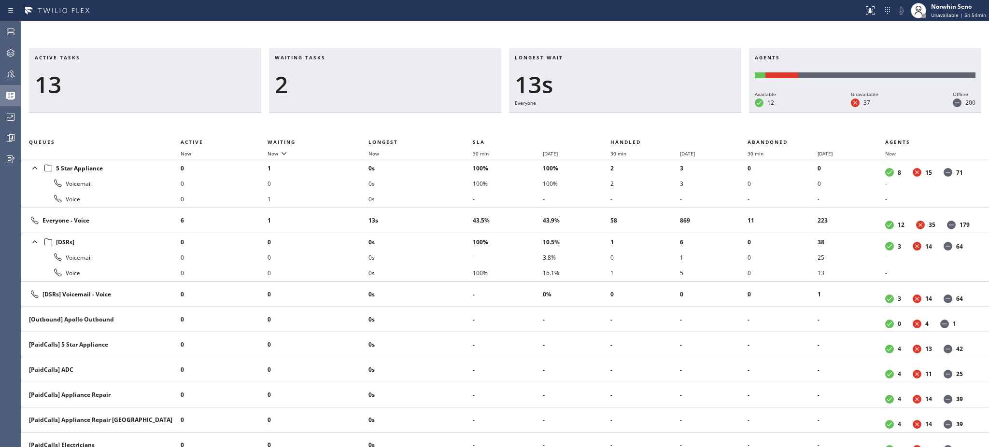
click at [381, 76] on div "2" at bounding box center [385, 85] width 221 height 28
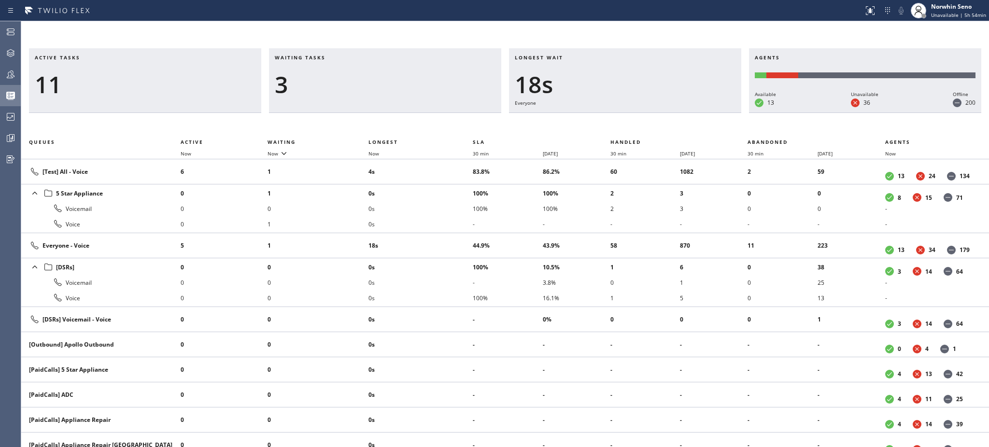
click at [381, 76] on div "3" at bounding box center [385, 85] width 221 height 28
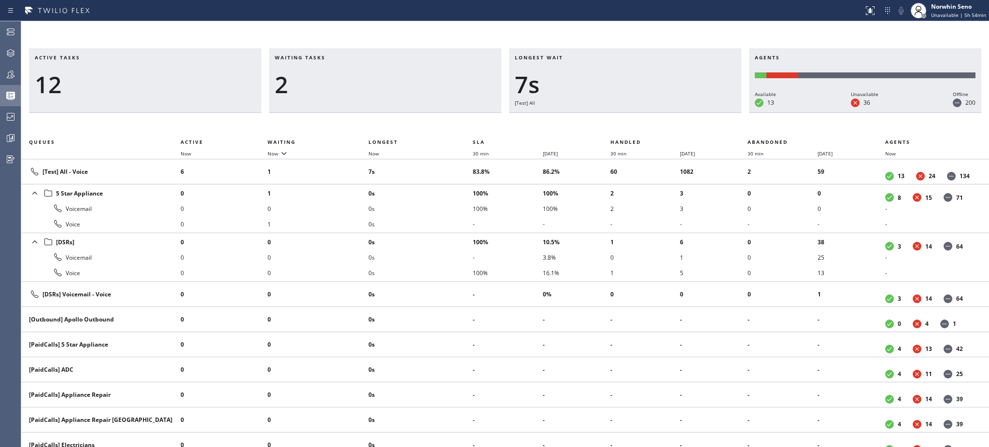
click at [381, 76] on div "2" at bounding box center [385, 85] width 221 height 28
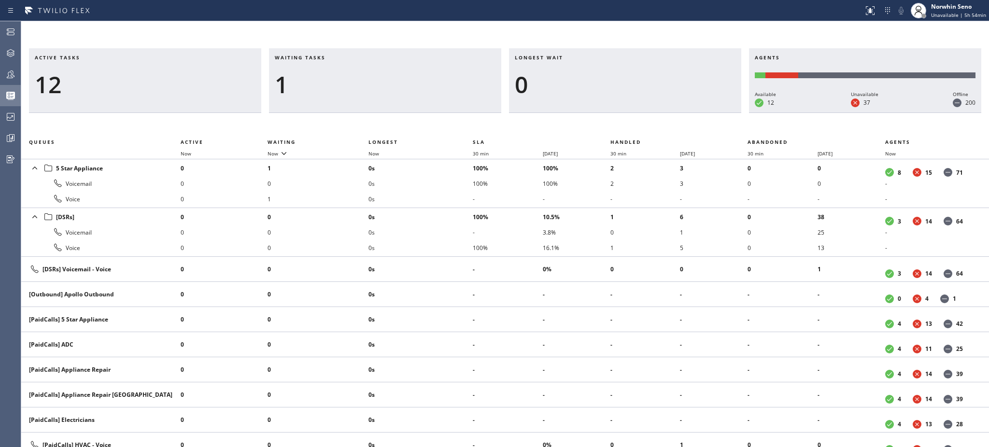
click at [381, 76] on div "1" at bounding box center [385, 85] width 221 height 28
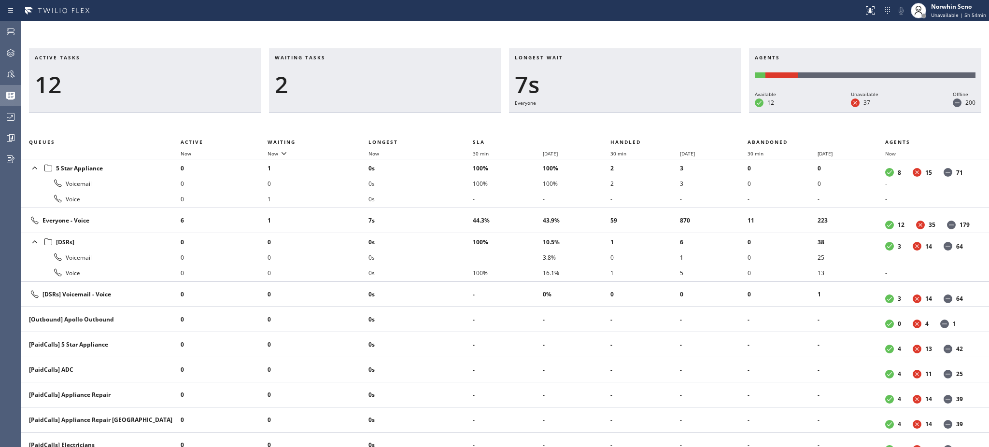
click at [381, 76] on div "2" at bounding box center [385, 85] width 221 height 28
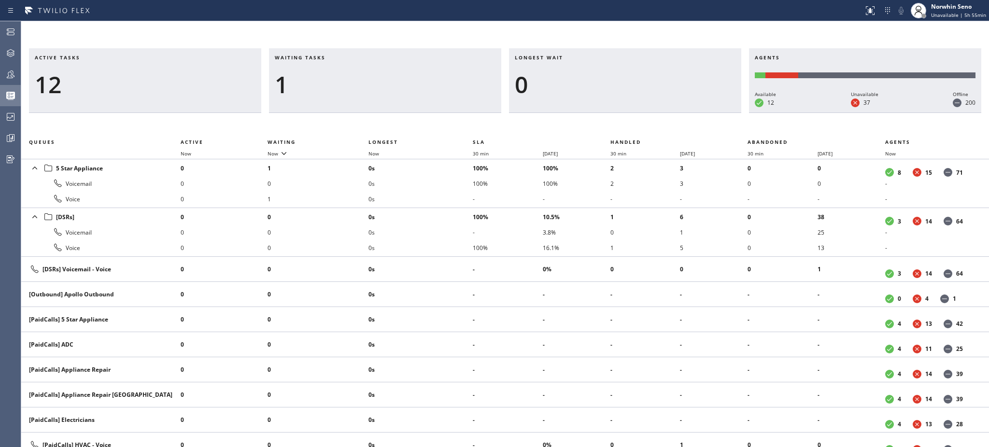
click at [381, 76] on div "1" at bounding box center [385, 85] width 221 height 28
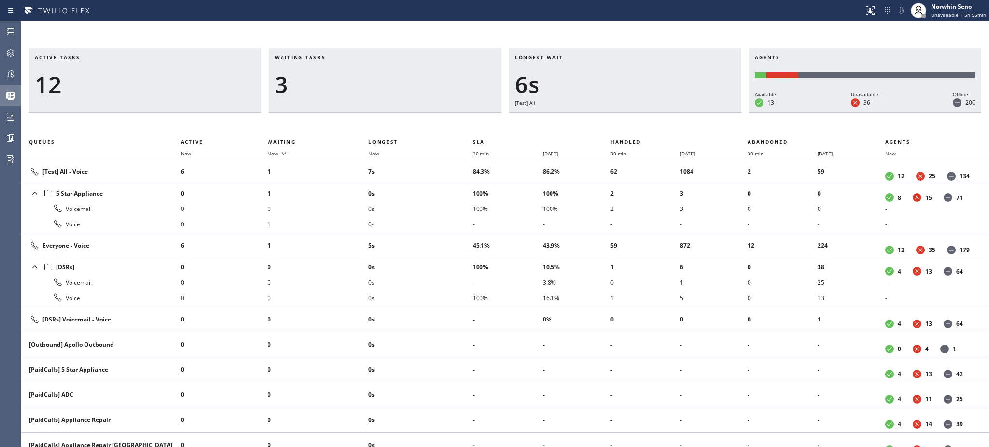
click at [381, 76] on div "3" at bounding box center [385, 85] width 221 height 28
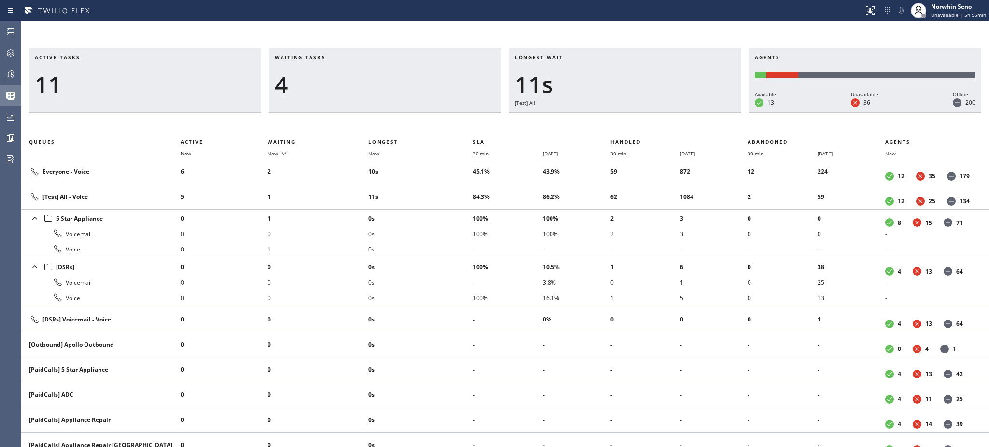
click at [381, 76] on div "4" at bounding box center [385, 85] width 221 height 28
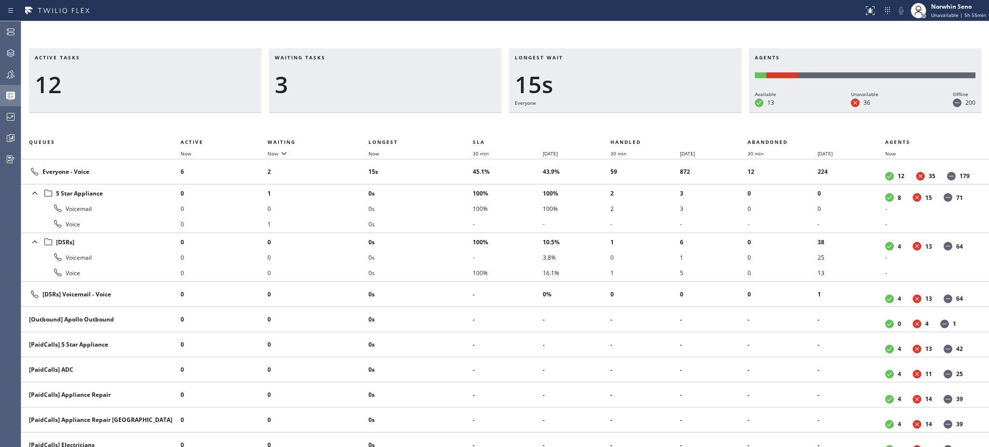
click at [381, 76] on div "3" at bounding box center [385, 85] width 221 height 28
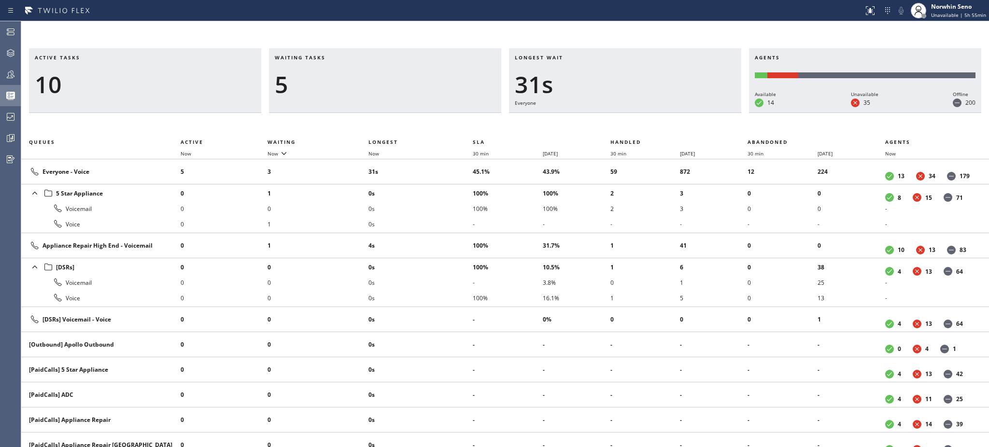
click at [381, 76] on div "5" at bounding box center [385, 85] width 221 height 28
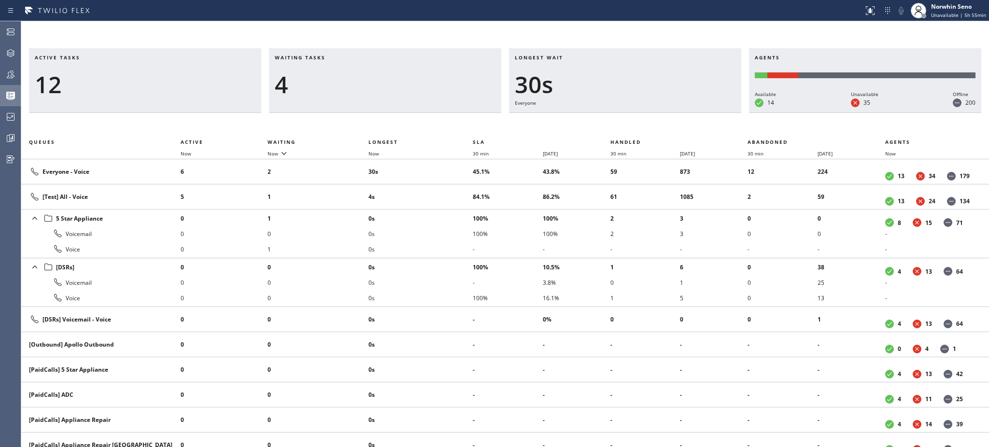
click at [381, 76] on div "4" at bounding box center [385, 85] width 221 height 28
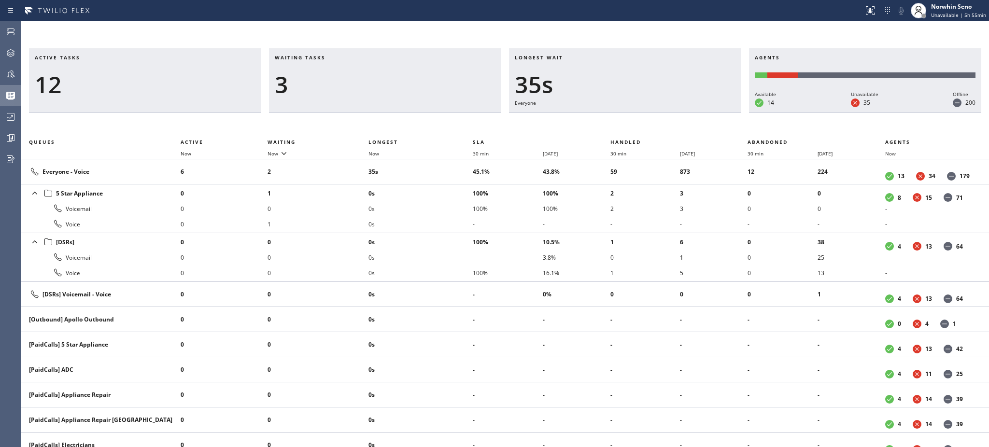
click at [381, 76] on div "3" at bounding box center [385, 85] width 221 height 28
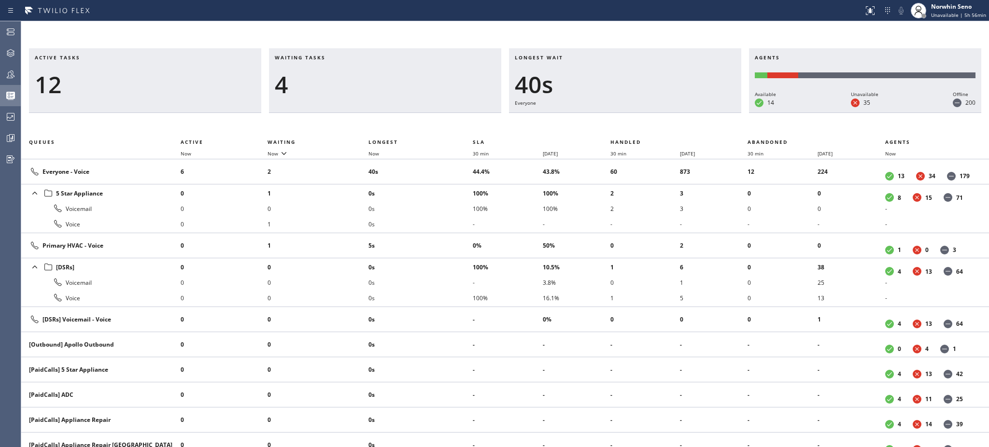
click at [381, 76] on div "4" at bounding box center [385, 85] width 221 height 28
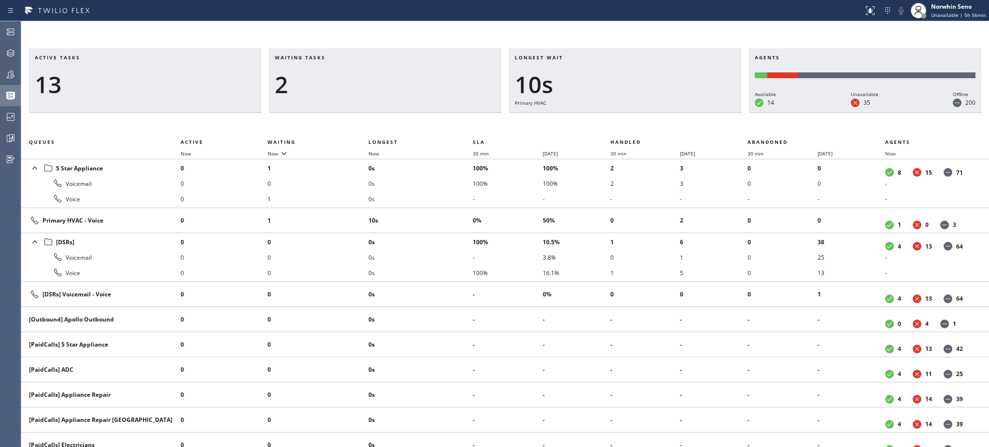
click at [381, 76] on div "2" at bounding box center [385, 85] width 221 height 28
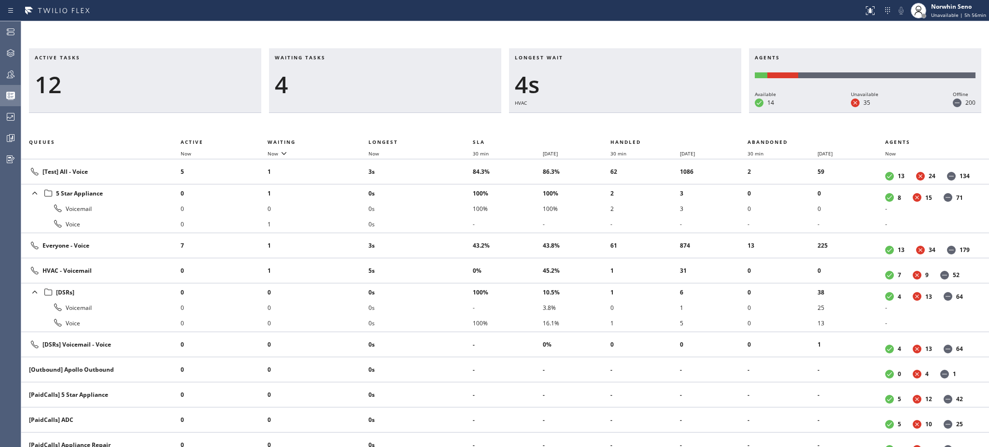
click at [381, 76] on div "4" at bounding box center [385, 85] width 221 height 28
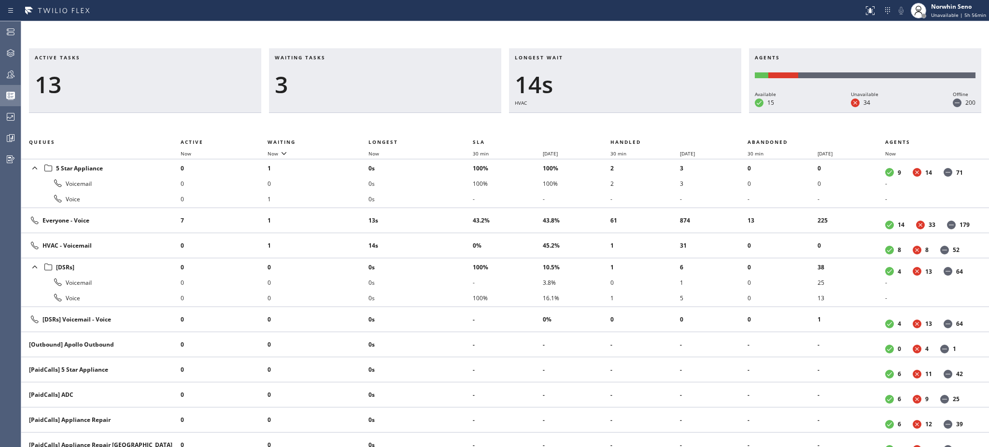
click at [381, 76] on div "3" at bounding box center [385, 85] width 221 height 28
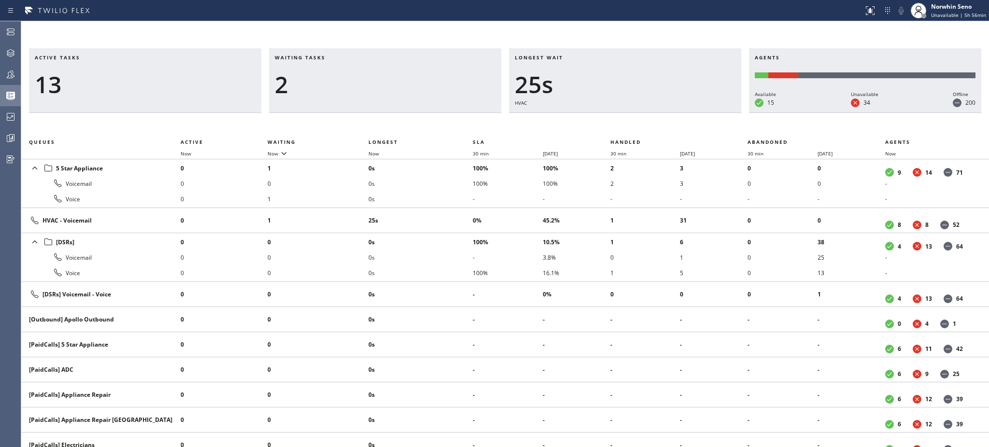
click at [381, 76] on div "2" at bounding box center [385, 85] width 221 height 28
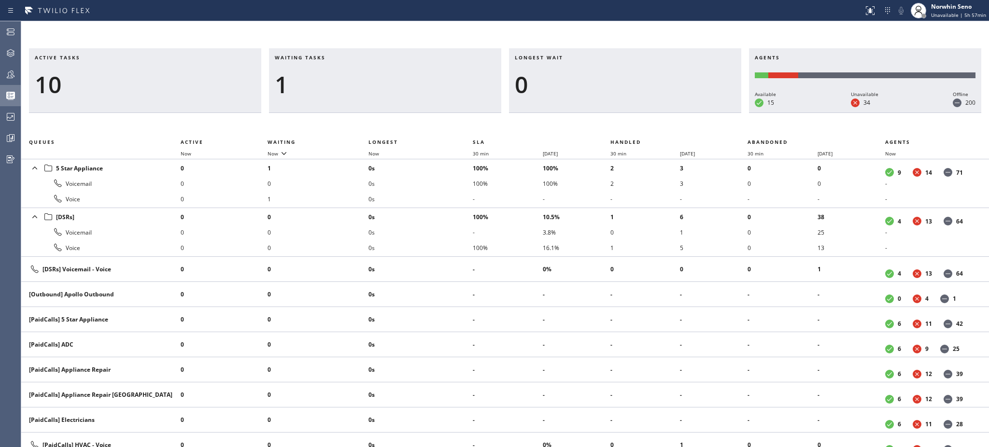
click at [381, 76] on div "1" at bounding box center [385, 85] width 221 height 28
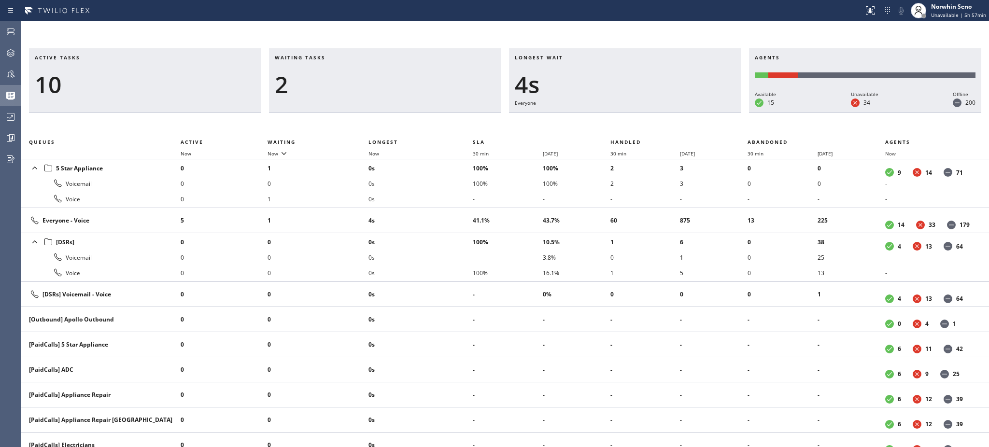
click at [381, 76] on div "2" at bounding box center [385, 85] width 221 height 28
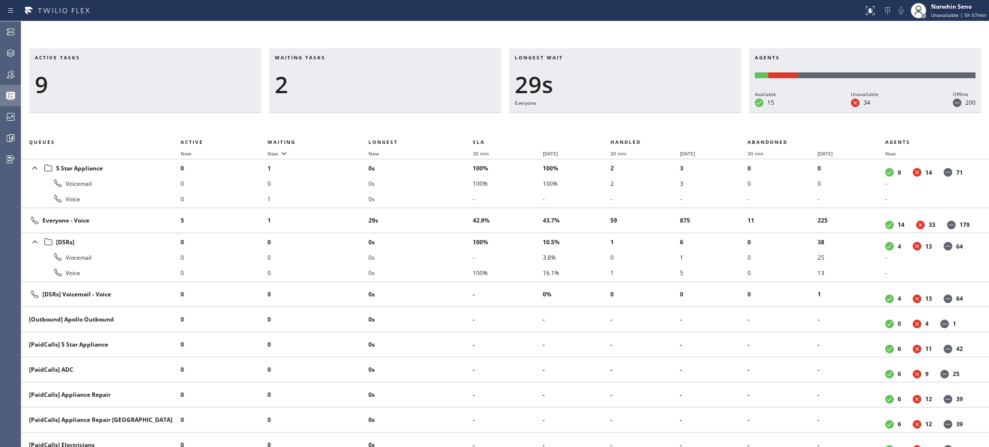
click at [381, 76] on div "2" at bounding box center [385, 85] width 221 height 28
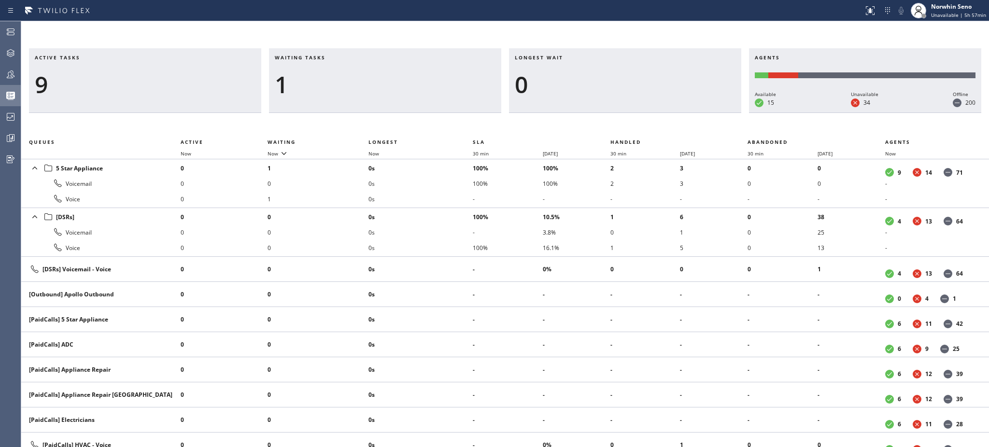
click at [381, 76] on div "1" at bounding box center [385, 85] width 221 height 28
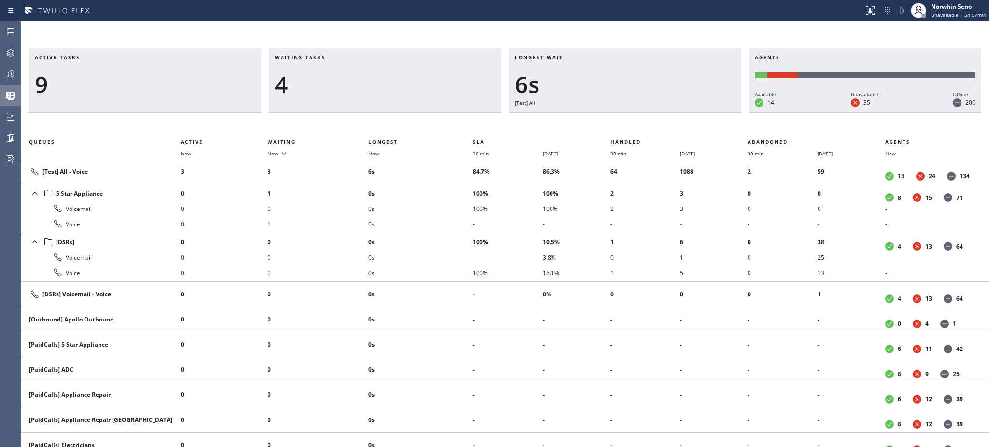
click at [381, 76] on div "4" at bounding box center [385, 85] width 221 height 28
click at [381, 76] on div "2" at bounding box center [385, 85] width 221 height 28
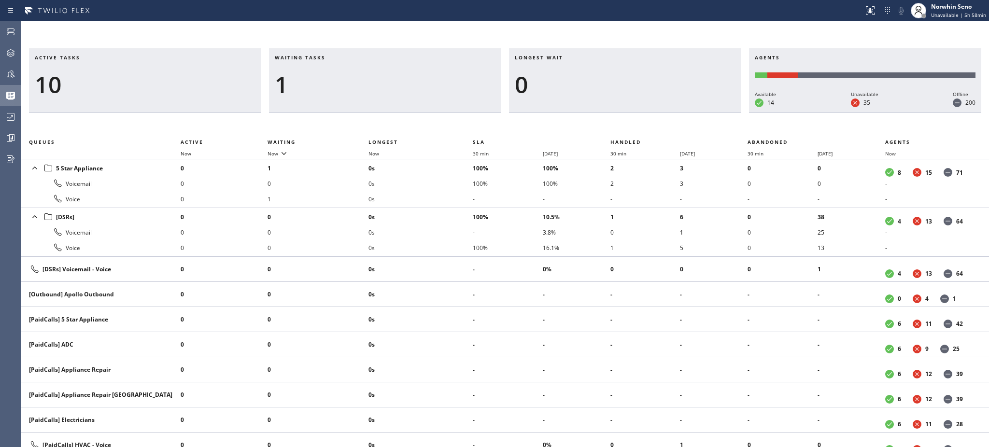
click at [381, 76] on div "1" at bounding box center [385, 85] width 221 height 28
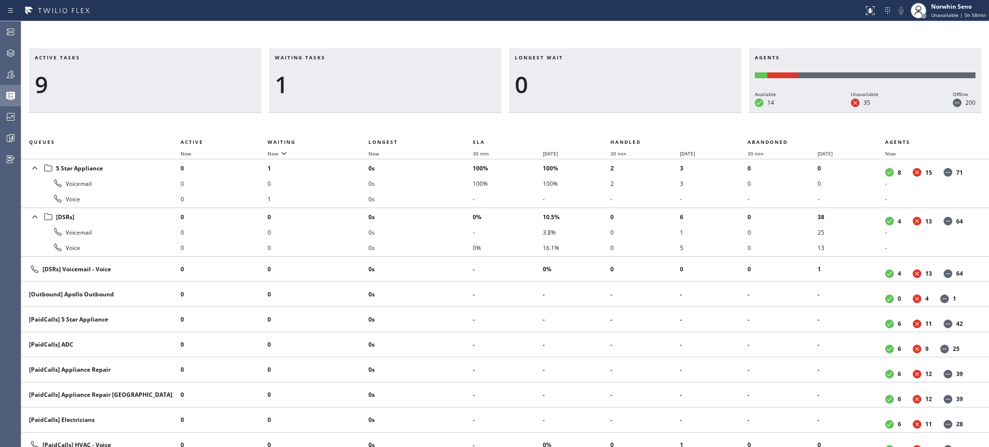
click at [381, 76] on div "1" at bounding box center [385, 85] width 221 height 28
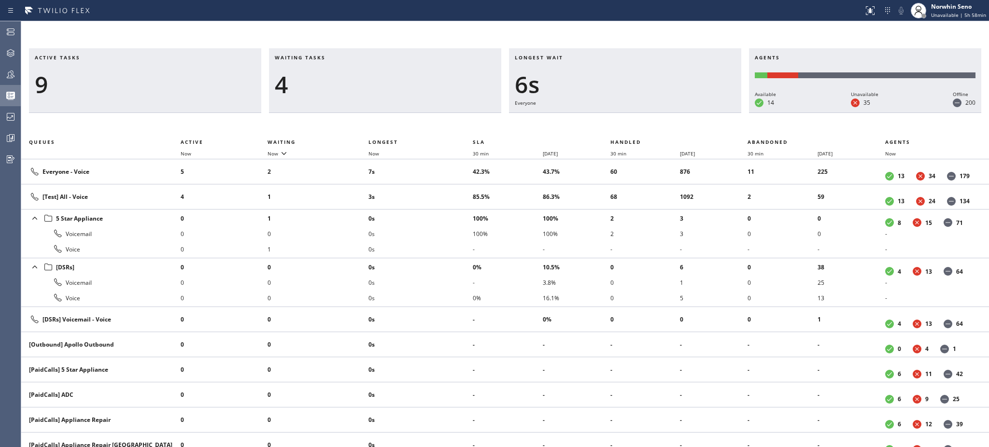
click at [381, 76] on div "4" at bounding box center [385, 85] width 221 height 28
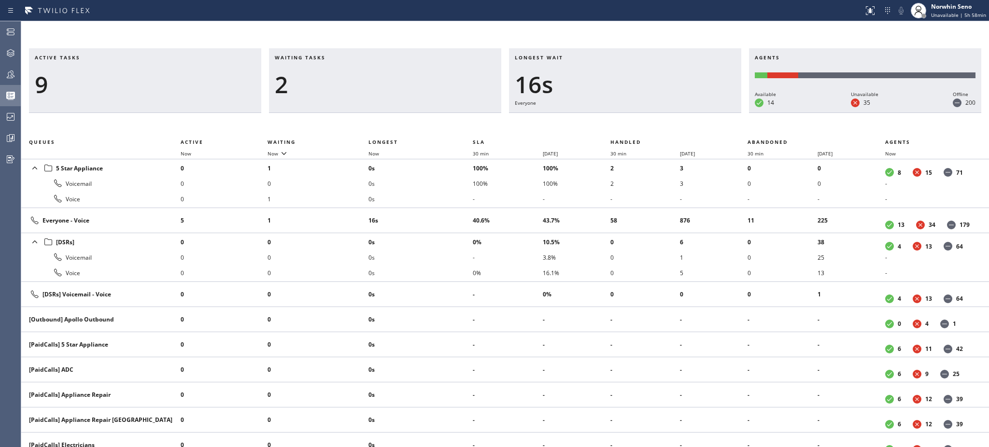
click at [381, 76] on div "2" at bounding box center [385, 85] width 221 height 28
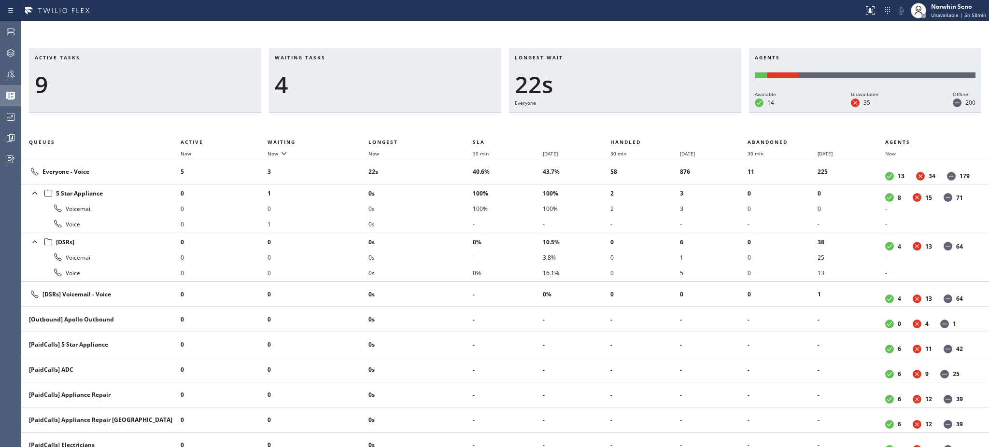
click at [381, 76] on div "4" at bounding box center [385, 85] width 221 height 28
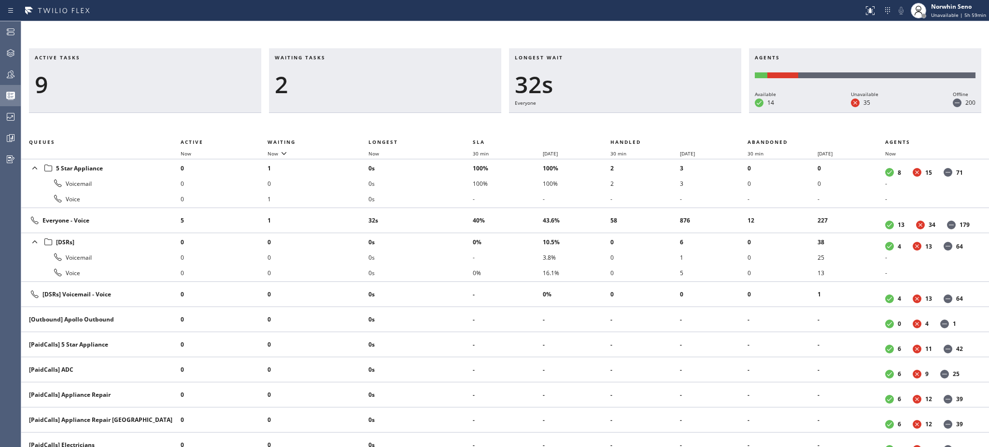
click at [381, 76] on div "2" at bounding box center [385, 85] width 221 height 28
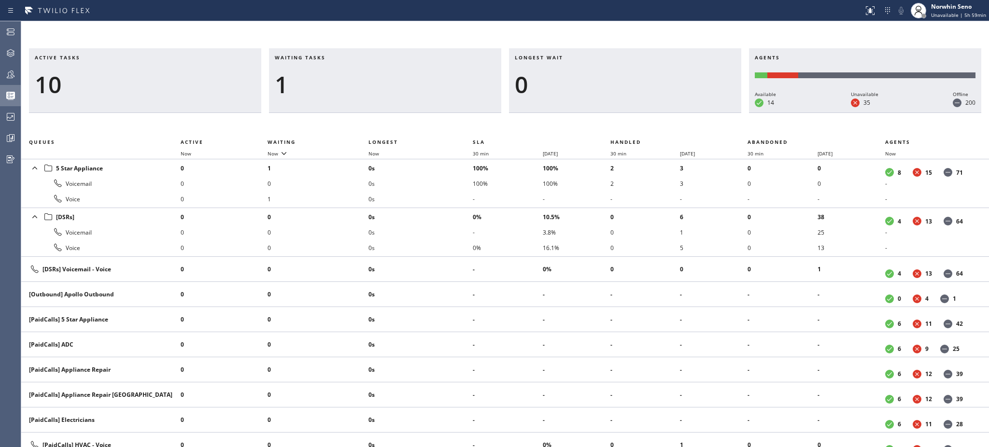
click at [381, 76] on div "1" at bounding box center [385, 85] width 221 height 28
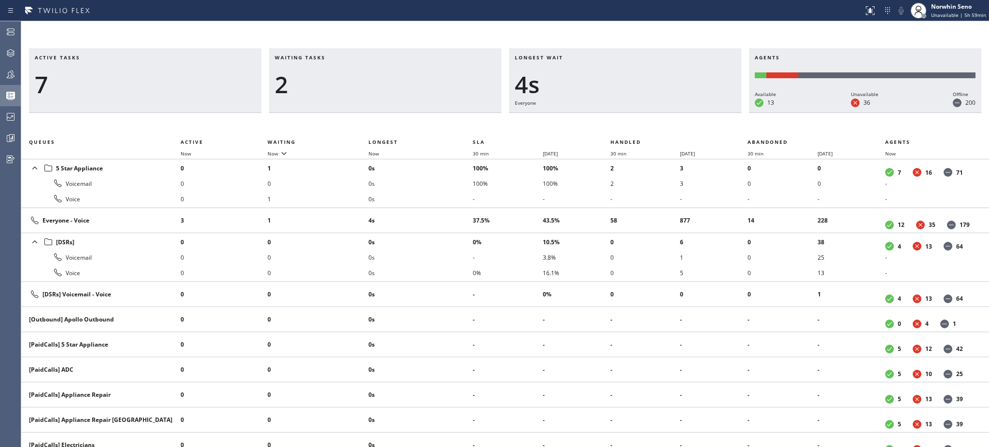
click at [381, 76] on div "2" at bounding box center [385, 85] width 221 height 28
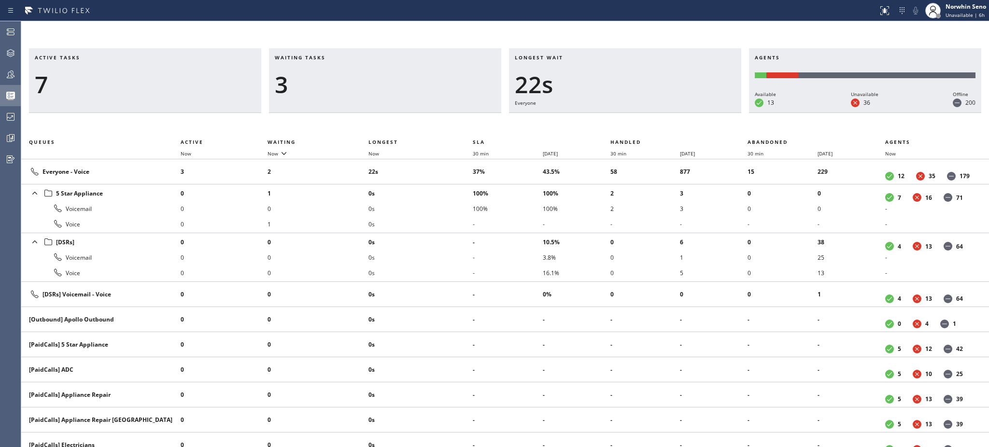
click at [381, 76] on div "3" at bounding box center [385, 85] width 221 height 28
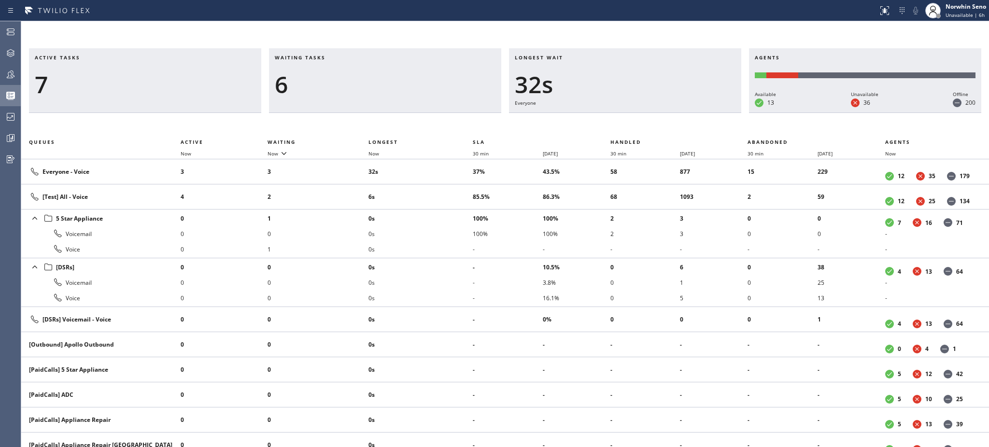
click at [381, 76] on div "6" at bounding box center [385, 85] width 221 height 28
click at [381, 76] on div "4" at bounding box center [385, 85] width 221 height 28
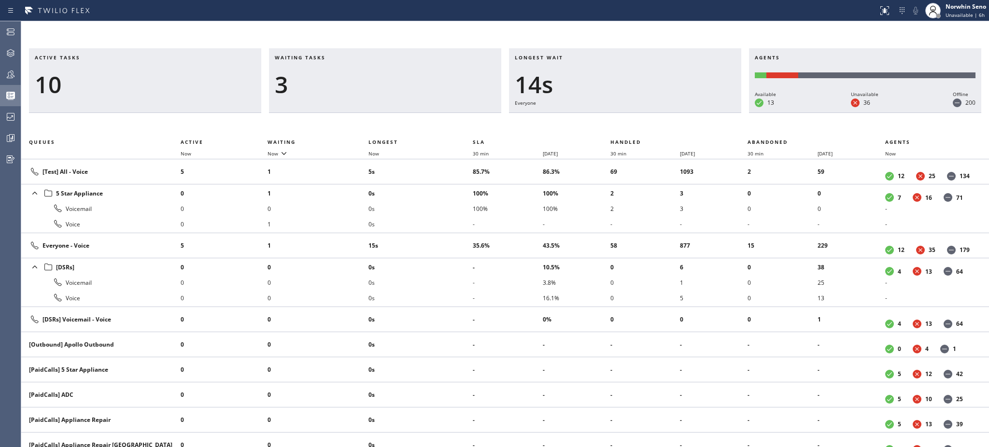
click at [381, 76] on div "3" at bounding box center [385, 85] width 221 height 28
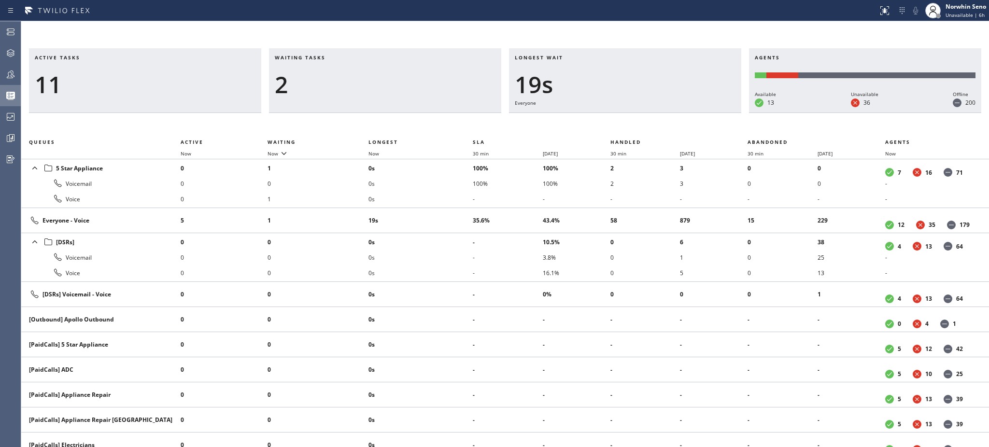
click at [381, 76] on div "2" at bounding box center [385, 85] width 221 height 28
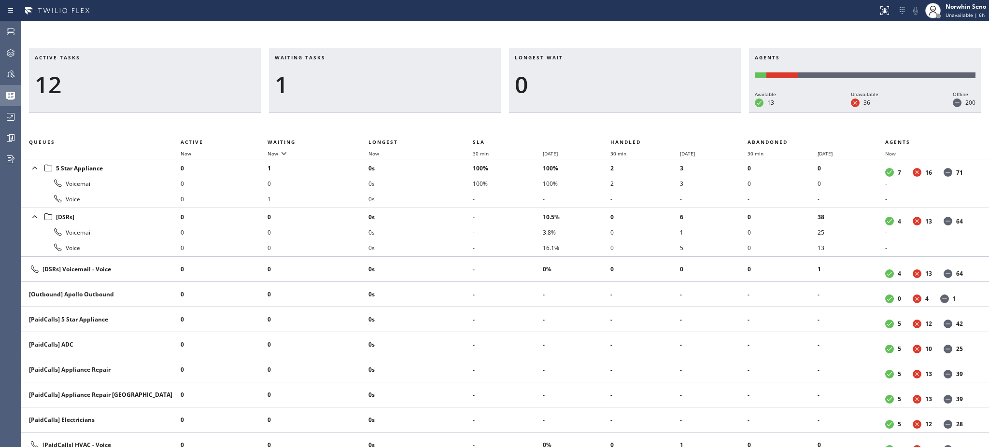
click at [381, 76] on div "1" at bounding box center [385, 85] width 221 height 28
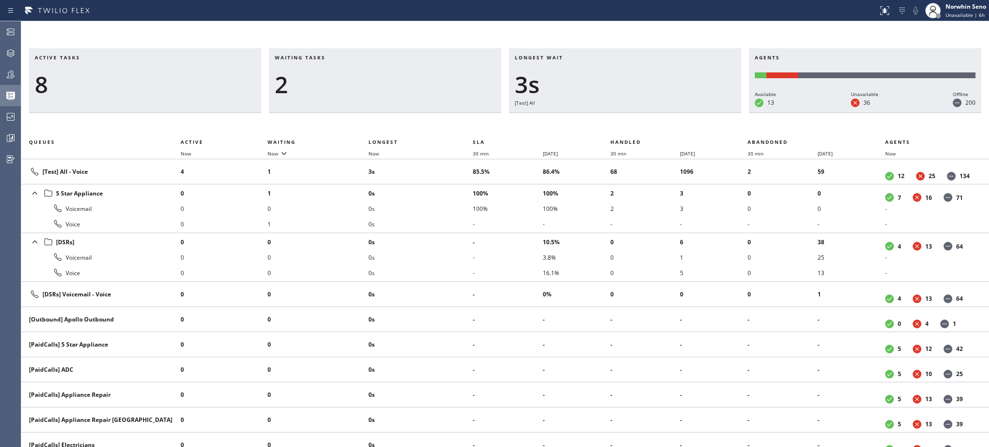
click at [381, 76] on div "2" at bounding box center [385, 85] width 221 height 28
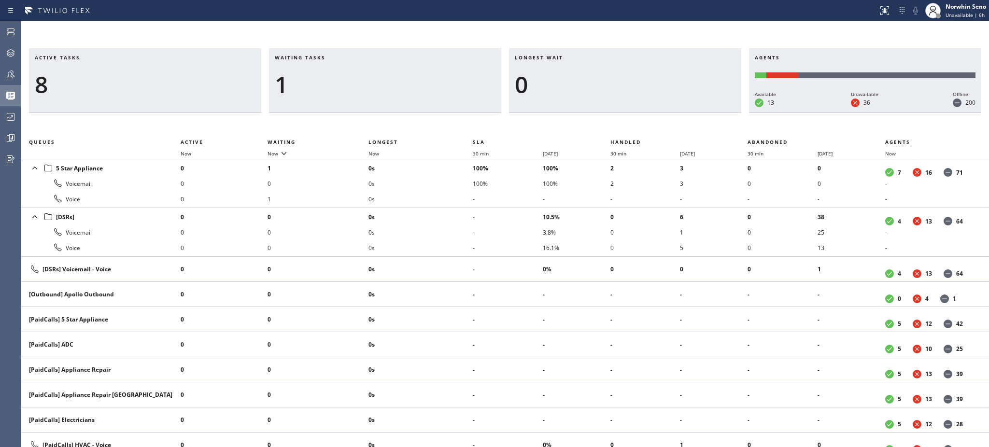
click at [381, 76] on div "1" at bounding box center [385, 85] width 221 height 28
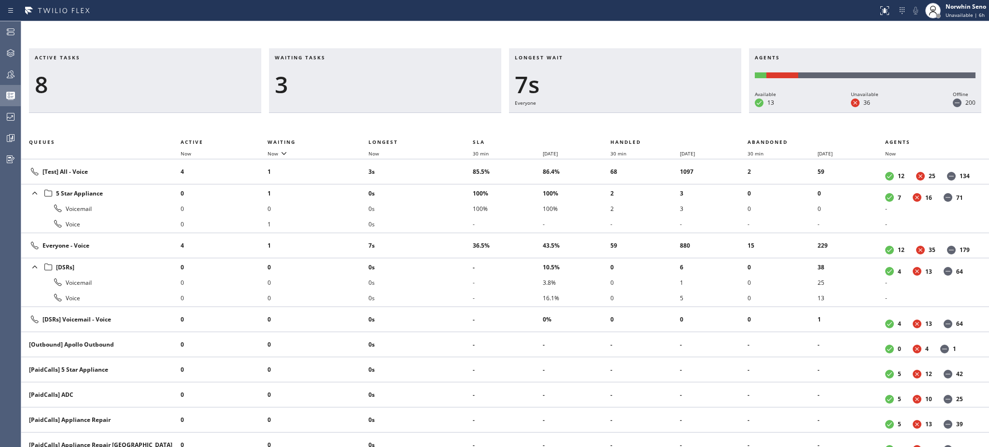
click at [381, 76] on div "3" at bounding box center [385, 85] width 221 height 28
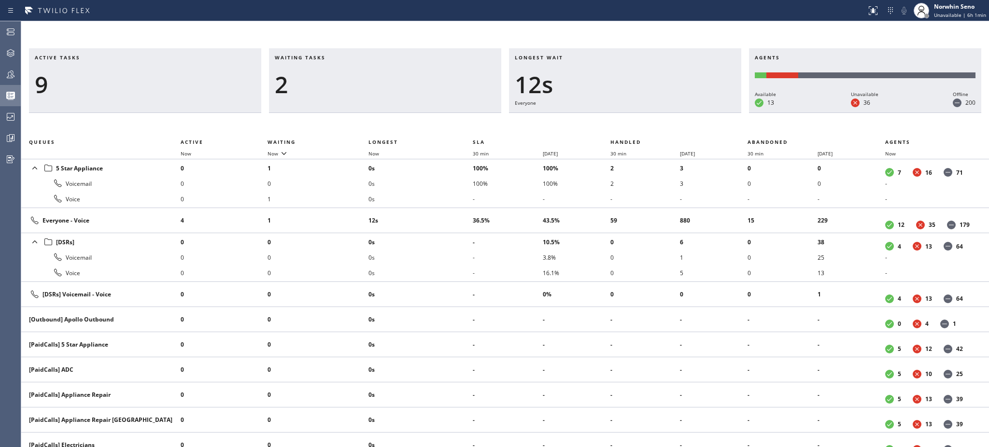
click at [381, 76] on div "2" at bounding box center [385, 85] width 221 height 28
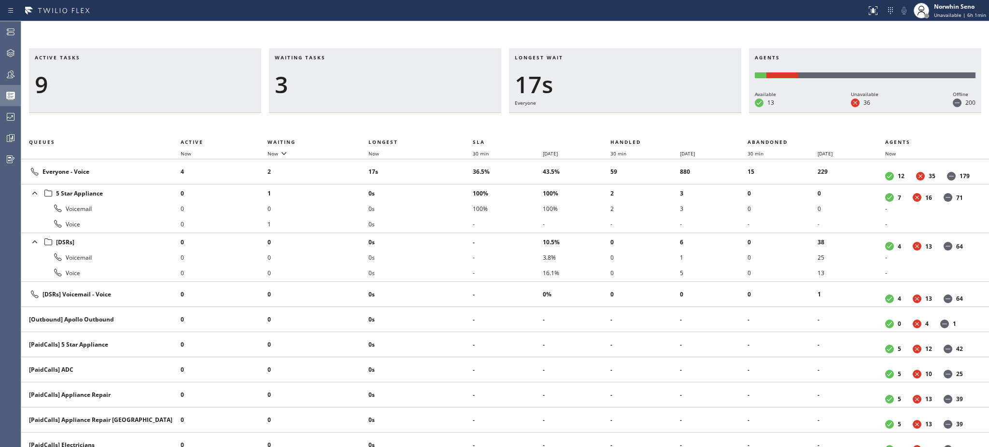
click at [381, 76] on div "3" at bounding box center [385, 85] width 221 height 28
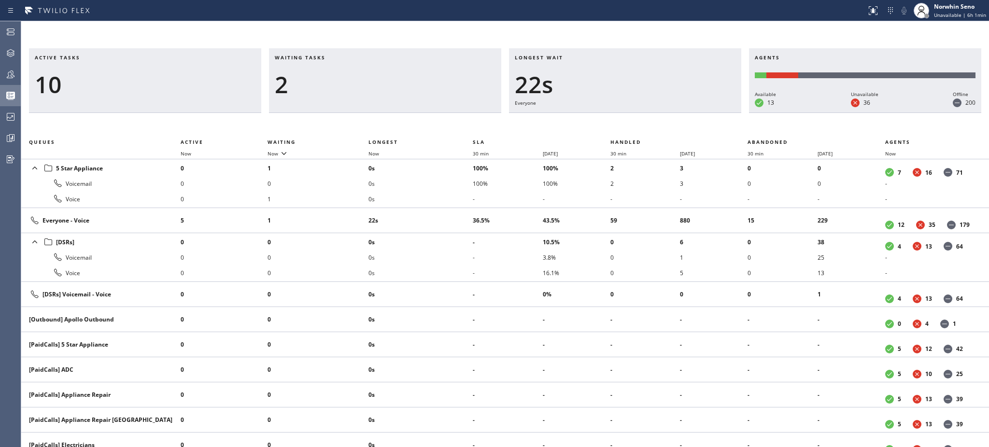
click at [381, 76] on div "2" at bounding box center [385, 85] width 221 height 28
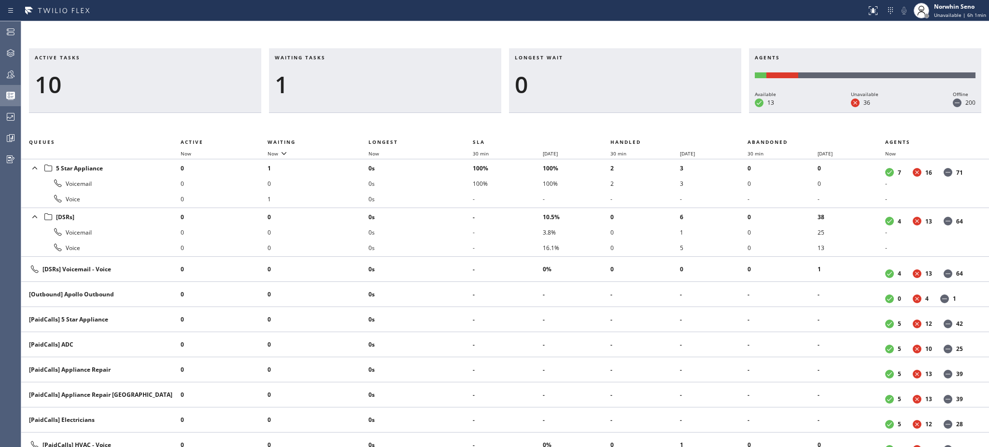
click at [381, 76] on div "1" at bounding box center [385, 85] width 221 height 28
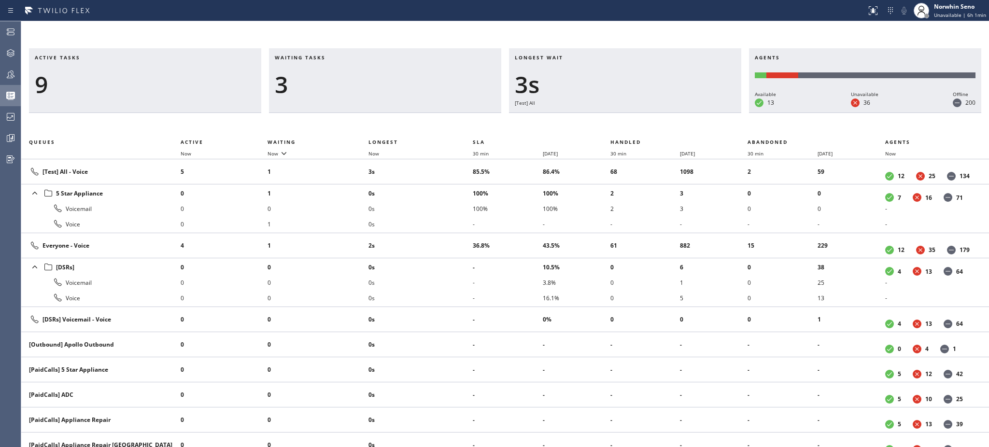
click at [381, 76] on div "3" at bounding box center [385, 85] width 221 height 28
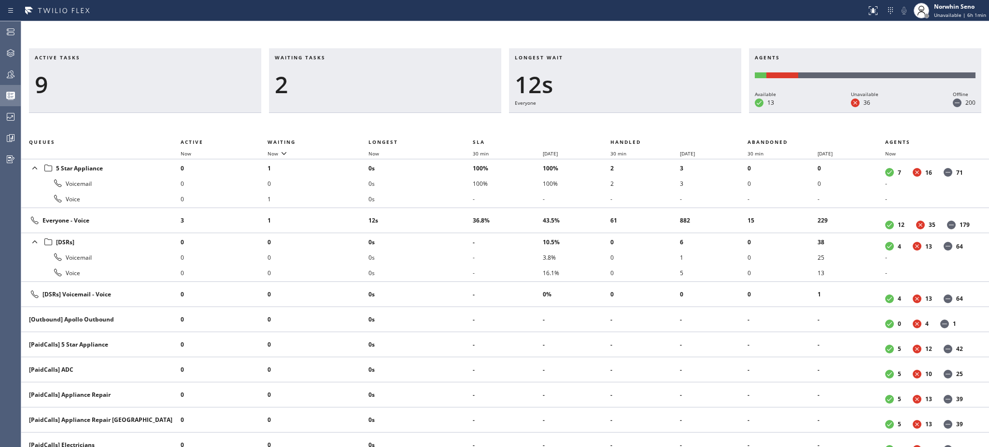
click at [381, 76] on div "2" at bounding box center [385, 85] width 221 height 28
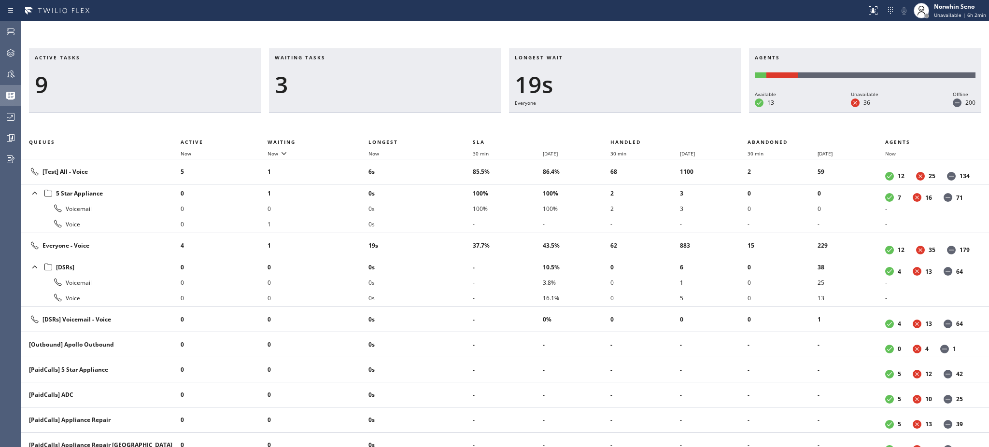
click at [381, 76] on div "3" at bounding box center [385, 85] width 221 height 28
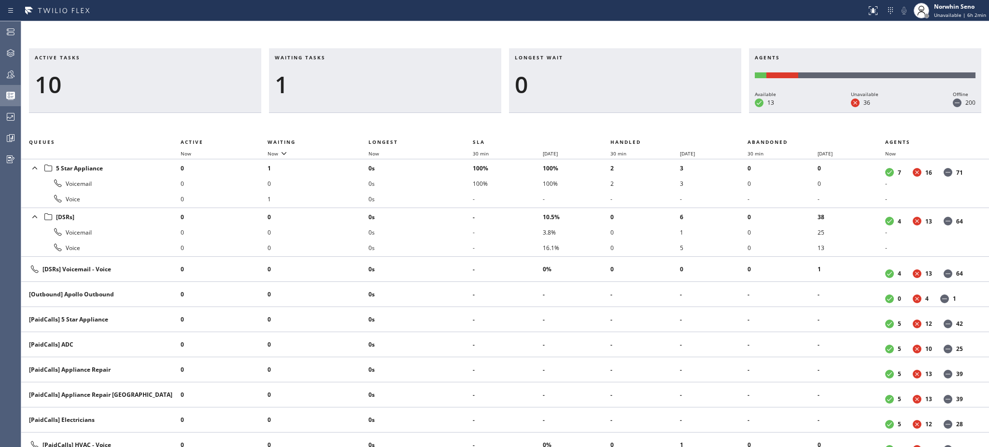
click at [381, 76] on div "1" at bounding box center [385, 85] width 221 height 28
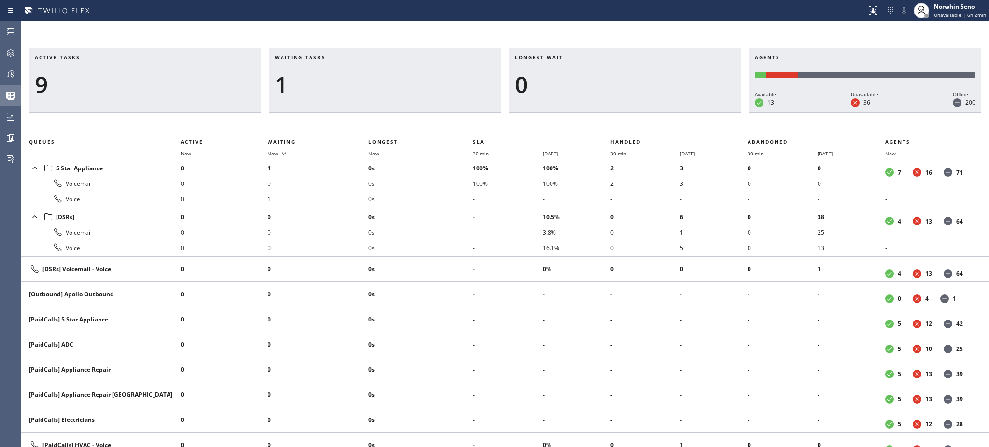
click at [381, 76] on div "1" at bounding box center [385, 85] width 221 height 28
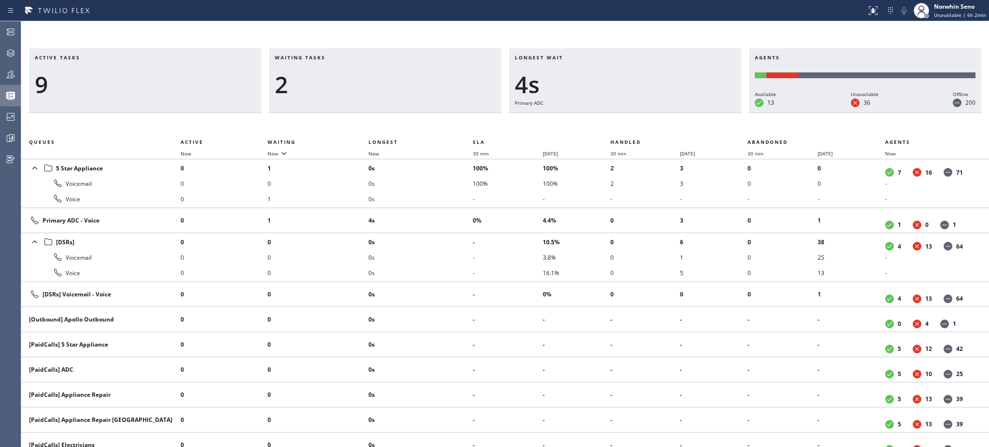
click at [381, 76] on div "2" at bounding box center [385, 85] width 221 height 28
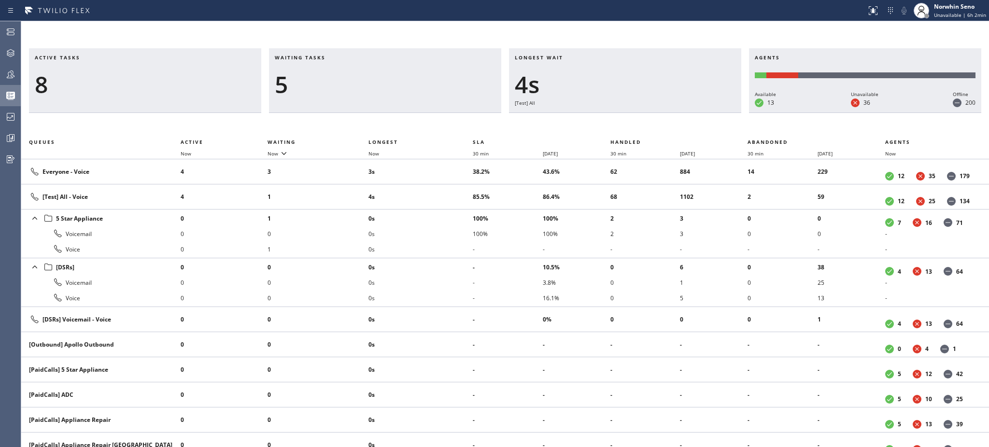
click at [381, 76] on div "5" at bounding box center [385, 85] width 221 height 28
click at [381, 76] on div "7" at bounding box center [385, 85] width 221 height 28
click at [381, 76] on div "6" at bounding box center [385, 85] width 221 height 28
click at [381, 76] on div "5" at bounding box center [385, 85] width 221 height 28
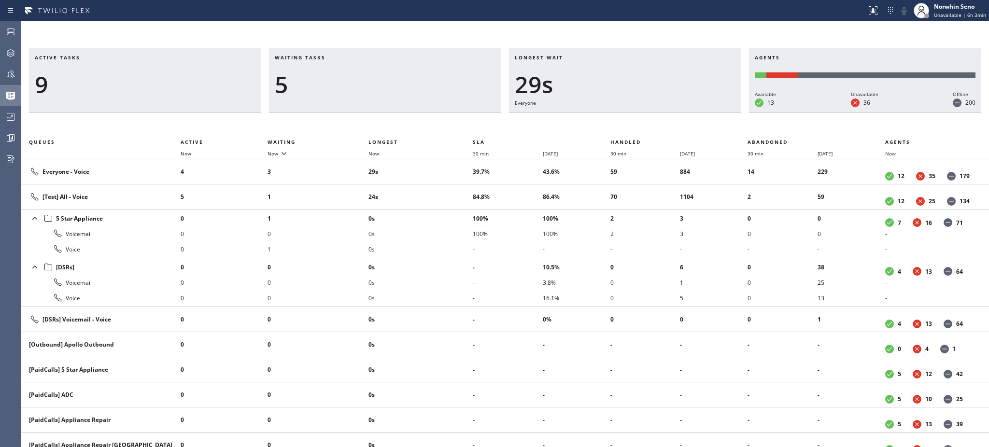
click at [381, 76] on div "5" at bounding box center [385, 85] width 221 height 28
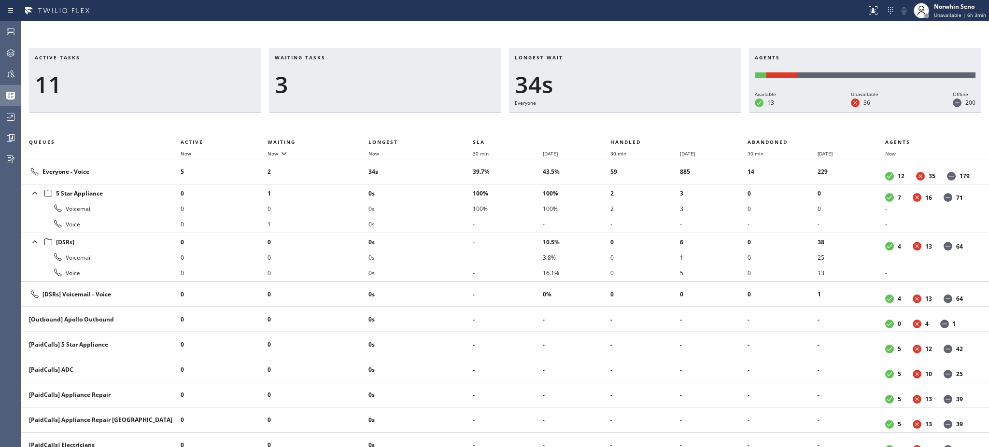
click at [381, 76] on div "3" at bounding box center [385, 85] width 221 height 28
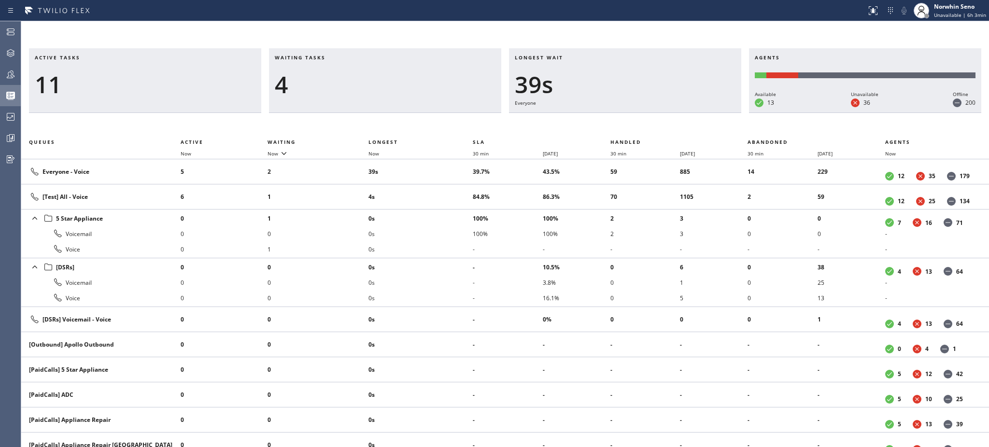
click at [381, 76] on div "4" at bounding box center [385, 85] width 221 height 28
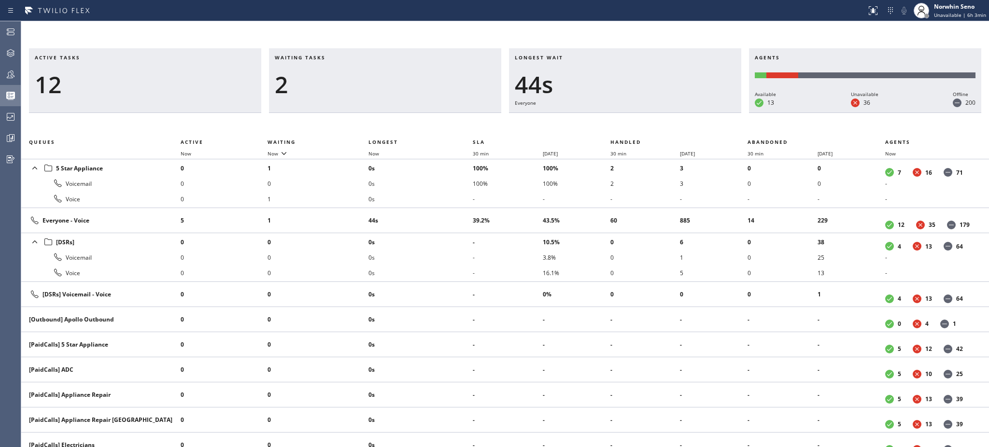
click at [381, 76] on div "2" at bounding box center [385, 85] width 221 height 28
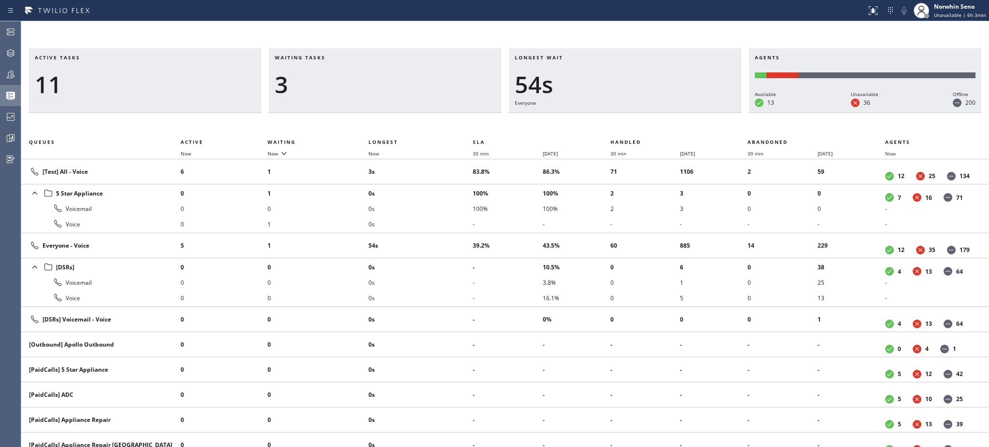
click at [381, 76] on div "3" at bounding box center [385, 85] width 221 height 28
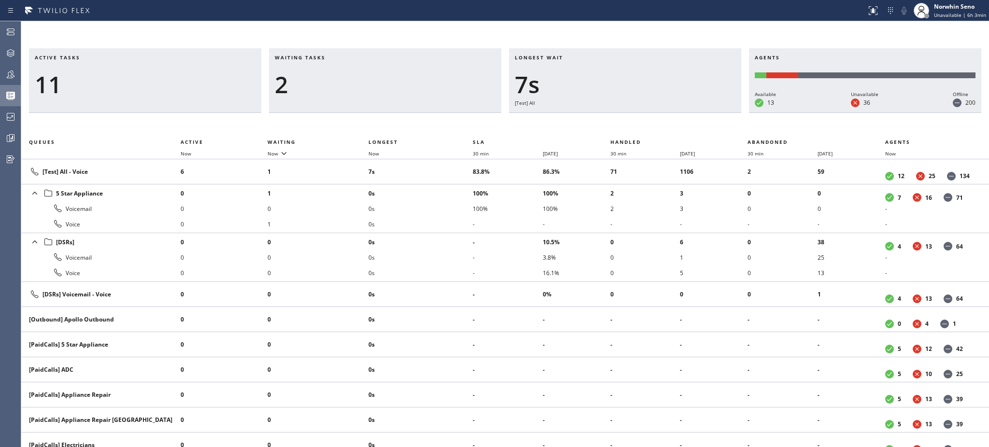
click at [381, 76] on div "2" at bounding box center [385, 85] width 221 height 28
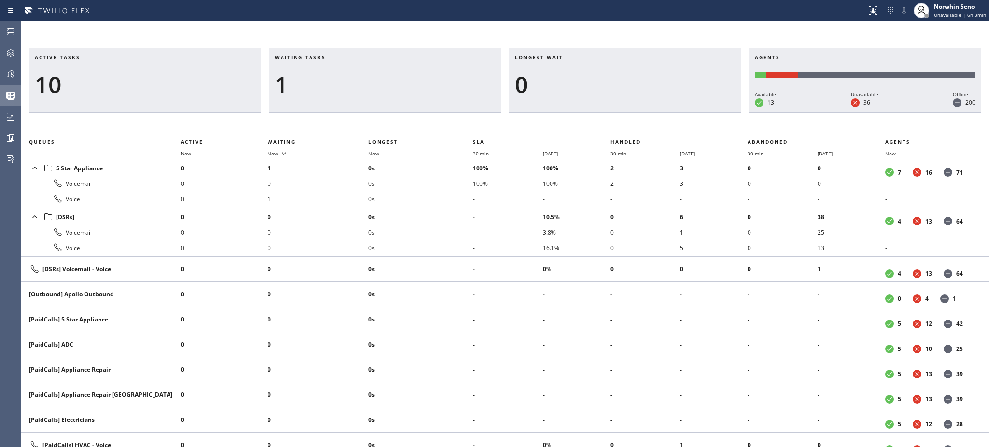
click at [381, 76] on div "1" at bounding box center [385, 85] width 221 height 28
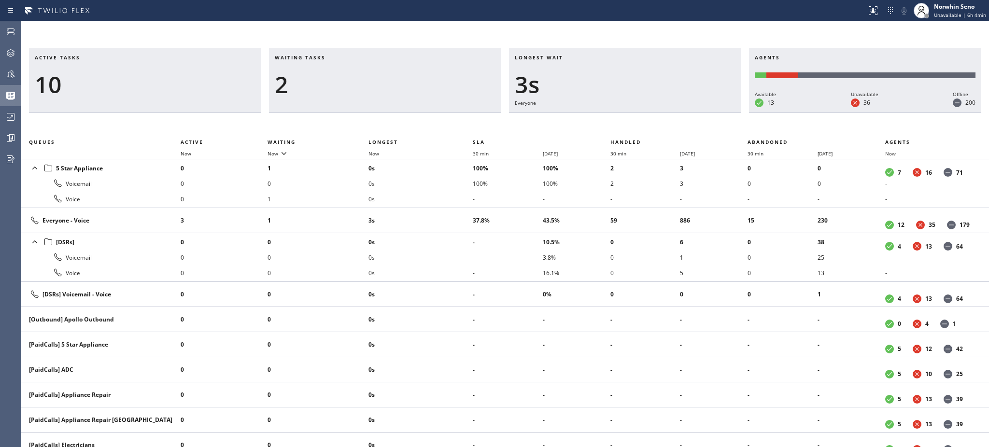
click at [381, 76] on div "2" at bounding box center [385, 85] width 221 height 28
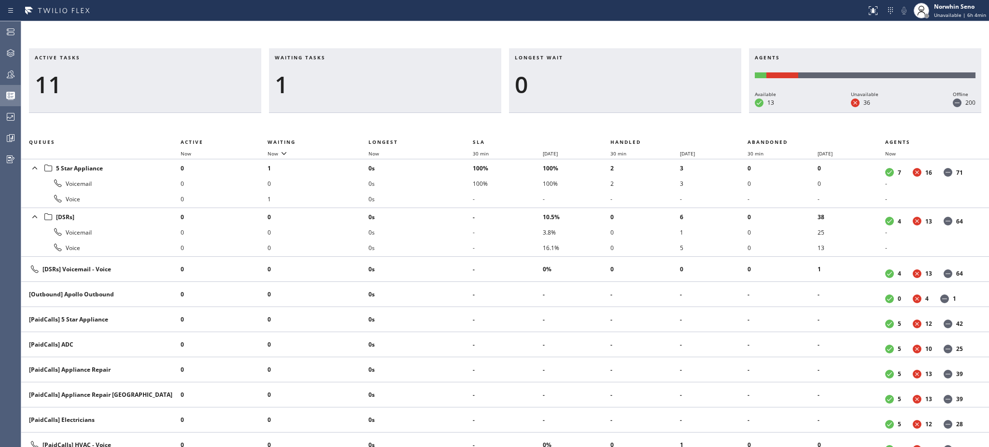
click at [381, 76] on div "1" at bounding box center [385, 85] width 221 height 28
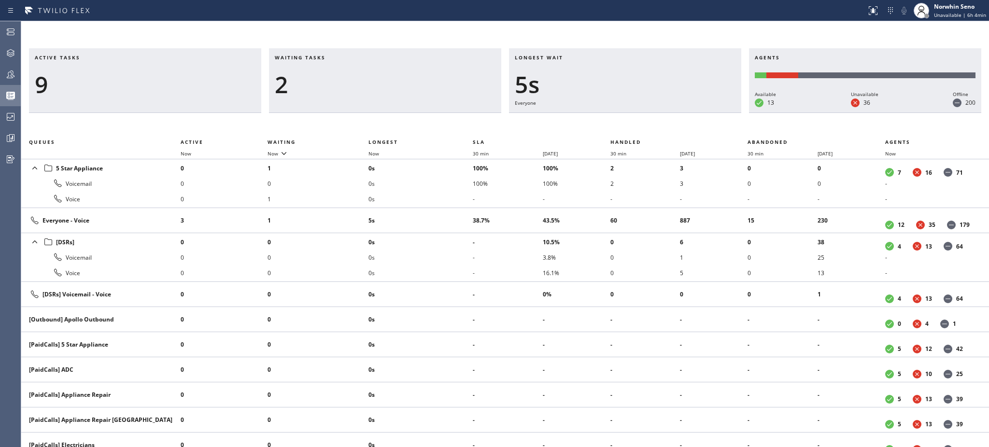
click at [381, 76] on div "2" at bounding box center [385, 85] width 221 height 28
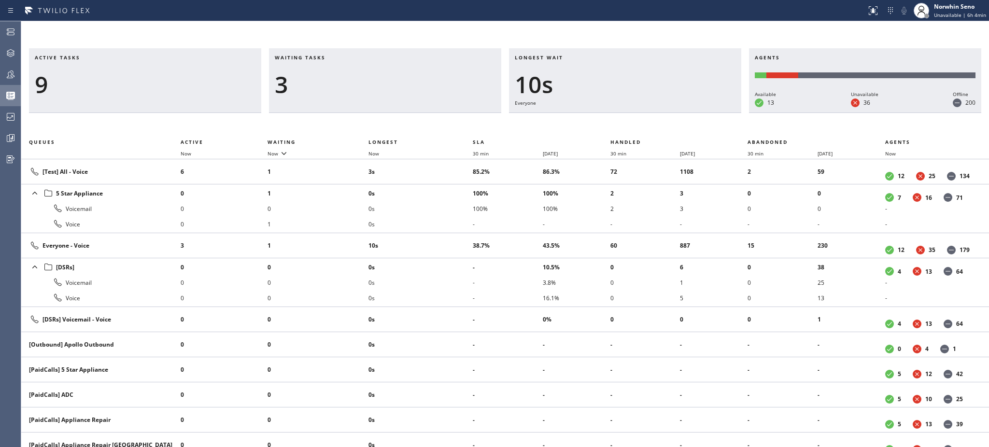
click at [381, 76] on div "3" at bounding box center [385, 85] width 221 height 28
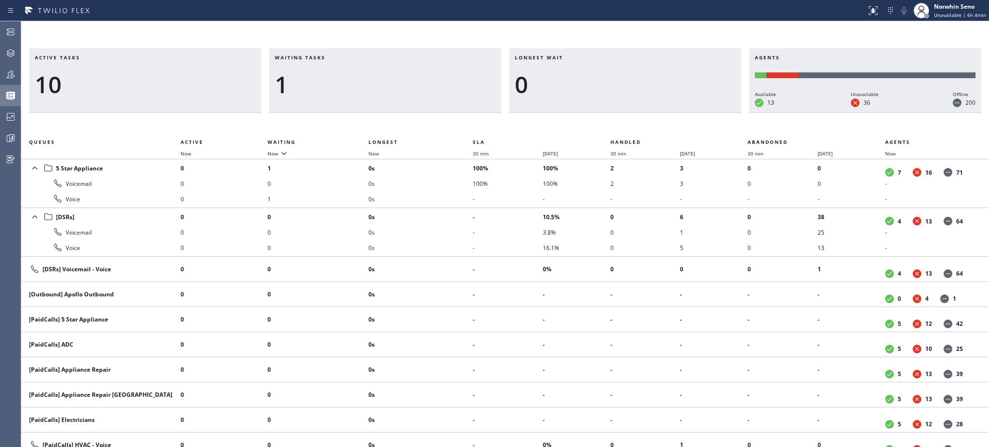
click at [381, 76] on div "1" at bounding box center [385, 85] width 221 height 28
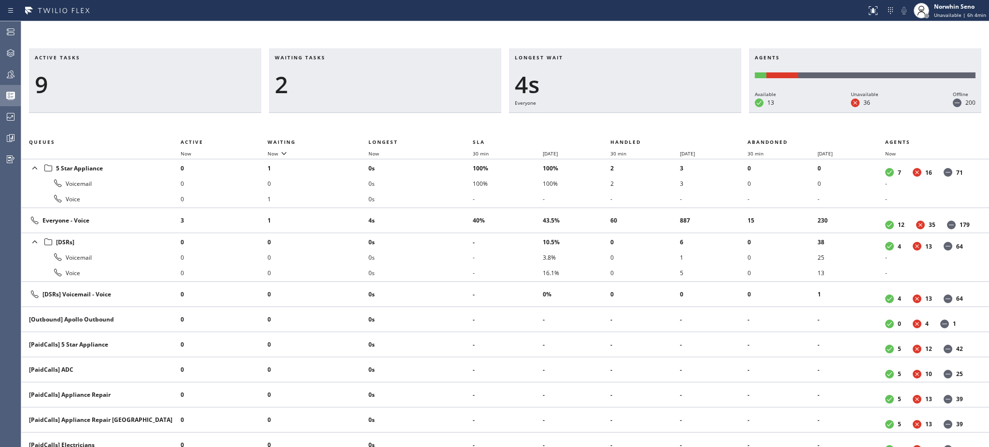
click at [381, 76] on div "2" at bounding box center [385, 85] width 221 height 28
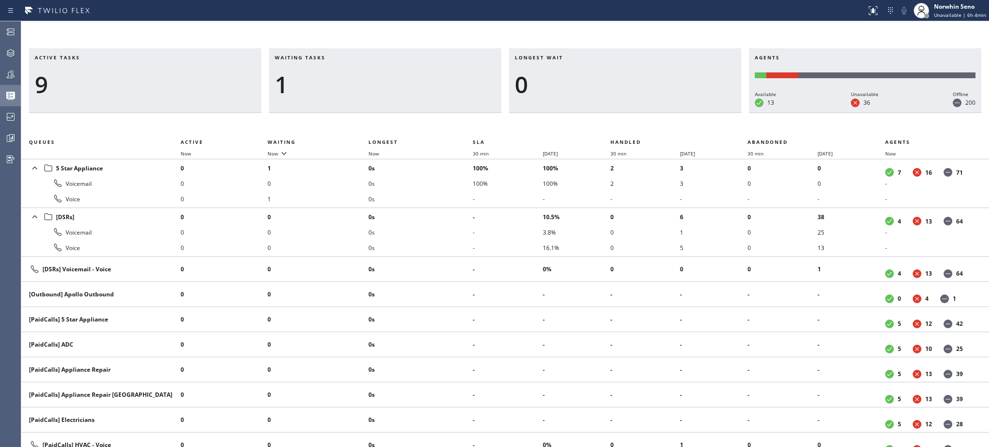
click at [381, 76] on div "1" at bounding box center [385, 85] width 221 height 28
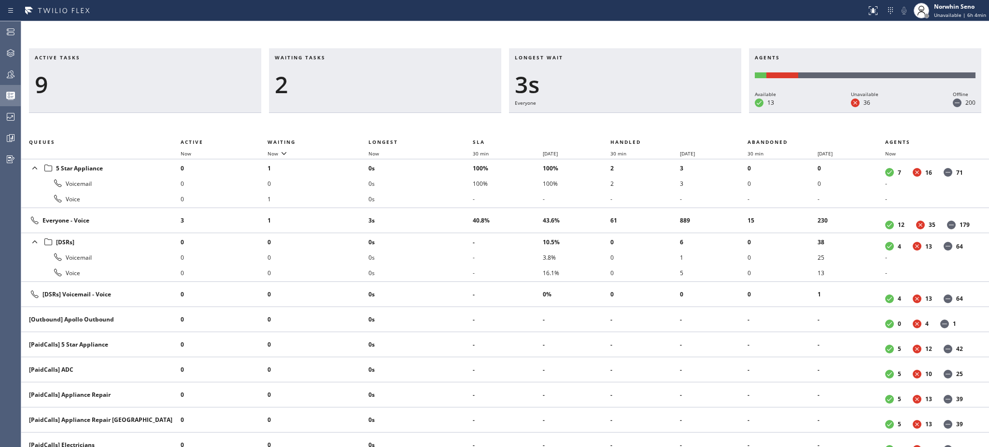
click at [381, 76] on div "2" at bounding box center [385, 85] width 221 height 28
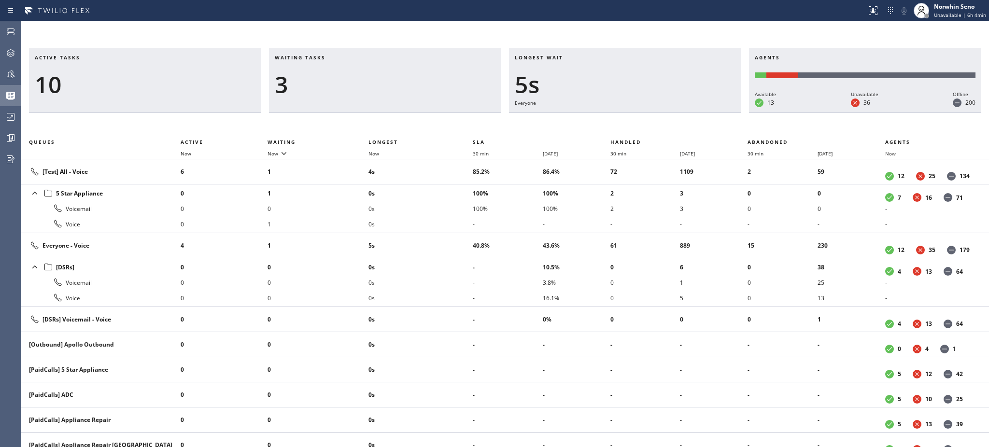
click at [381, 76] on div "3" at bounding box center [385, 85] width 221 height 28
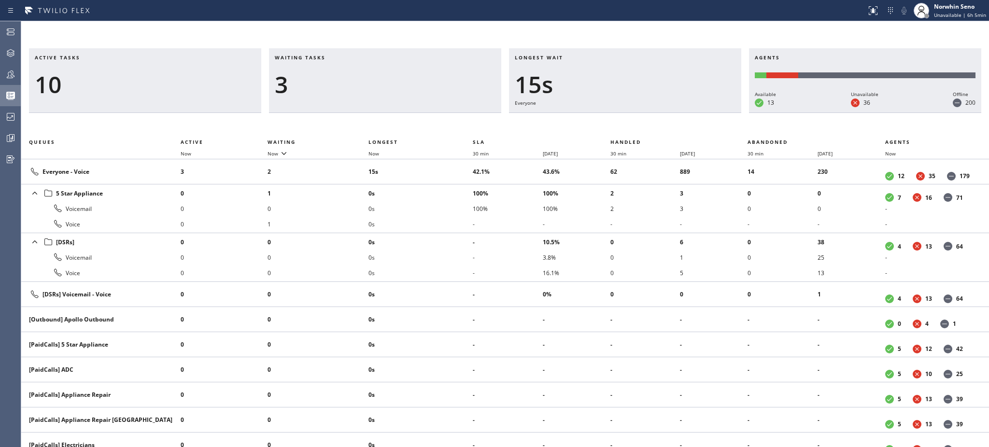
click at [381, 76] on div "3" at bounding box center [385, 85] width 221 height 28
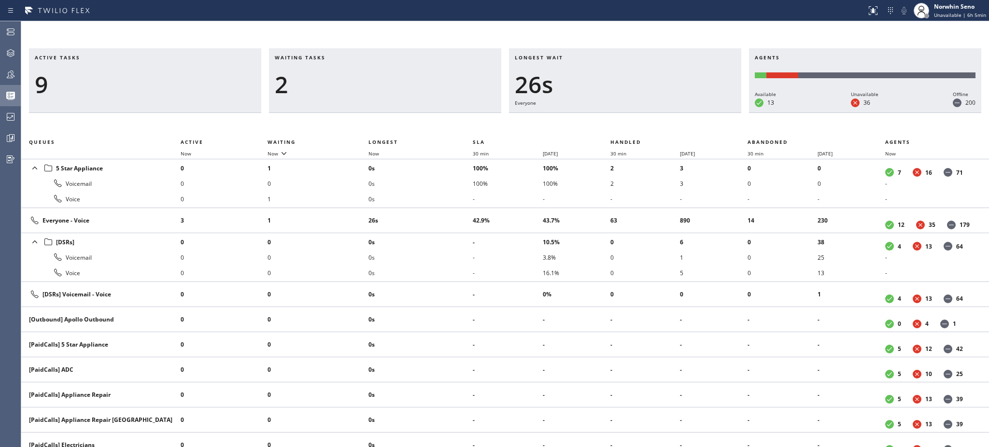
click at [381, 76] on div "2" at bounding box center [385, 85] width 221 height 28
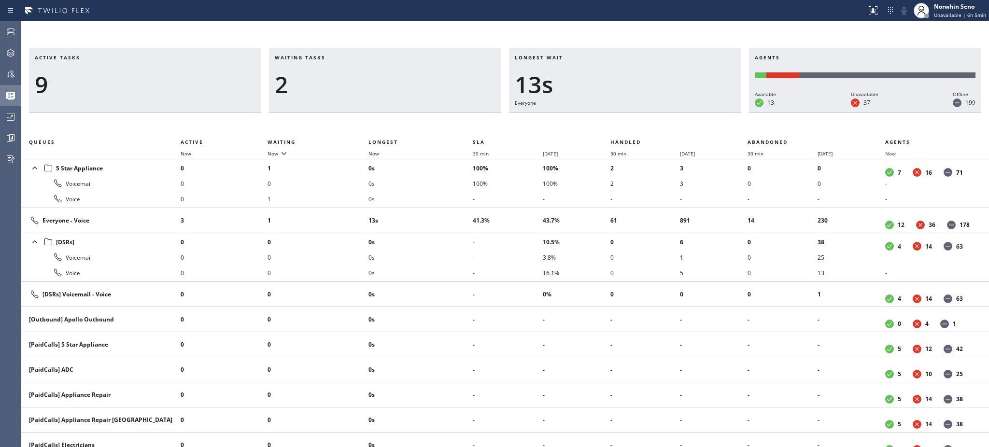
click at [381, 76] on div "2" at bounding box center [385, 85] width 221 height 28
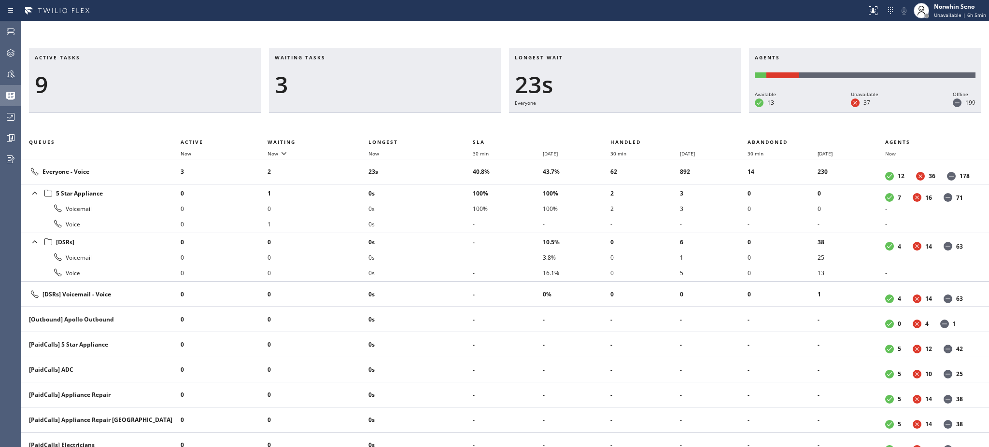
click at [381, 76] on div "3" at bounding box center [385, 85] width 221 height 28
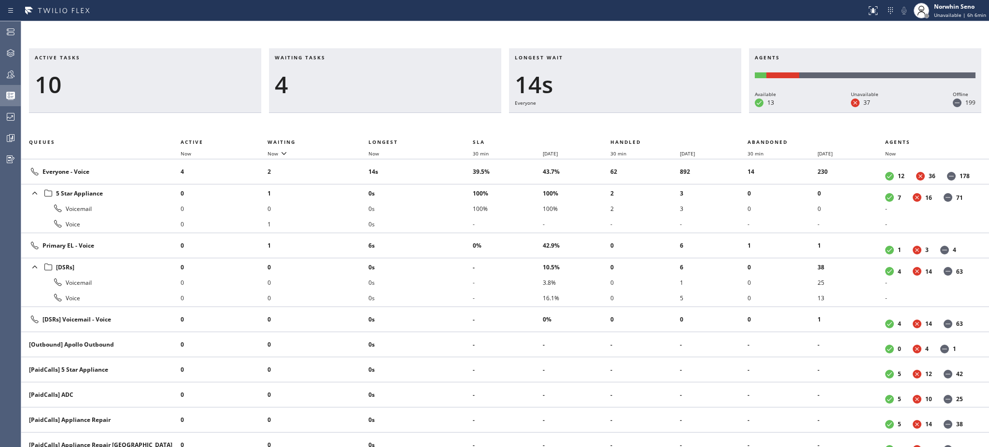
click at [381, 76] on div "4" at bounding box center [385, 85] width 221 height 28
click at [381, 76] on div "5" at bounding box center [385, 85] width 221 height 28
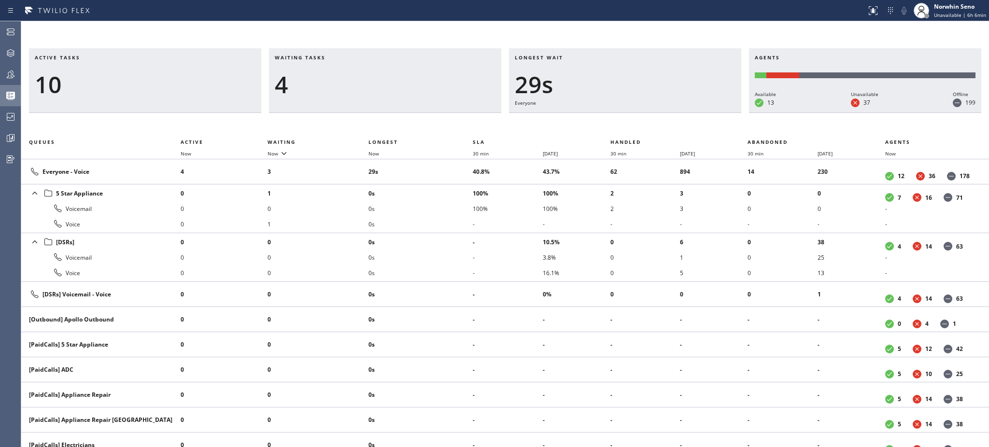
click at [381, 76] on div "4" at bounding box center [385, 85] width 221 height 28
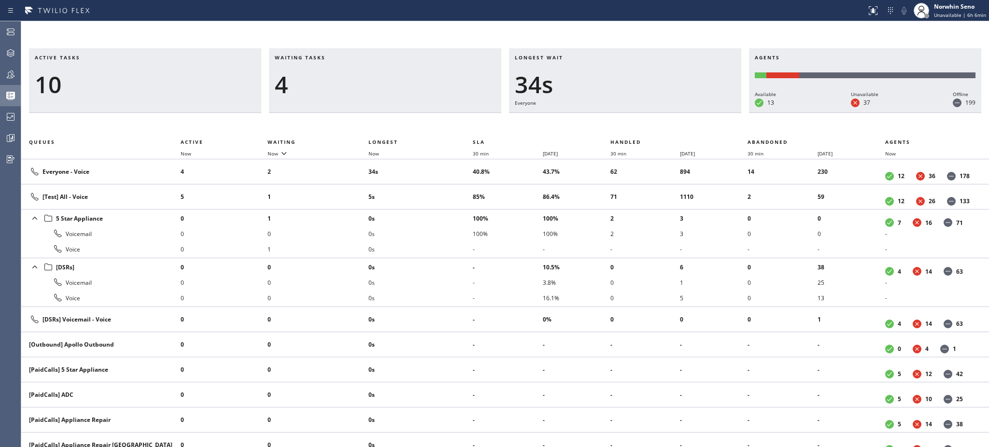
click at [381, 76] on div "4" at bounding box center [385, 85] width 221 height 28
click at [381, 76] on div "5" at bounding box center [385, 85] width 221 height 28
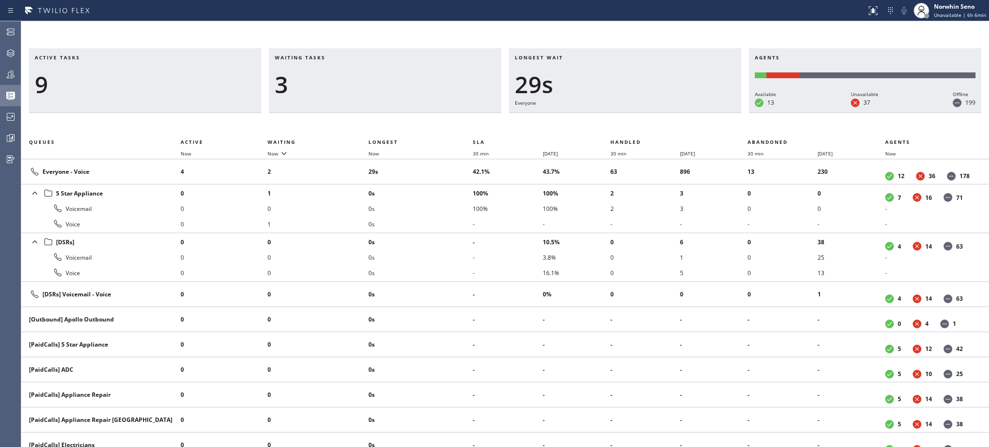
click at [381, 76] on div "3" at bounding box center [385, 85] width 221 height 28
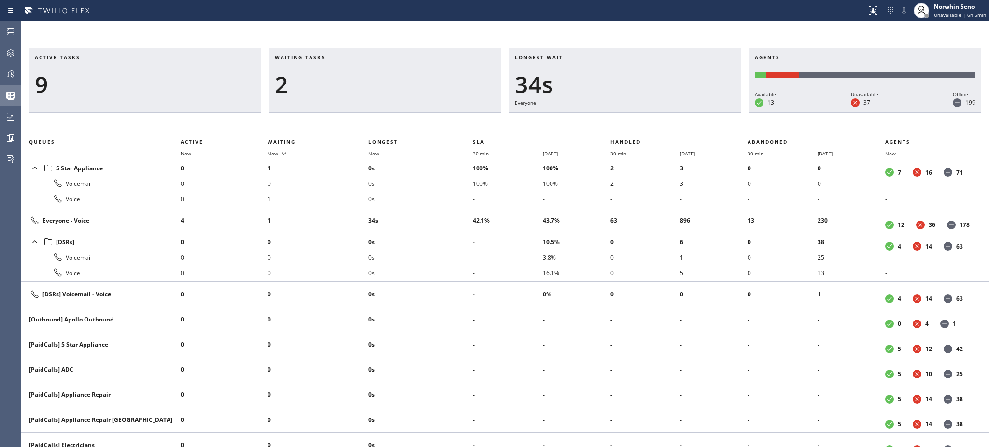
click at [381, 76] on div "2" at bounding box center [385, 85] width 221 height 28
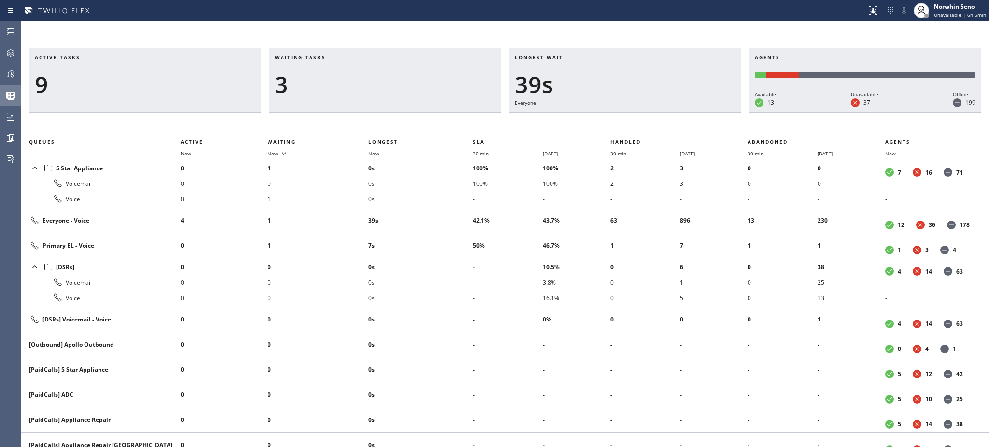
click at [381, 76] on div "3" at bounding box center [385, 85] width 221 height 28
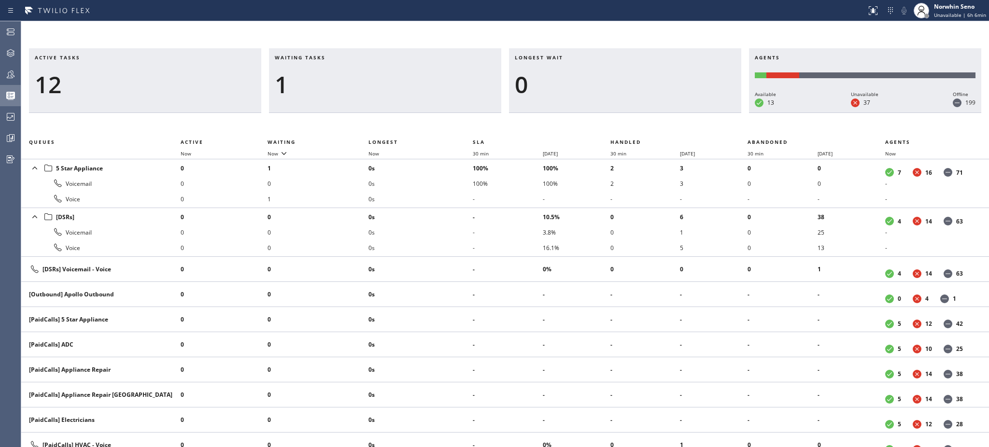
click at [381, 76] on div "1" at bounding box center [385, 85] width 221 height 28
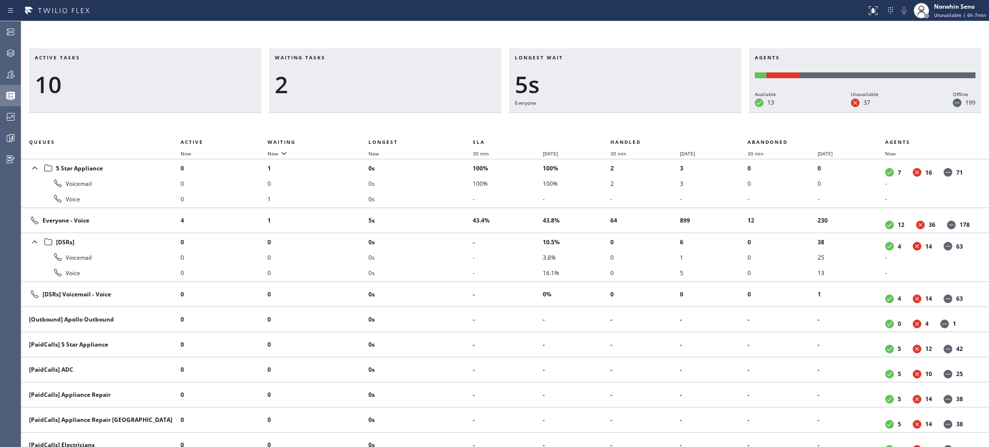
click at [381, 76] on div "2" at bounding box center [385, 85] width 221 height 28
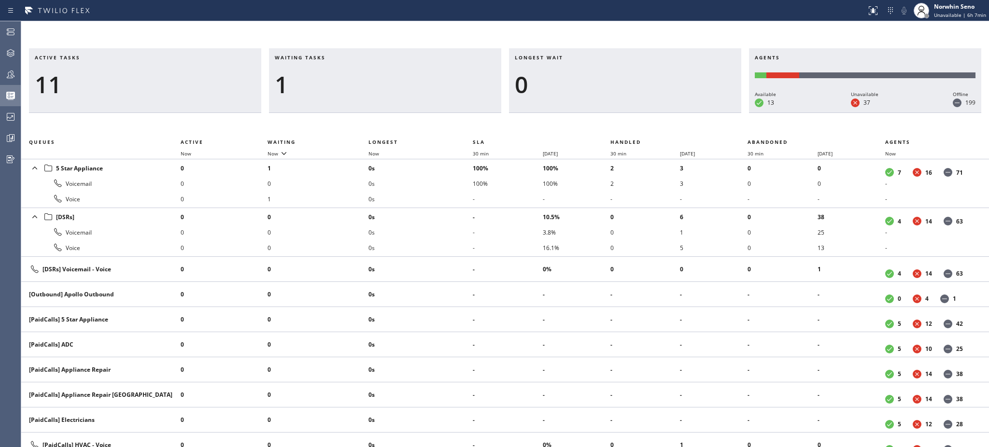
click at [381, 76] on div "1" at bounding box center [385, 85] width 221 height 28
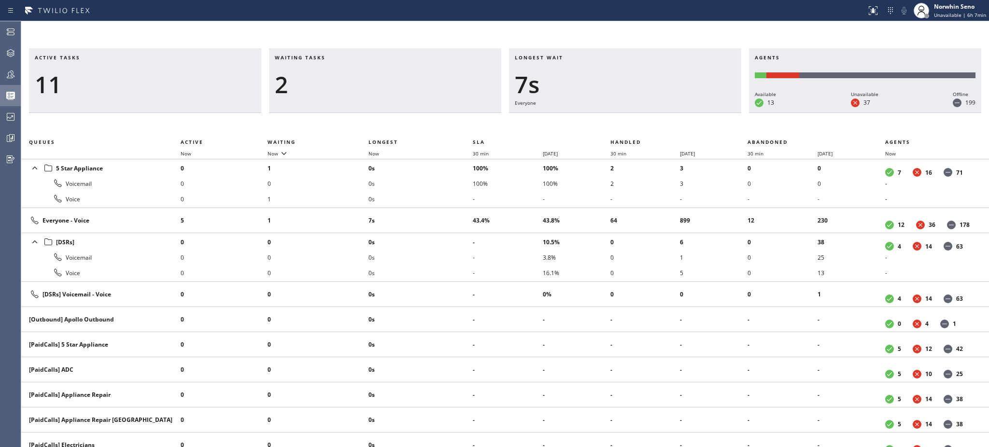
click at [381, 76] on div "2" at bounding box center [385, 85] width 221 height 28
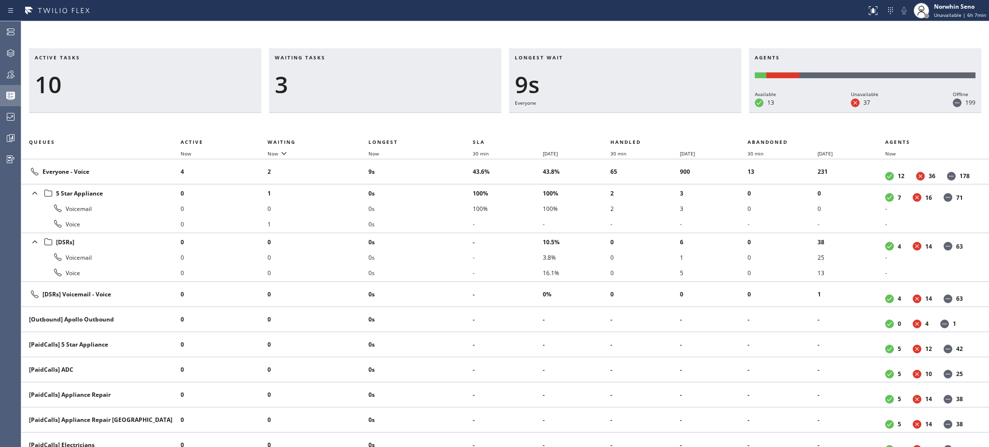
click at [381, 76] on div "3" at bounding box center [385, 85] width 221 height 28
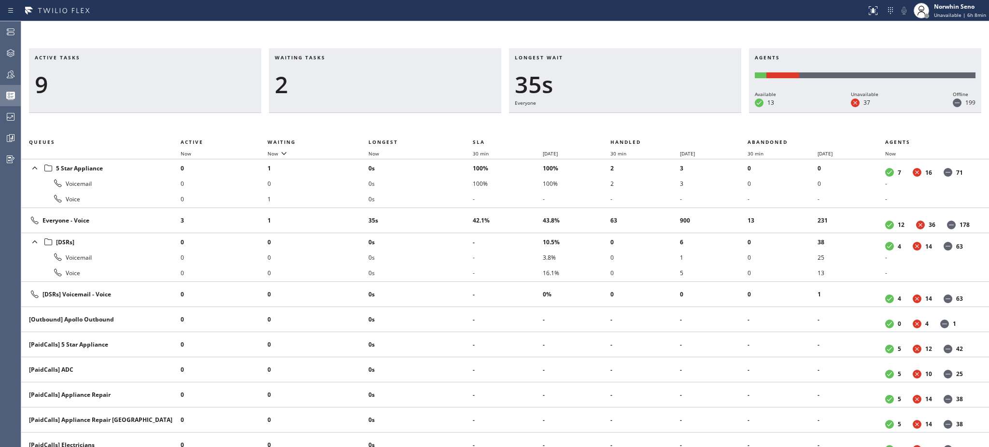
click at [381, 76] on div "2" at bounding box center [385, 85] width 221 height 28
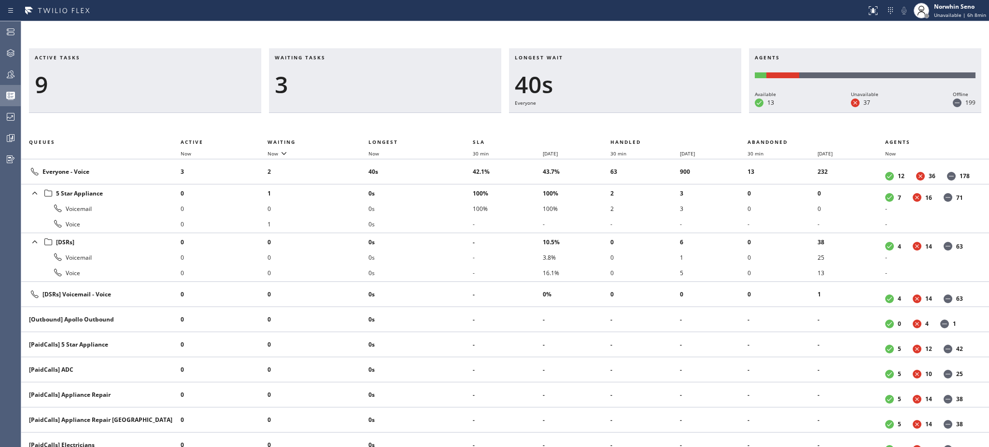
click at [381, 76] on div "3" at bounding box center [385, 85] width 221 height 28
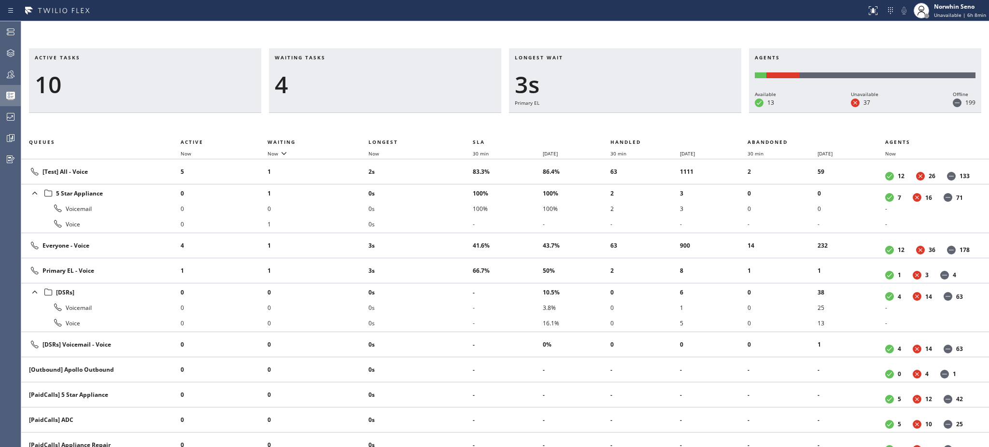
click at [381, 76] on div "4" at bounding box center [385, 85] width 221 height 28
click at [381, 76] on div "5" at bounding box center [385, 85] width 221 height 28
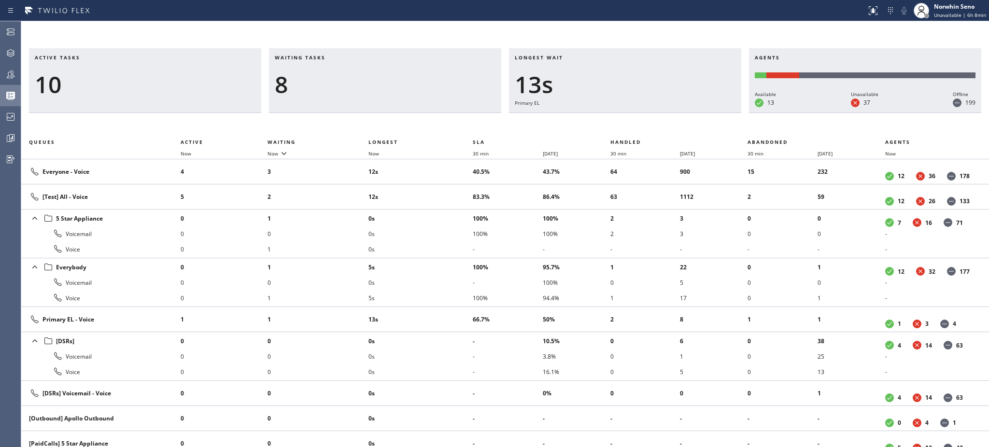
click at [381, 76] on div "8" at bounding box center [385, 85] width 221 height 28
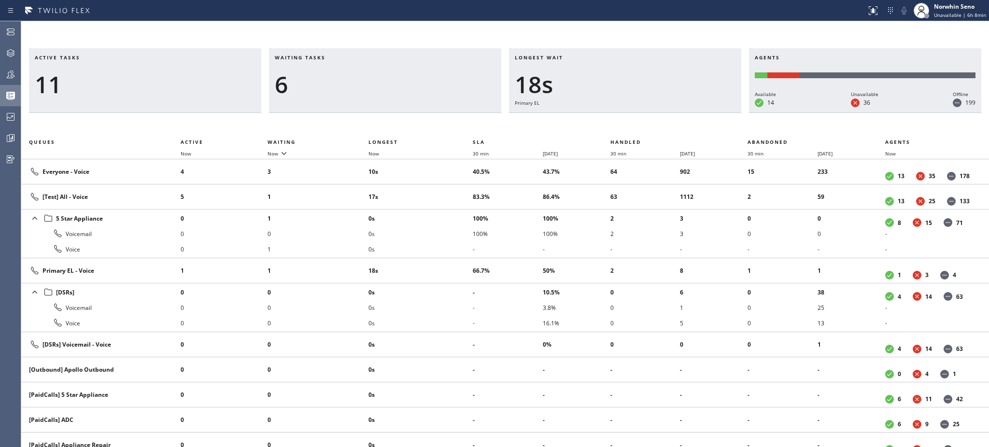
click at [381, 76] on div "6" at bounding box center [385, 85] width 221 height 28
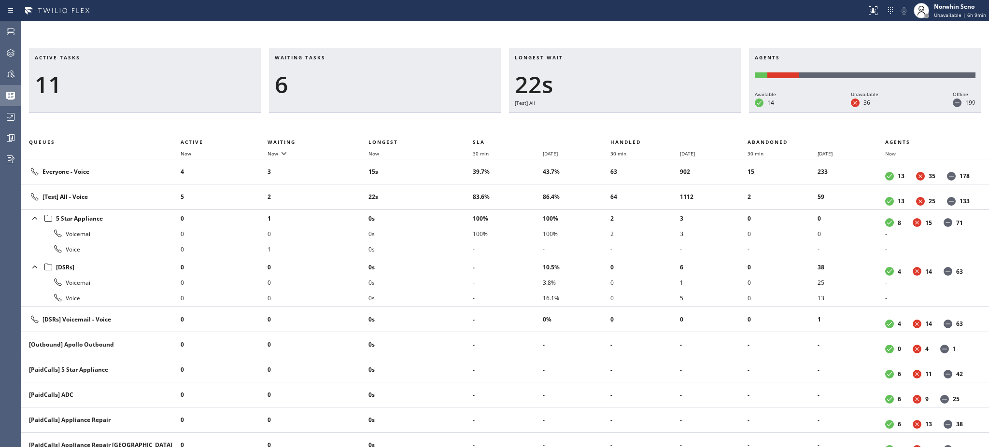
click at [381, 76] on div "6" at bounding box center [385, 85] width 221 height 28
click at [381, 76] on div "5" at bounding box center [385, 85] width 221 height 28
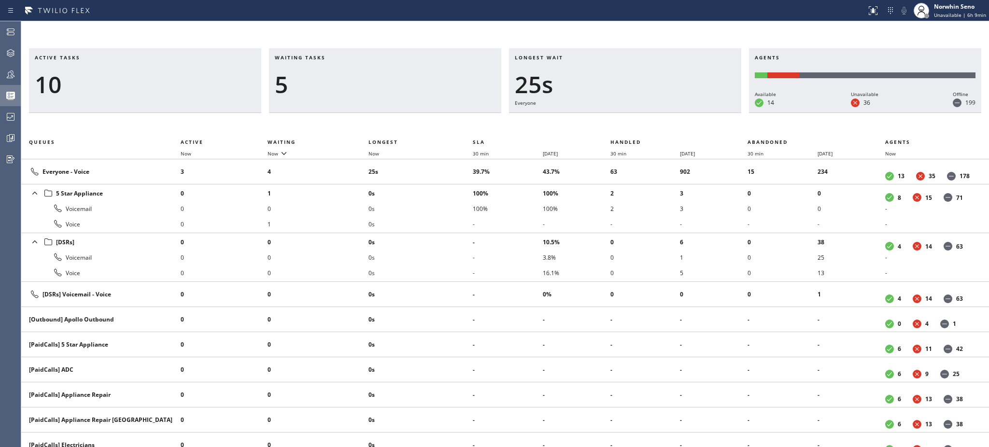
click at [381, 76] on div "5" at bounding box center [385, 85] width 221 height 28
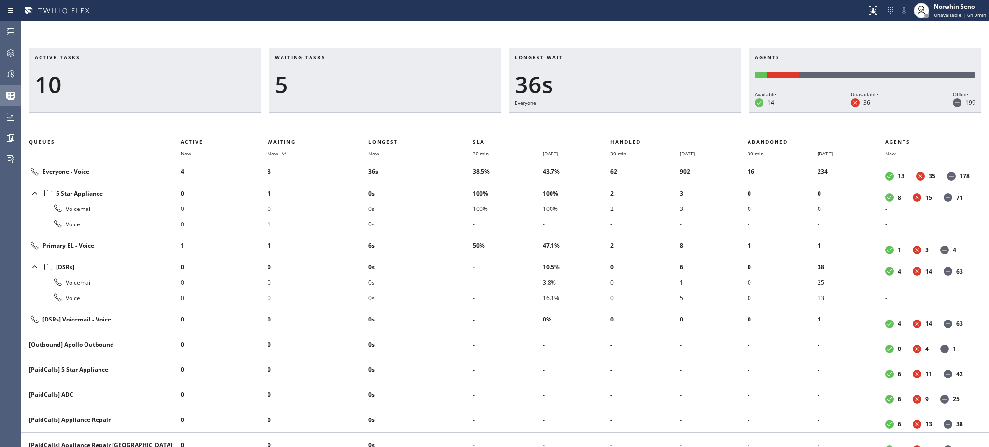
click at [381, 76] on div "5" at bounding box center [385, 85] width 221 height 28
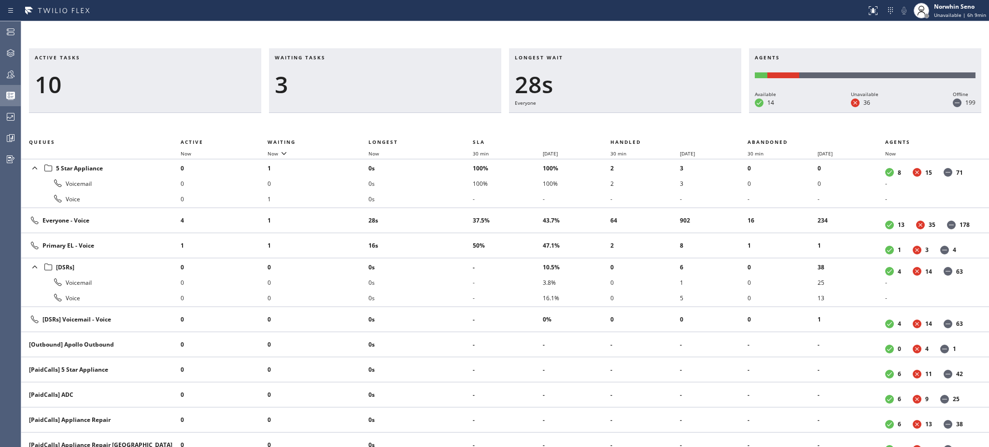
click at [381, 76] on div "3" at bounding box center [385, 85] width 221 height 28
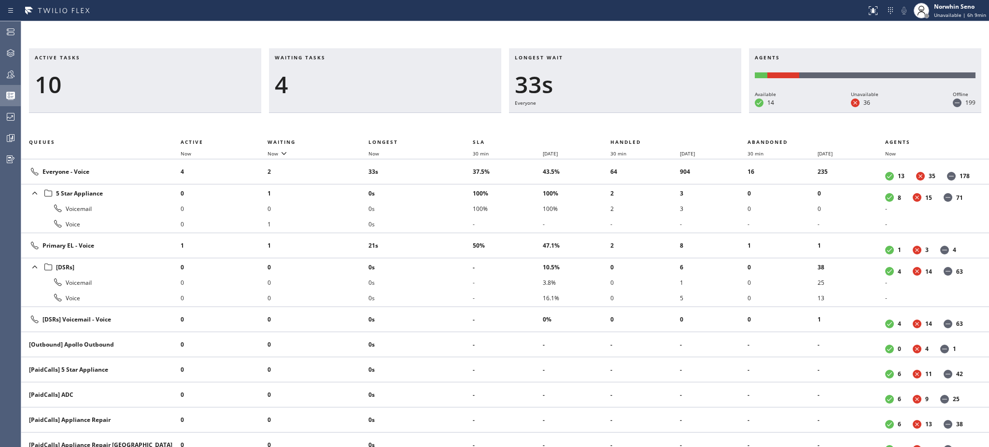
click at [381, 76] on div "4" at bounding box center [385, 85] width 221 height 28
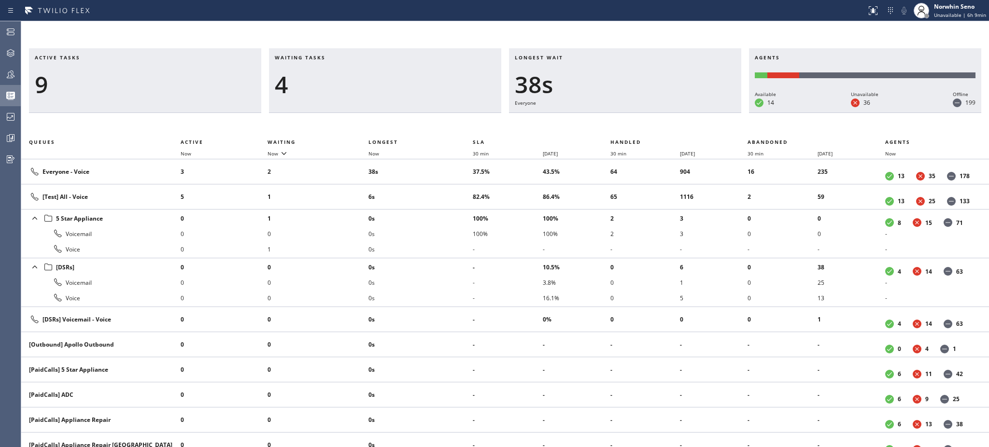
click at [381, 76] on div "4" at bounding box center [385, 85] width 221 height 28
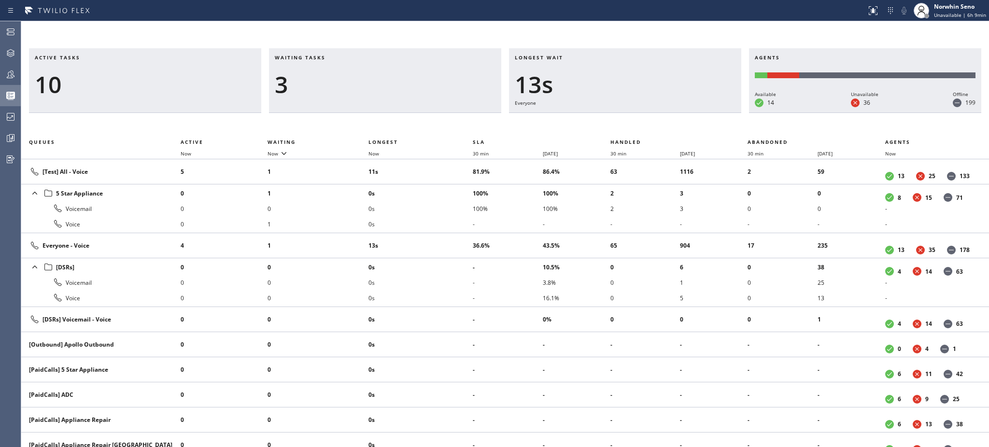
click at [381, 76] on div "3" at bounding box center [385, 85] width 221 height 28
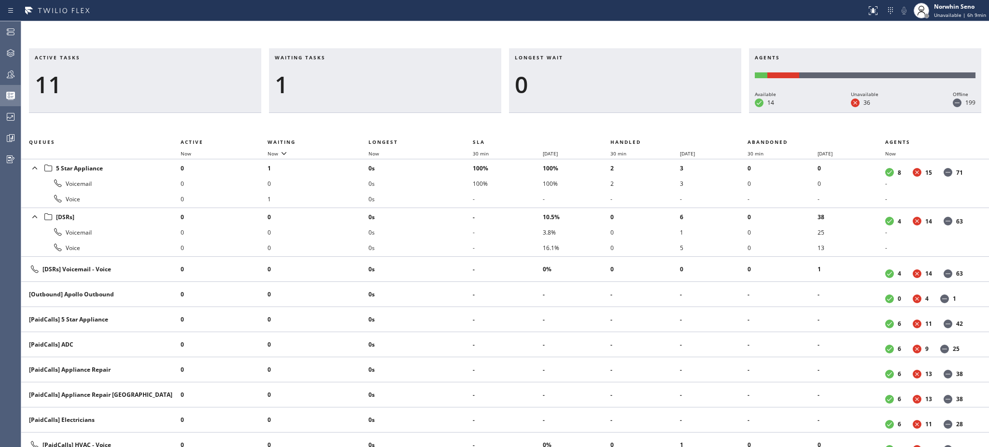
click at [381, 76] on div "1" at bounding box center [385, 85] width 221 height 28
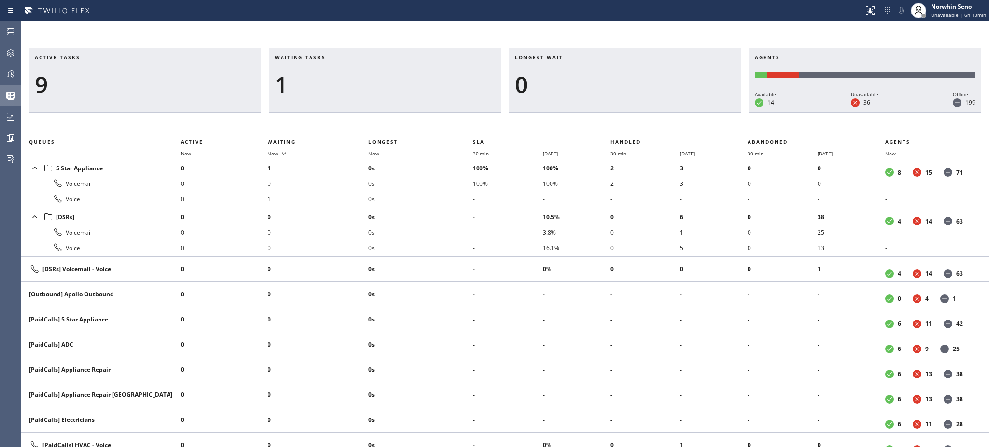
click at [381, 76] on div "1" at bounding box center [385, 85] width 221 height 28
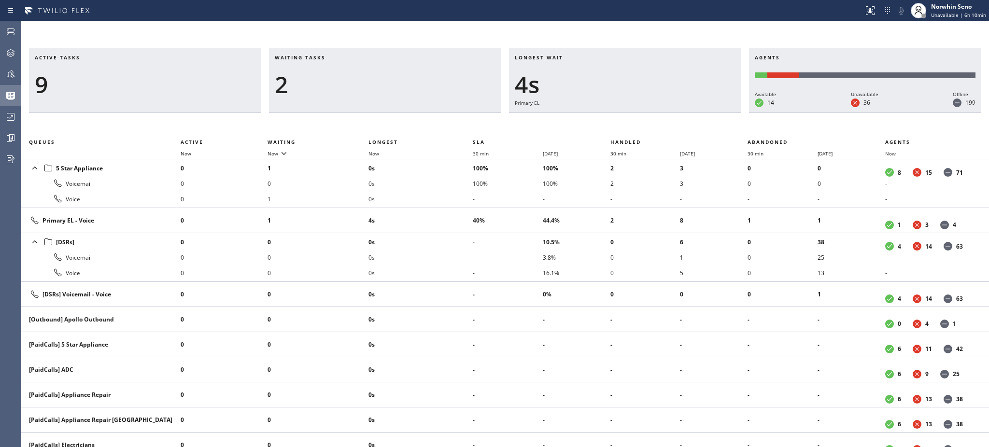
click at [381, 76] on div "2" at bounding box center [385, 85] width 221 height 28
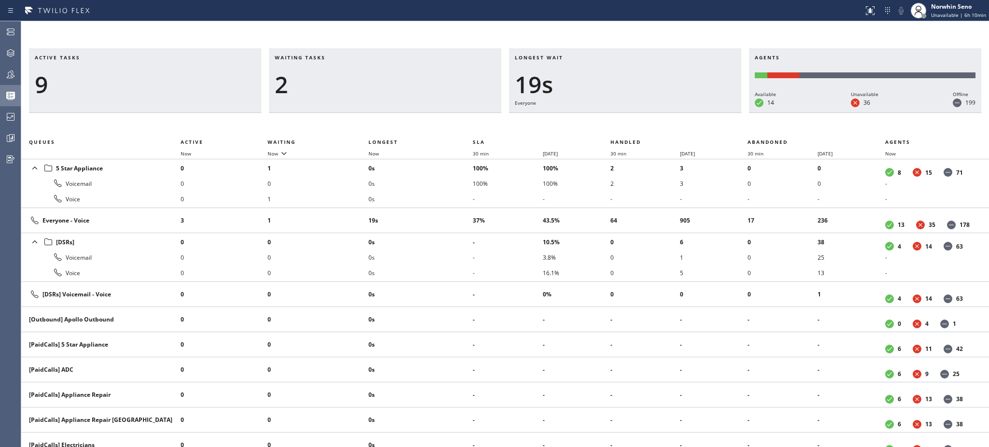
click at [381, 76] on div "2" at bounding box center [385, 85] width 221 height 28
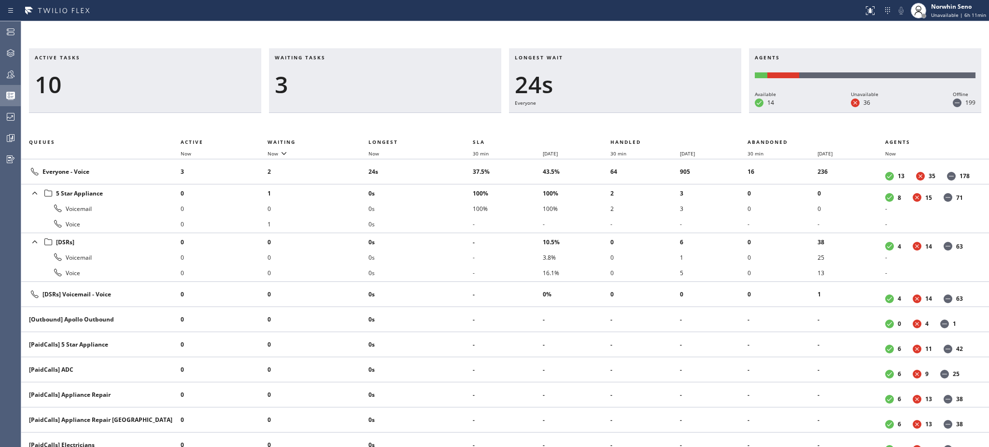
click at [381, 76] on div "3" at bounding box center [385, 85] width 221 height 28
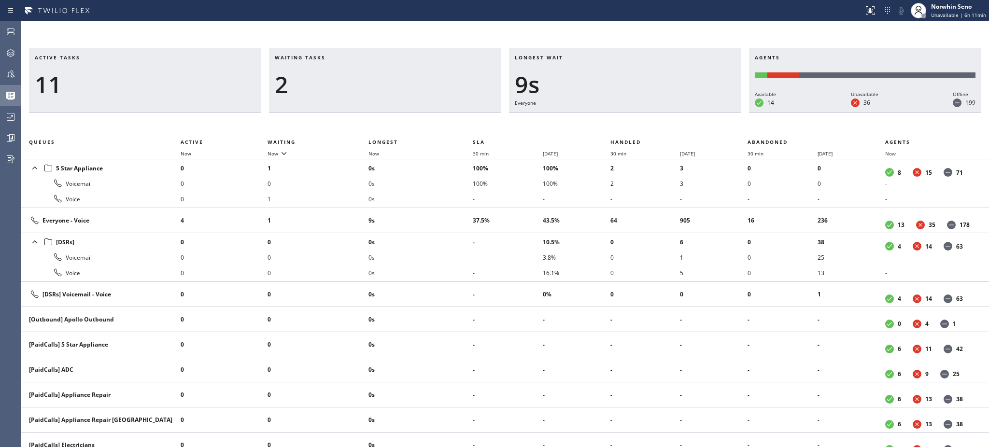
click at [381, 76] on div "2" at bounding box center [385, 85] width 221 height 28
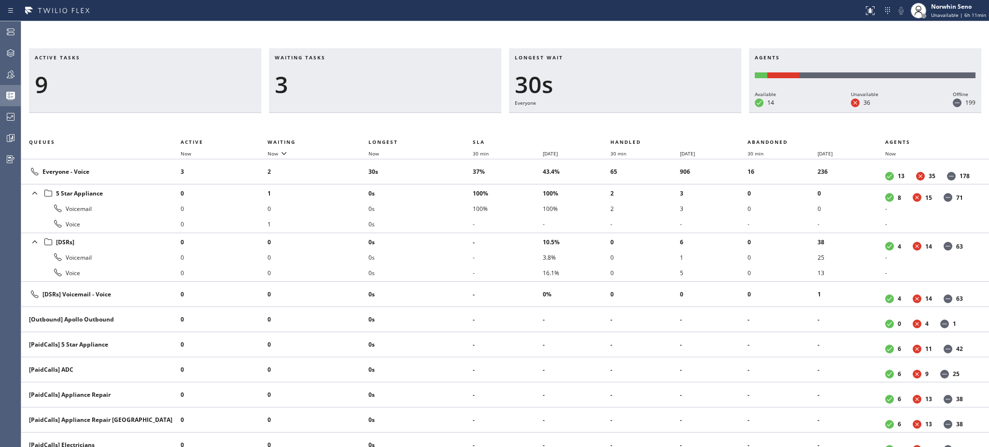
click at [381, 76] on div "3" at bounding box center [385, 85] width 221 height 28
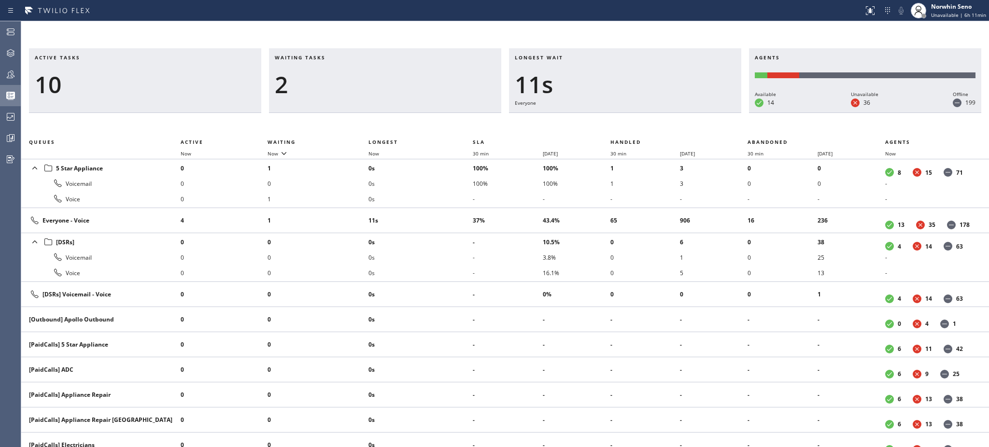
click at [381, 76] on div "2" at bounding box center [385, 85] width 221 height 28
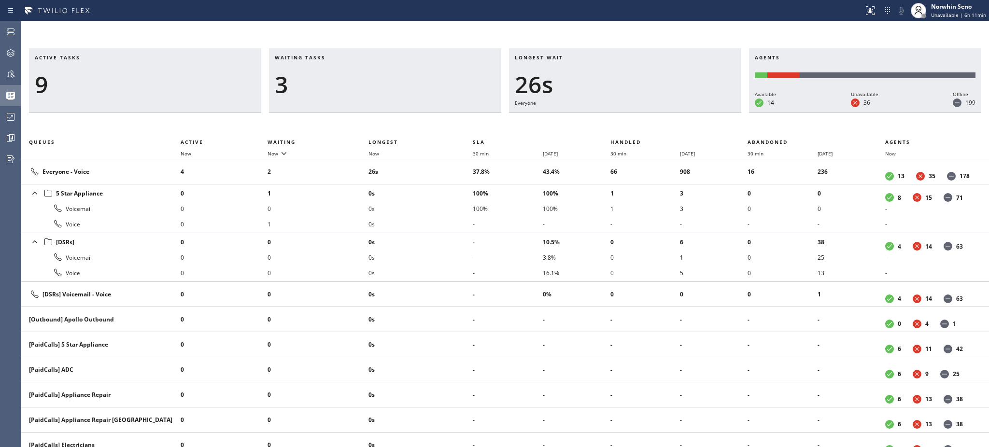
click at [381, 76] on div "3" at bounding box center [385, 85] width 221 height 28
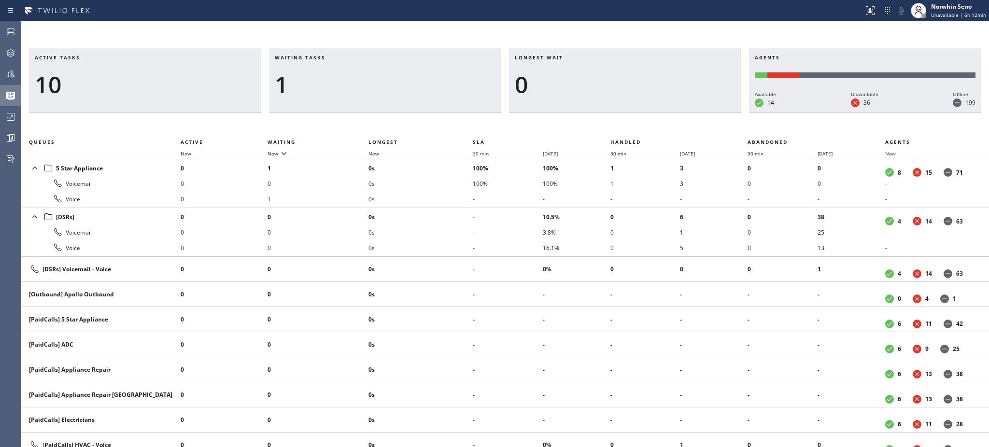
click at [381, 76] on div "1" at bounding box center [385, 85] width 221 height 28
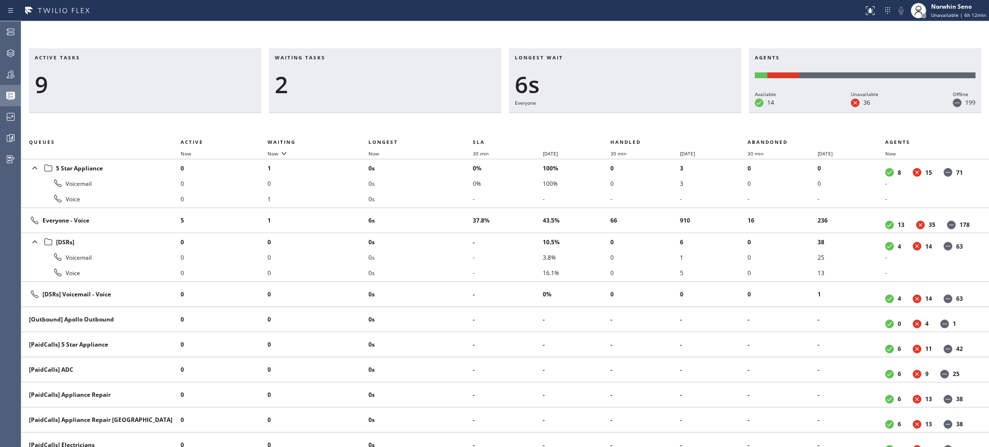
click at [381, 76] on div "2" at bounding box center [385, 85] width 221 height 28
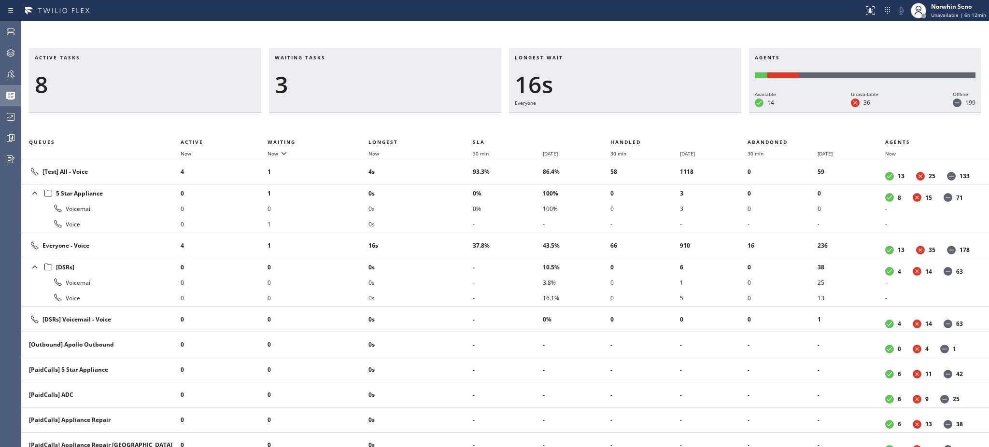
click at [381, 76] on div "3" at bounding box center [385, 85] width 221 height 28
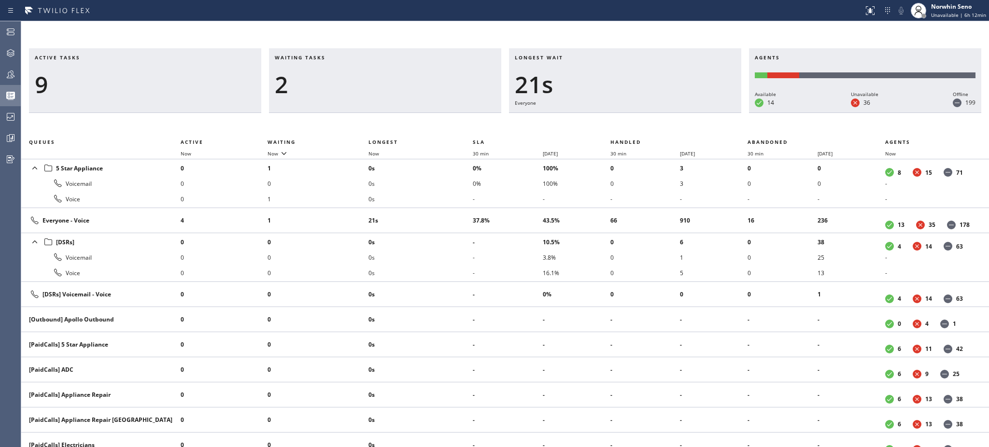
click at [381, 76] on div "2" at bounding box center [385, 85] width 221 height 28
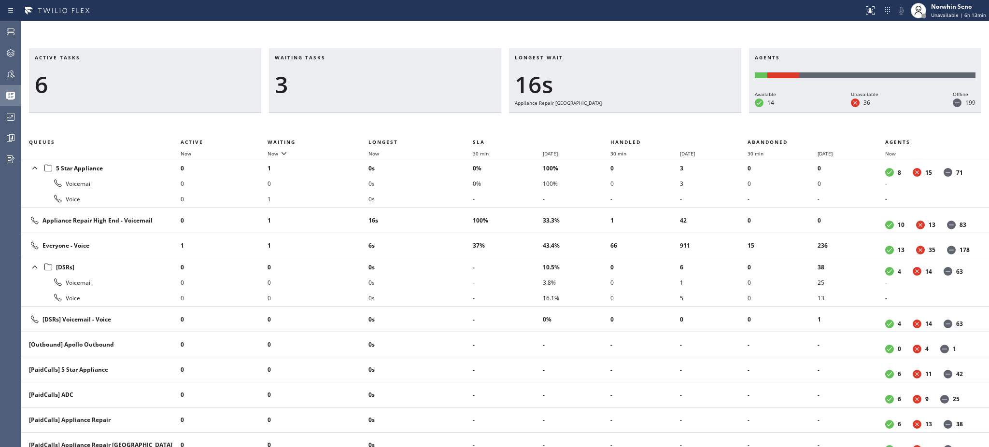
click at [381, 76] on div "3" at bounding box center [385, 85] width 221 height 28
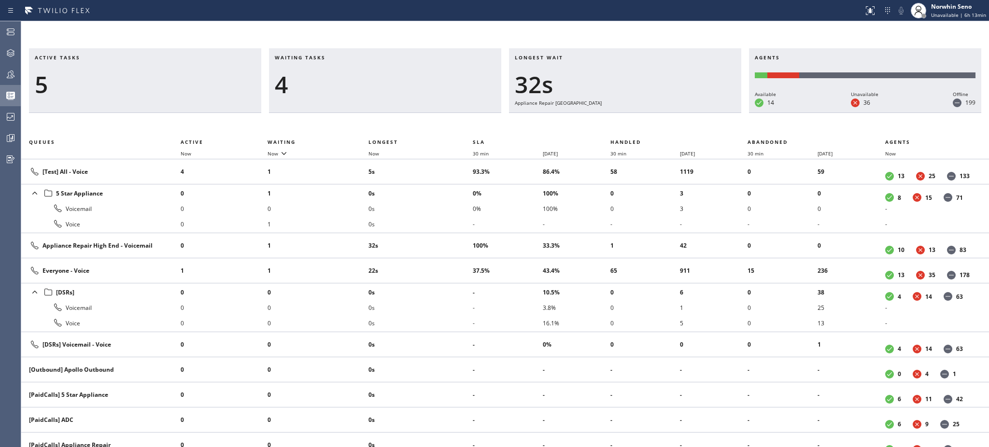
click at [381, 76] on div "4" at bounding box center [385, 85] width 221 height 28
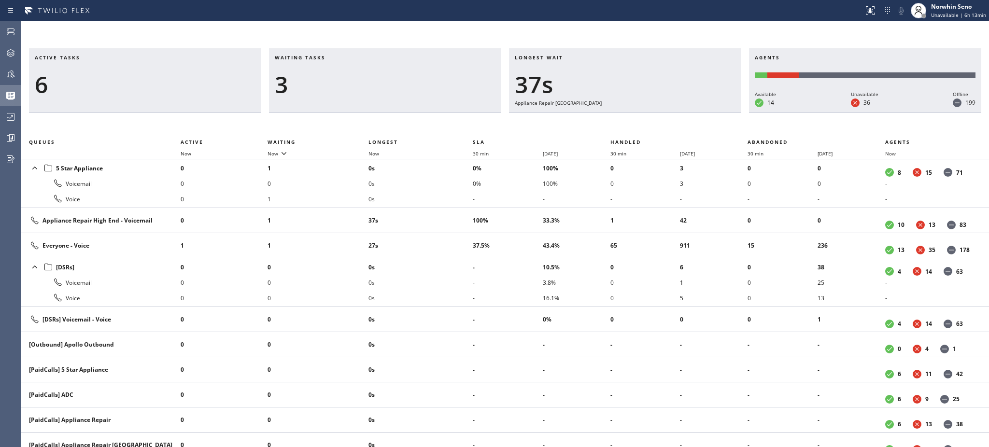
click at [381, 76] on div "3" at bounding box center [385, 85] width 221 height 28
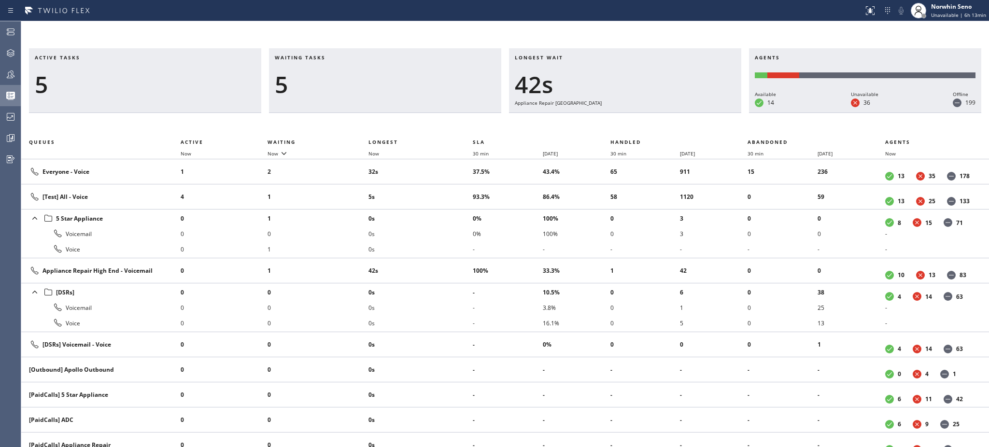
click at [381, 76] on div "5" at bounding box center [385, 85] width 221 height 28
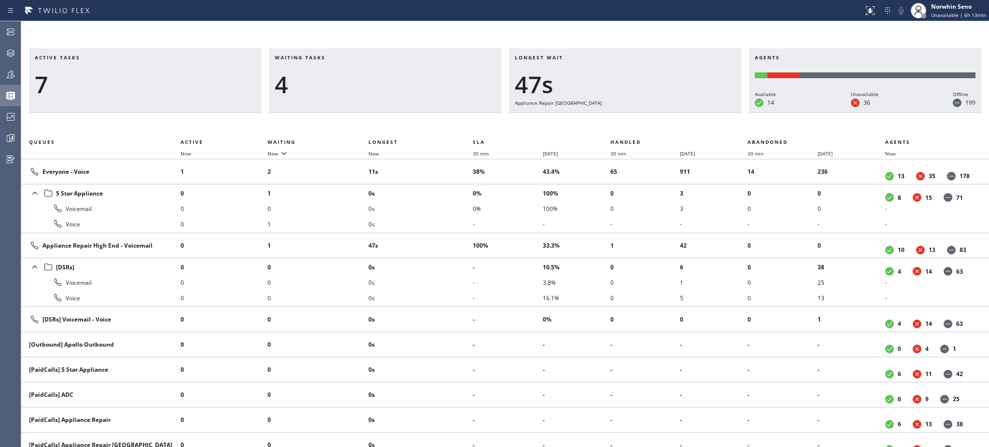
click at [381, 76] on div "4" at bounding box center [385, 85] width 221 height 28
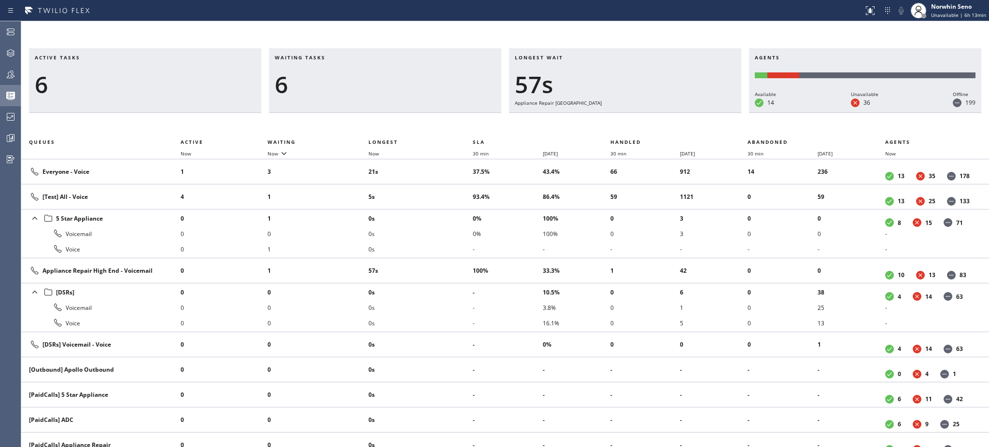
click at [381, 76] on div "6" at bounding box center [385, 85] width 221 height 28
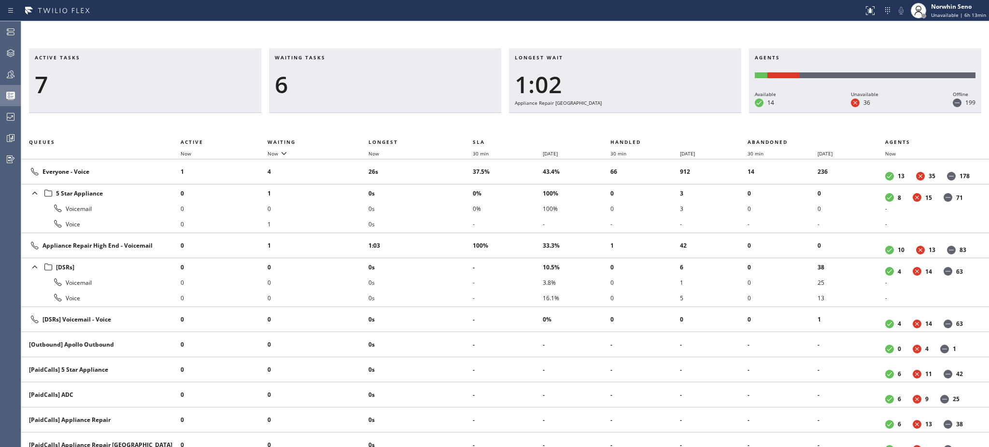
click at [381, 76] on div "6" at bounding box center [385, 85] width 221 height 28
